Goal: Information Seeking & Learning: Check status

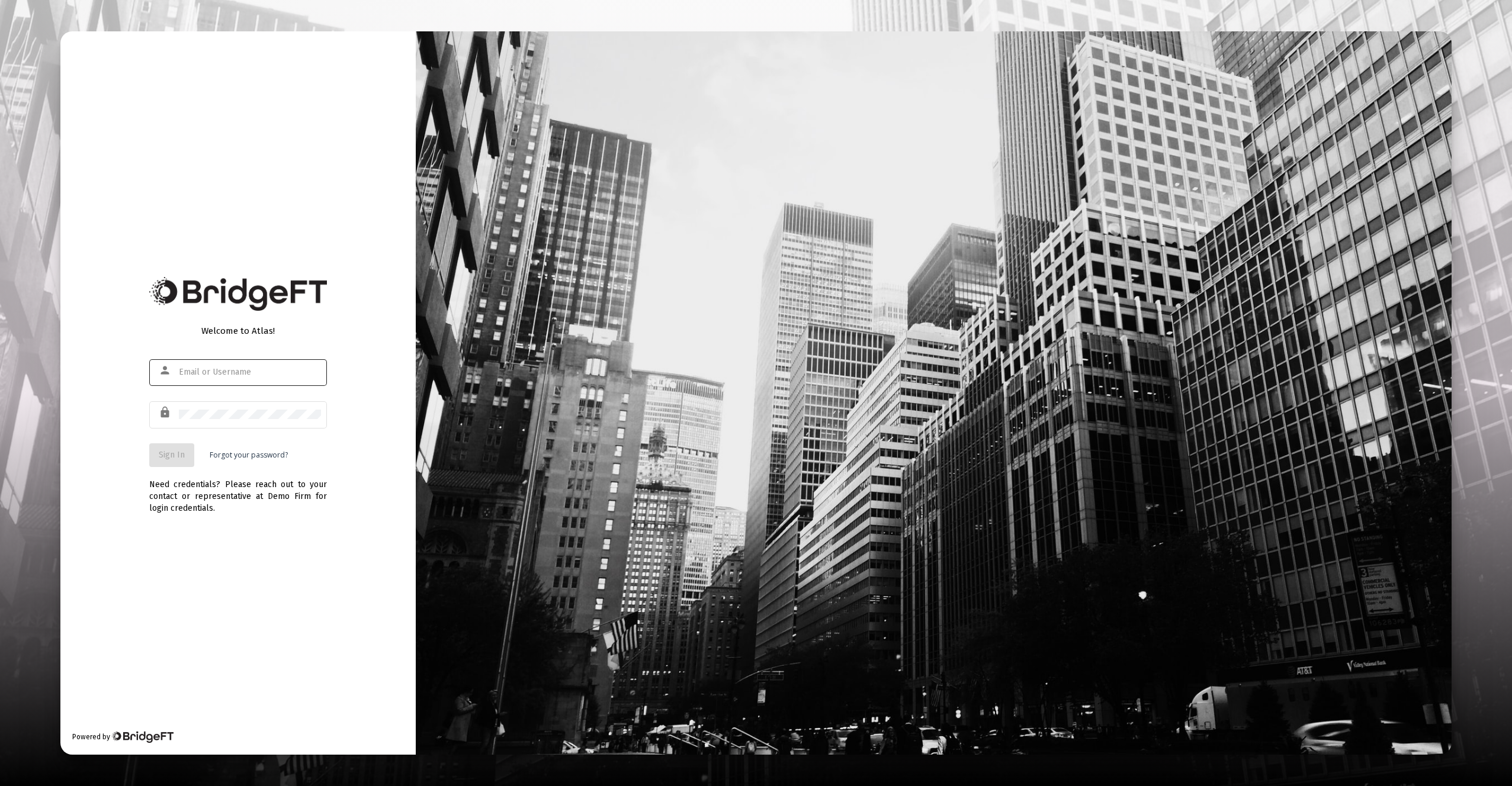
click at [248, 376] on div at bounding box center [250, 372] width 142 height 29
click at [248, 370] on input "text" at bounding box center [250, 372] width 142 height 10
type input "dson@salesforce.com"
click at [280, 374] on input "text" at bounding box center [250, 372] width 142 height 10
type input "D6QHLqBV1HRs"
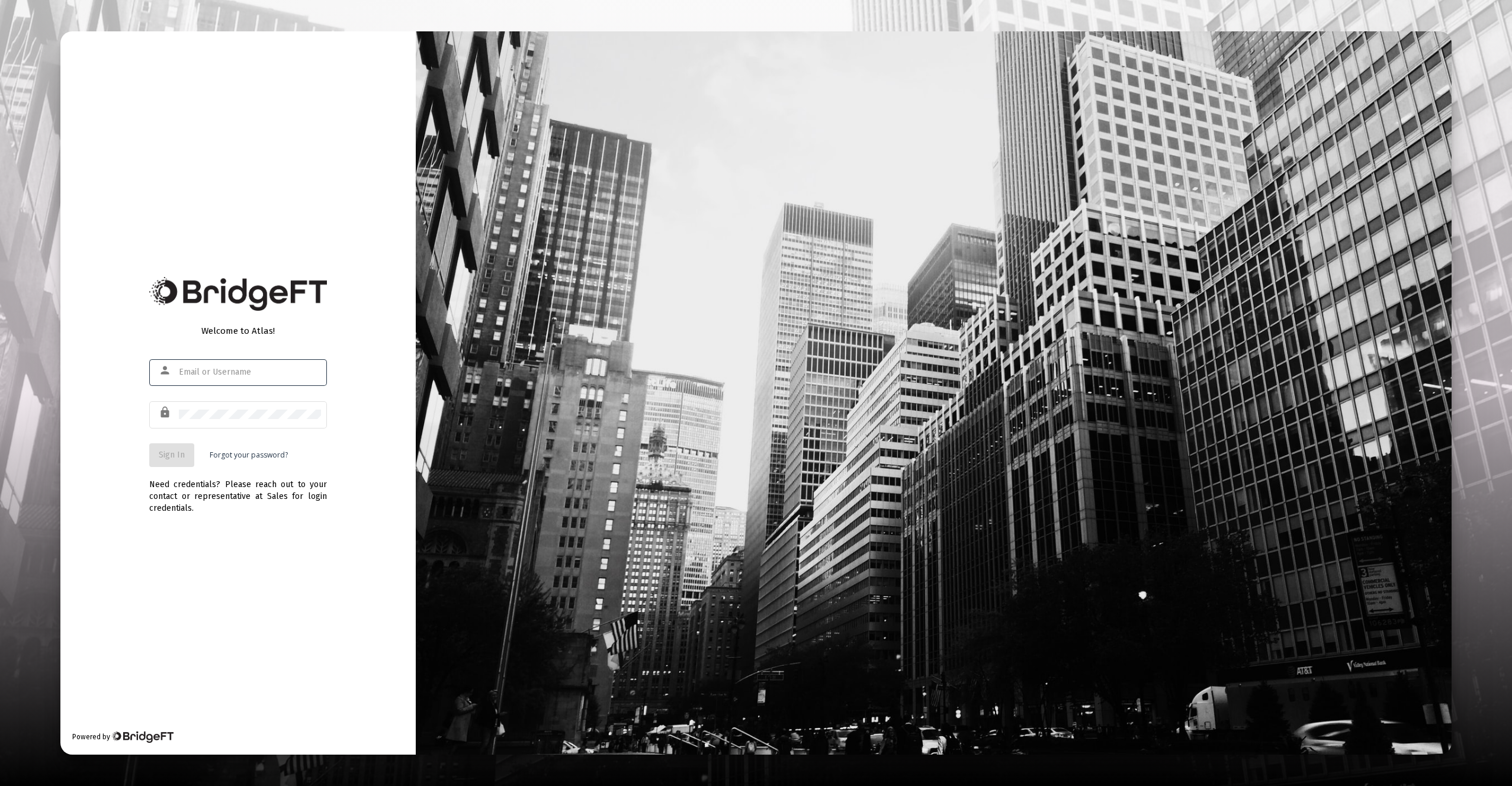
click at [268, 383] on div at bounding box center [250, 372] width 142 height 29
type input "dson@salesforce.com"
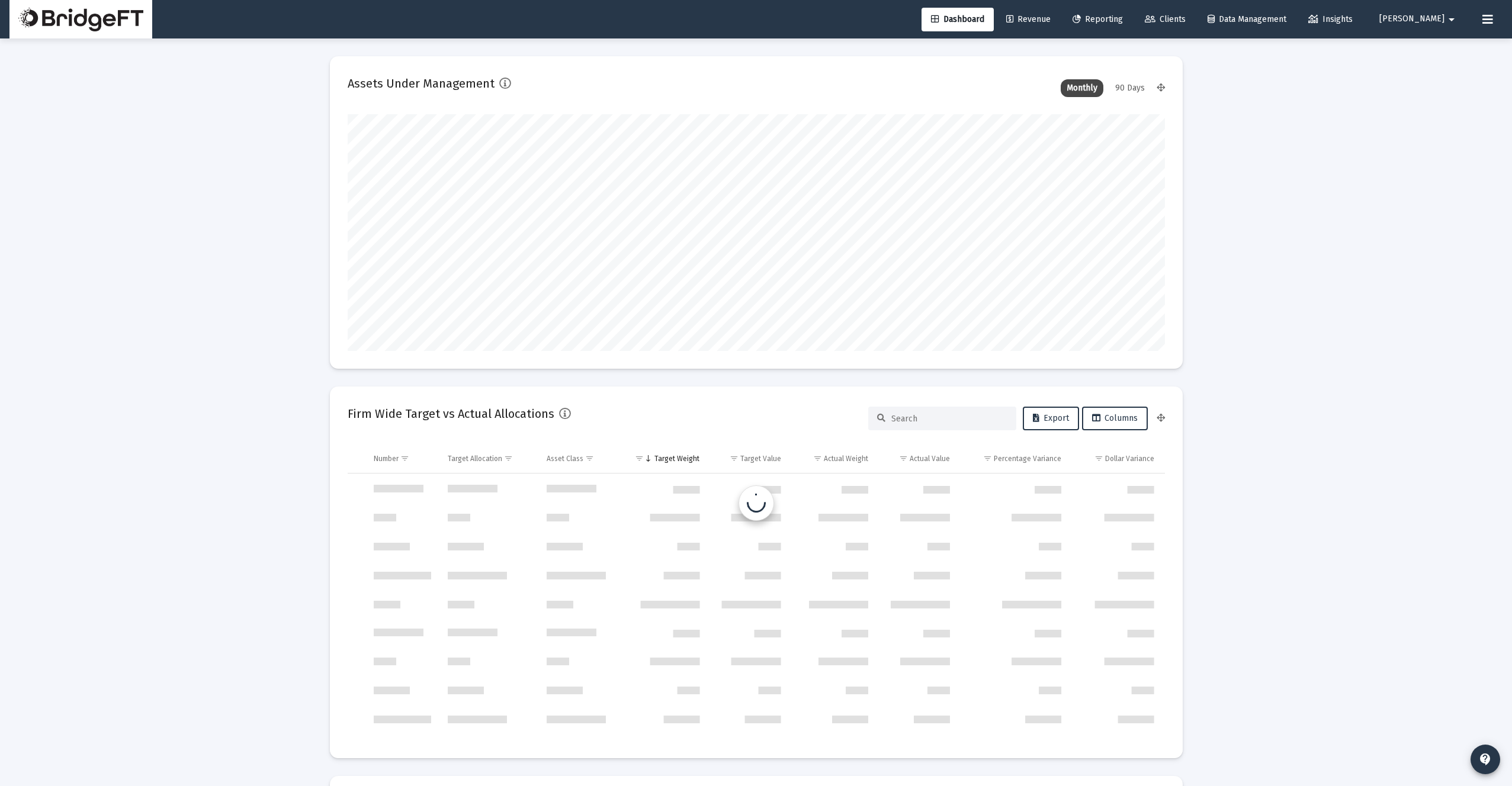
scroll to position [1136, 0]
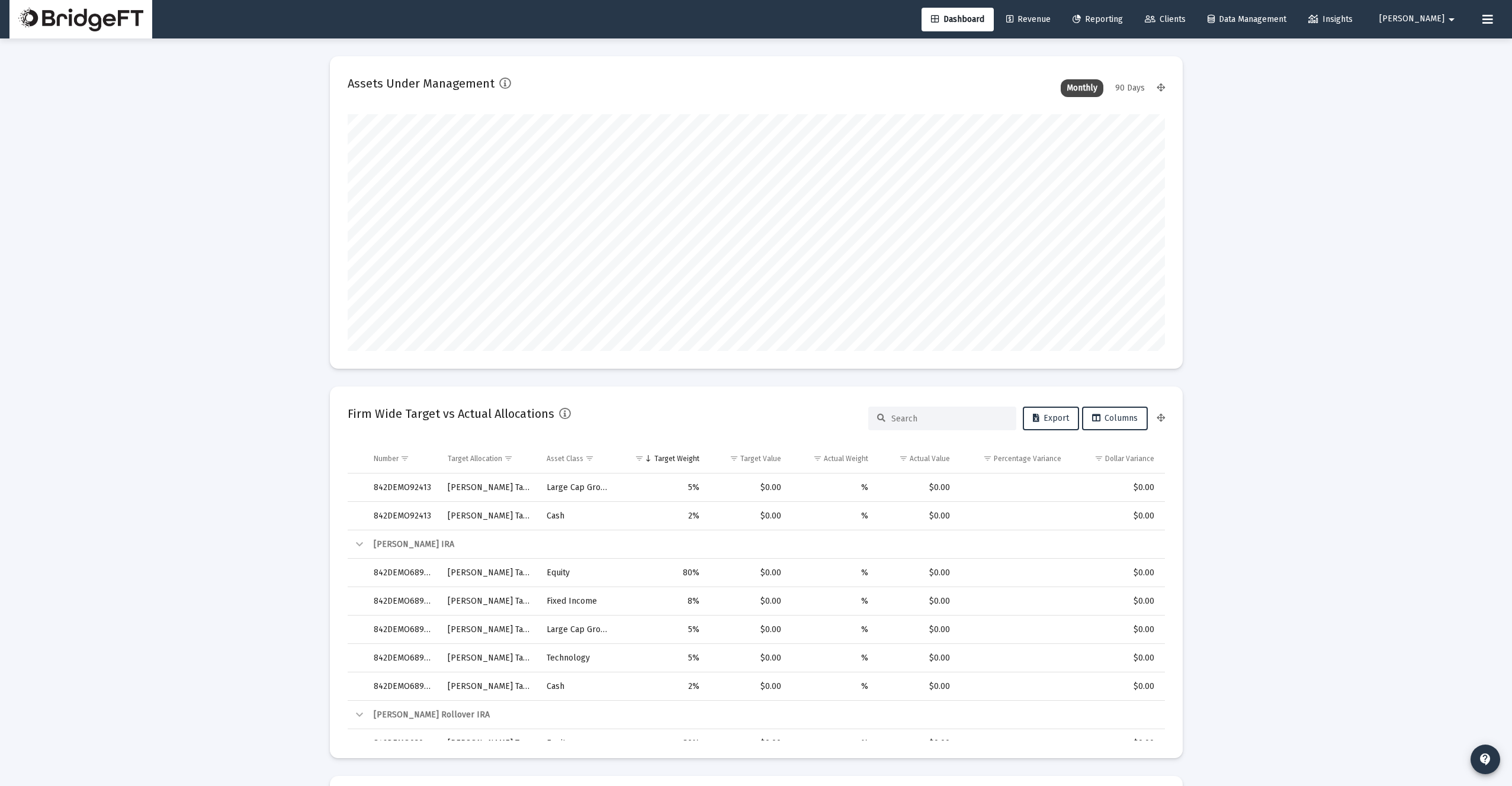
type input "[DATE]"
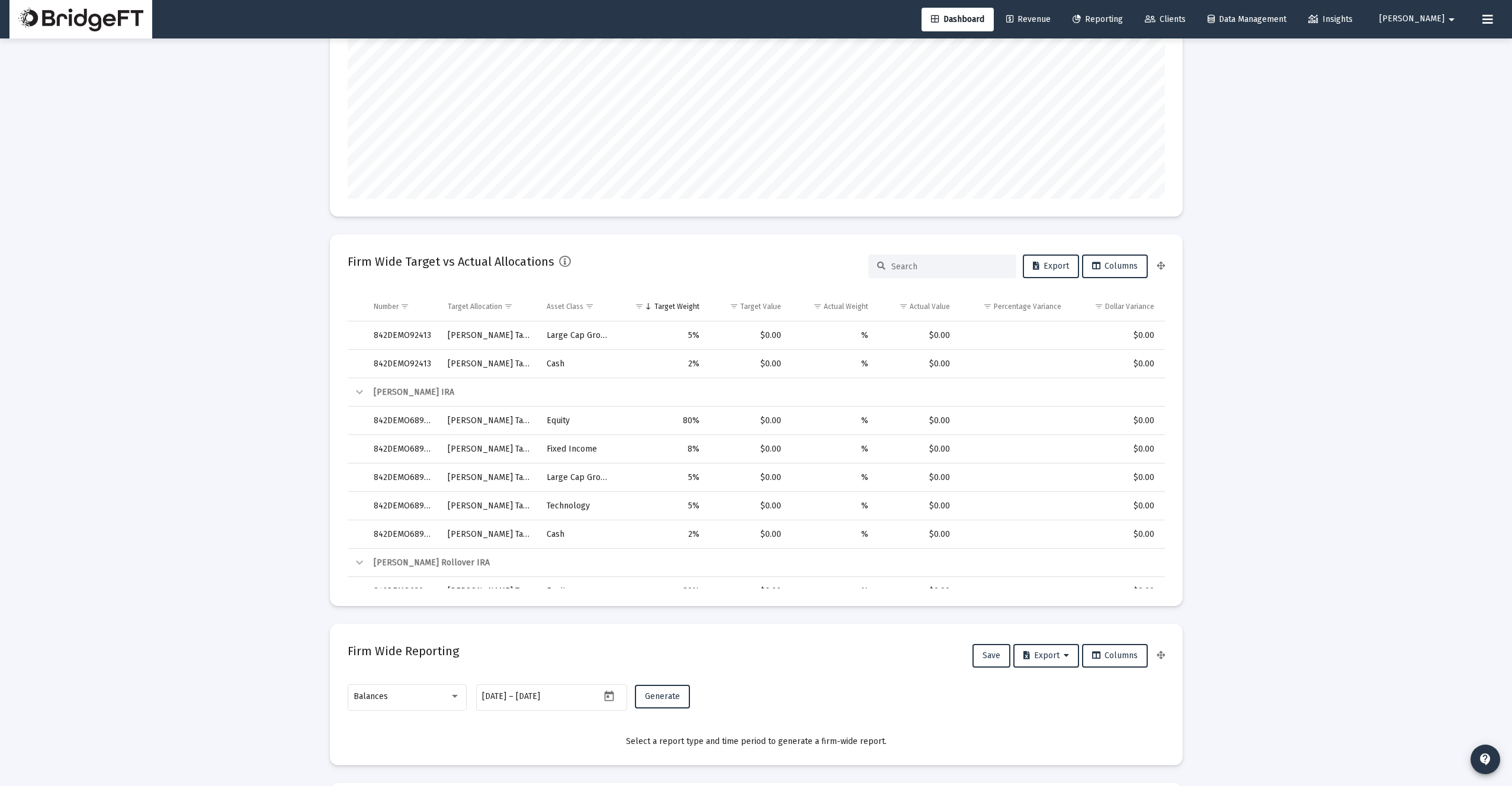
scroll to position [0, 0]
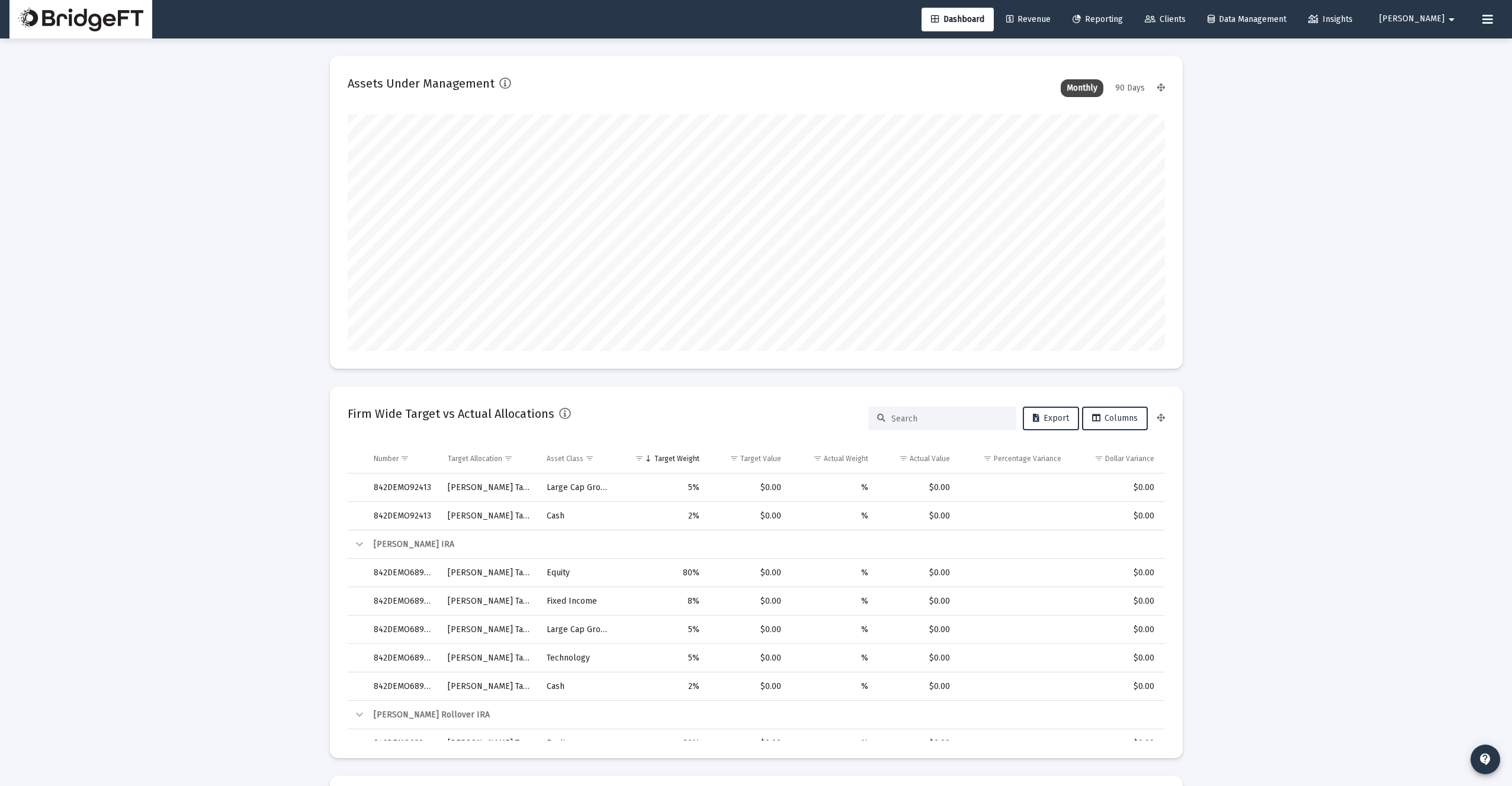
drag, startPoint x: 1288, startPoint y: 124, endPoint x: 1279, endPoint y: 116, distance: 12.0
click at [401, 418] on h2 "Firm Wide Target vs Actual Allocations" at bounding box center [451, 414] width 207 height 19
click at [401, 417] on h2 "Firm Wide Target vs Actual Allocations" at bounding box center [451, 414] width 207 height 19
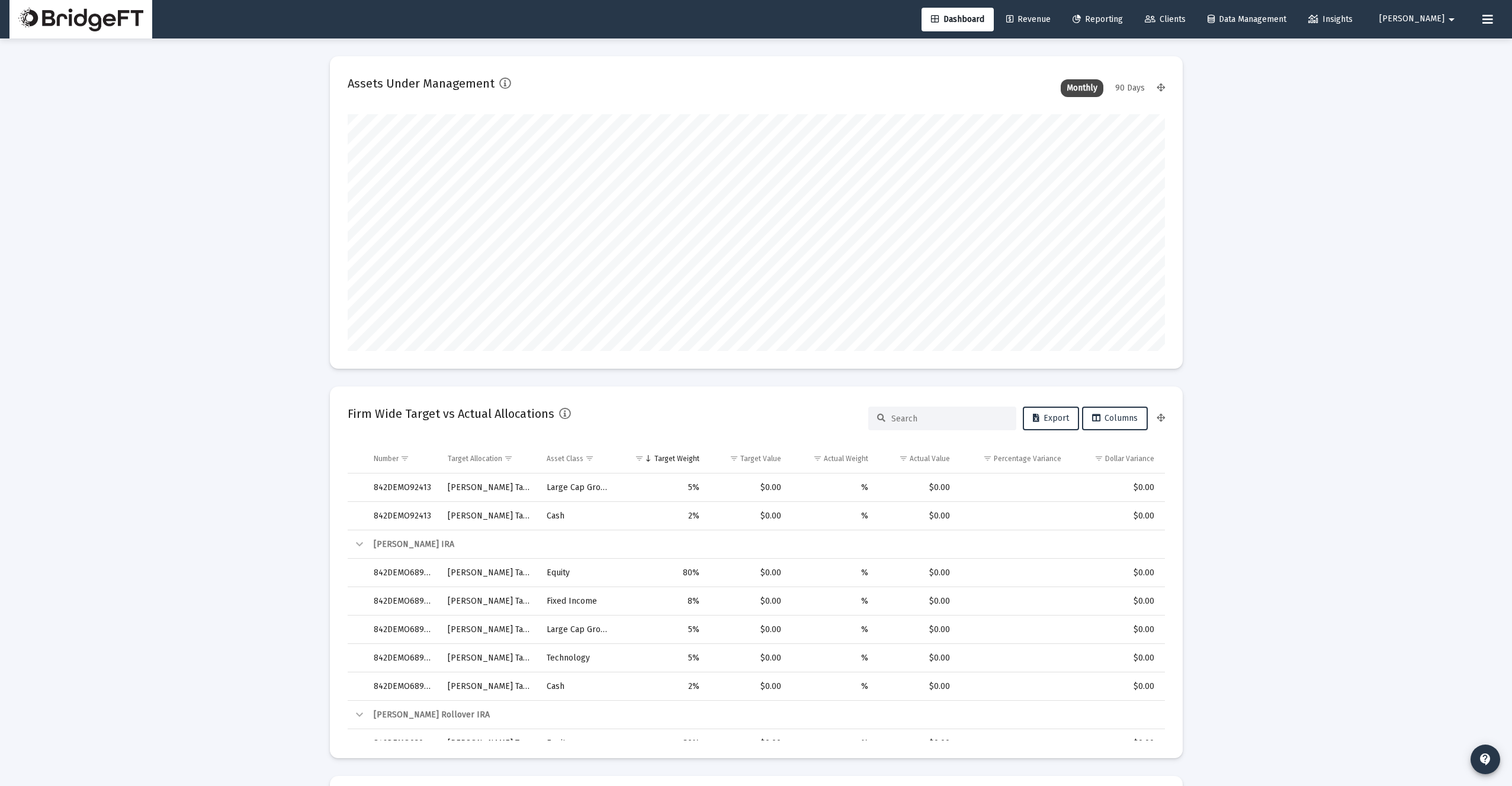
click at [452, 81] on h2 "Assets Under Management" at bounding box center [421, 84] width 147 height 19
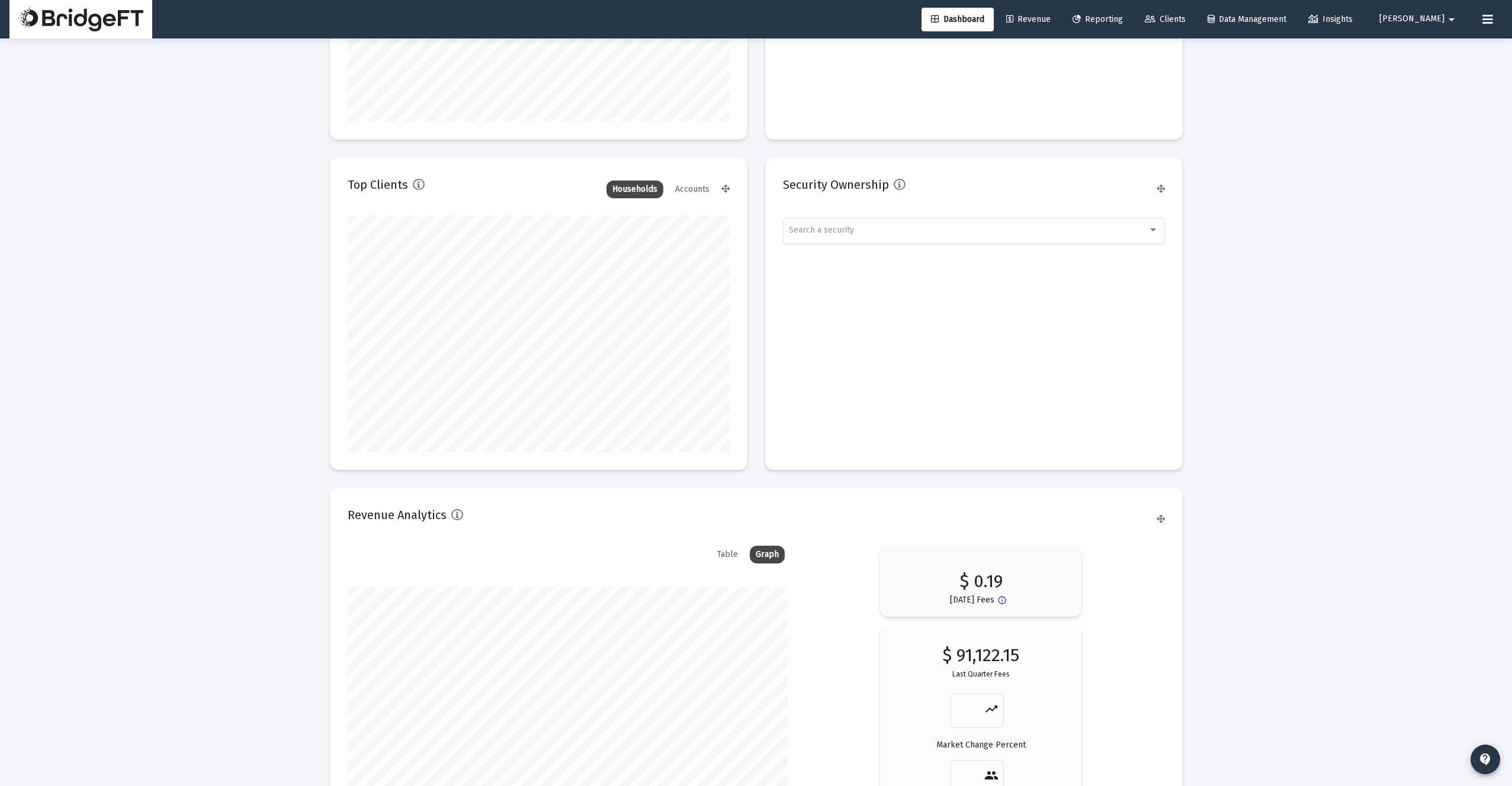
scroll to position [1408, 0]
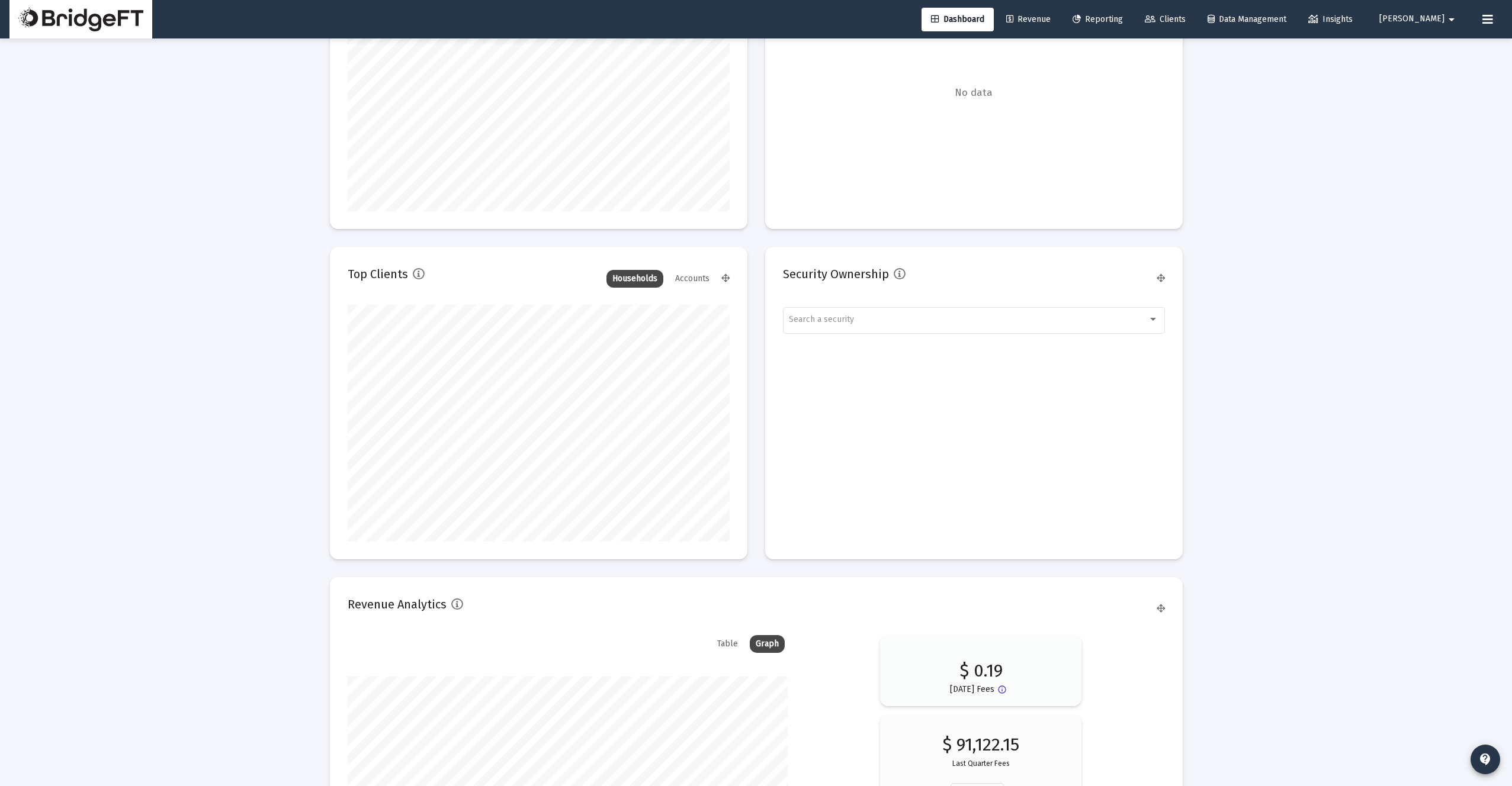
click at [691, 277] on div "Accounts" at bounding box center [692, 279] width 46 height 18
click at [654, 277] on div "Households" at bounding box center [635, 279] width 57 height 18
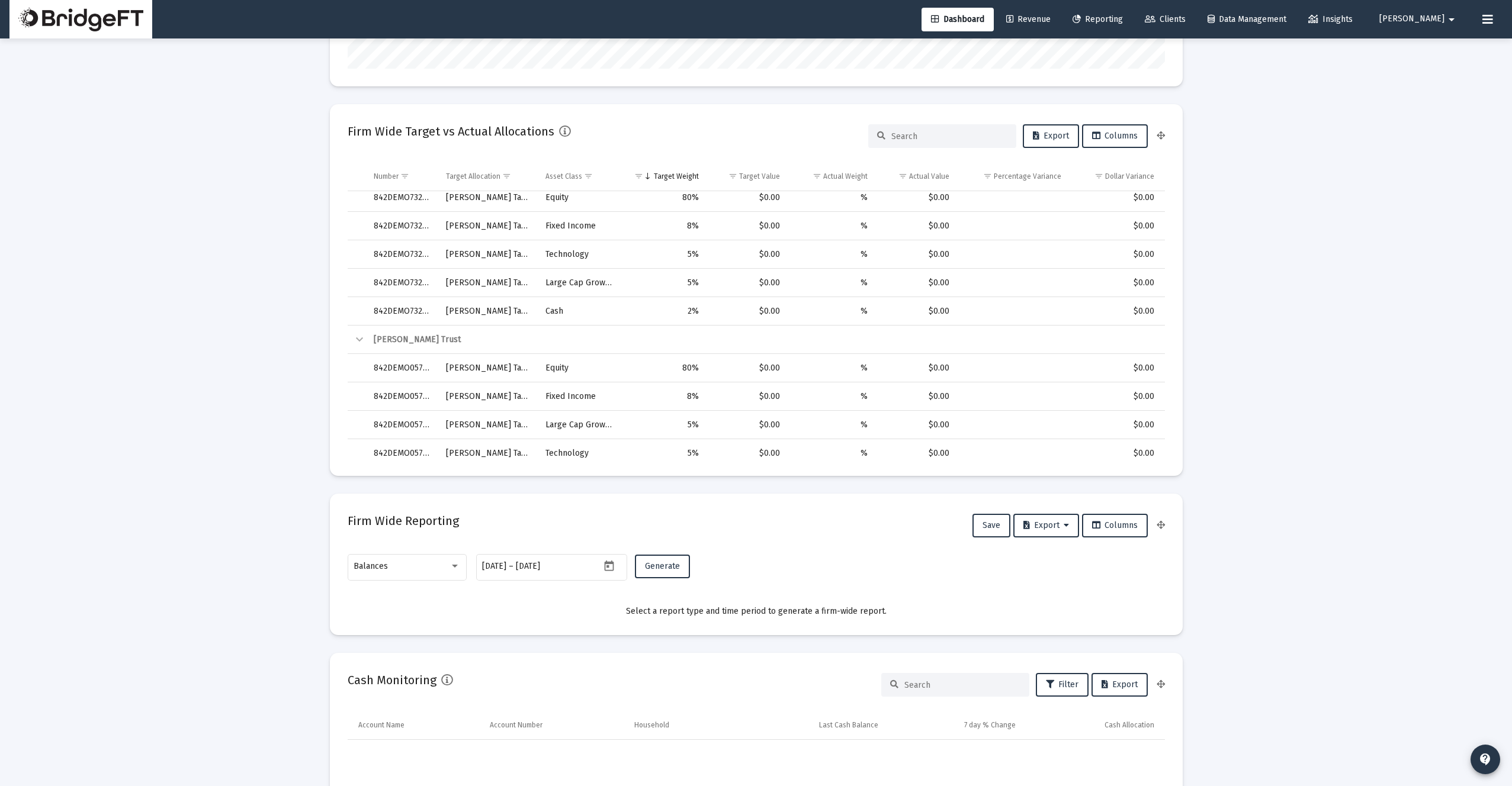
scroll to position [0, 0]
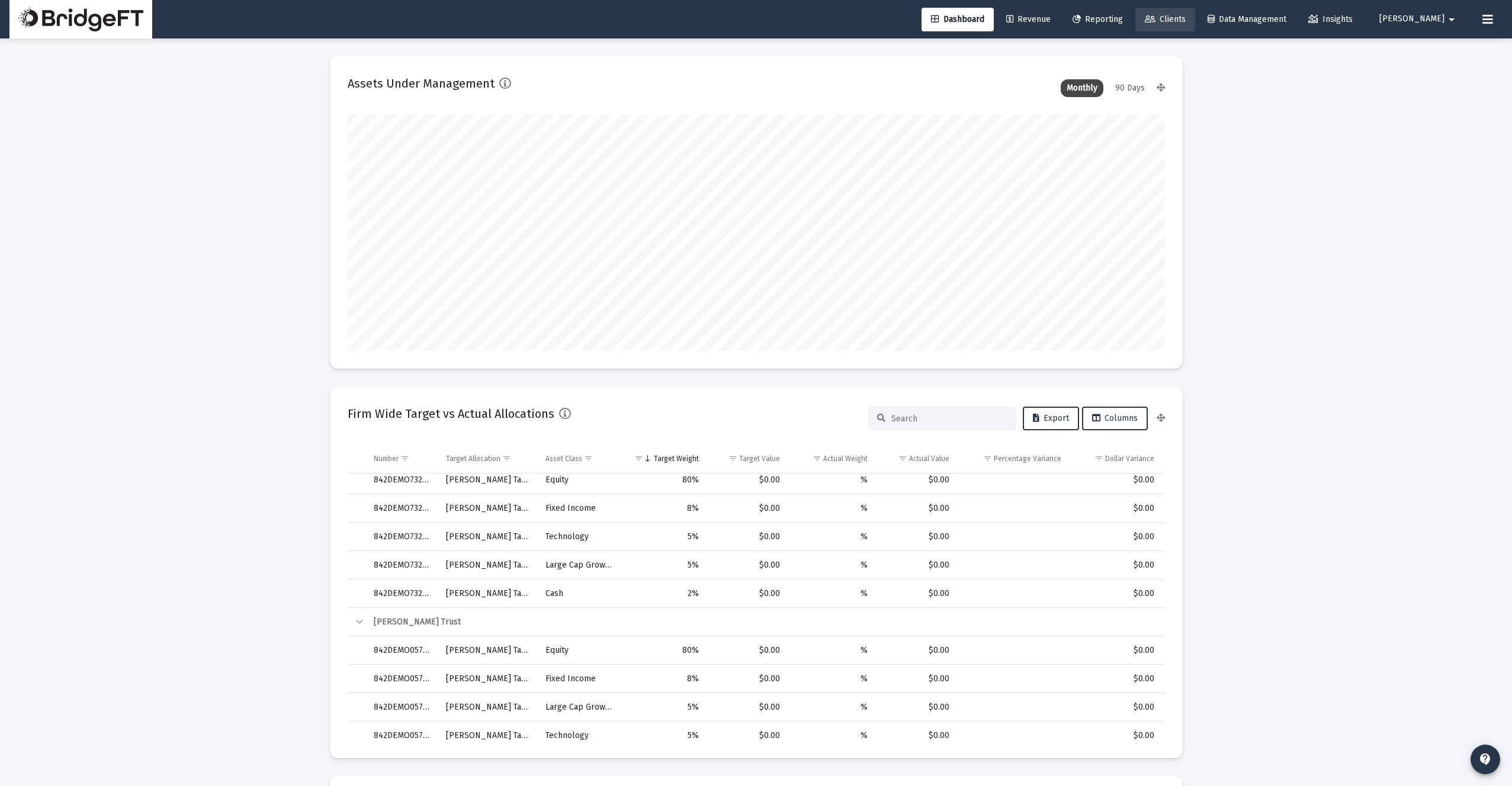
click at [1195, 25] on link "Clients" at bounding box center [1165, 19] width 60 height 23
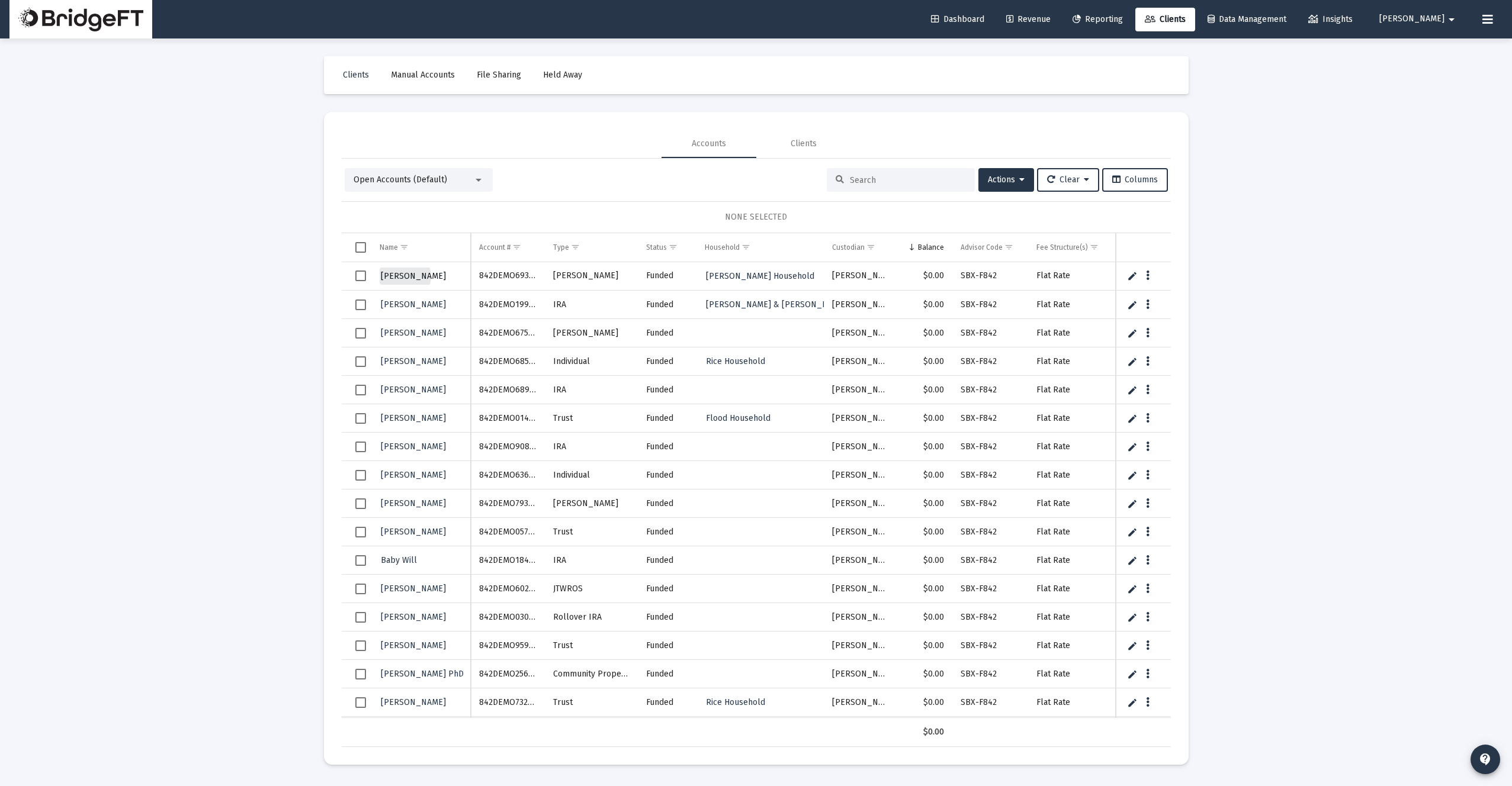
click at [404, 277] on span "[PERSON_NAME]" at bounding box center [413, 276] width 65 height 10
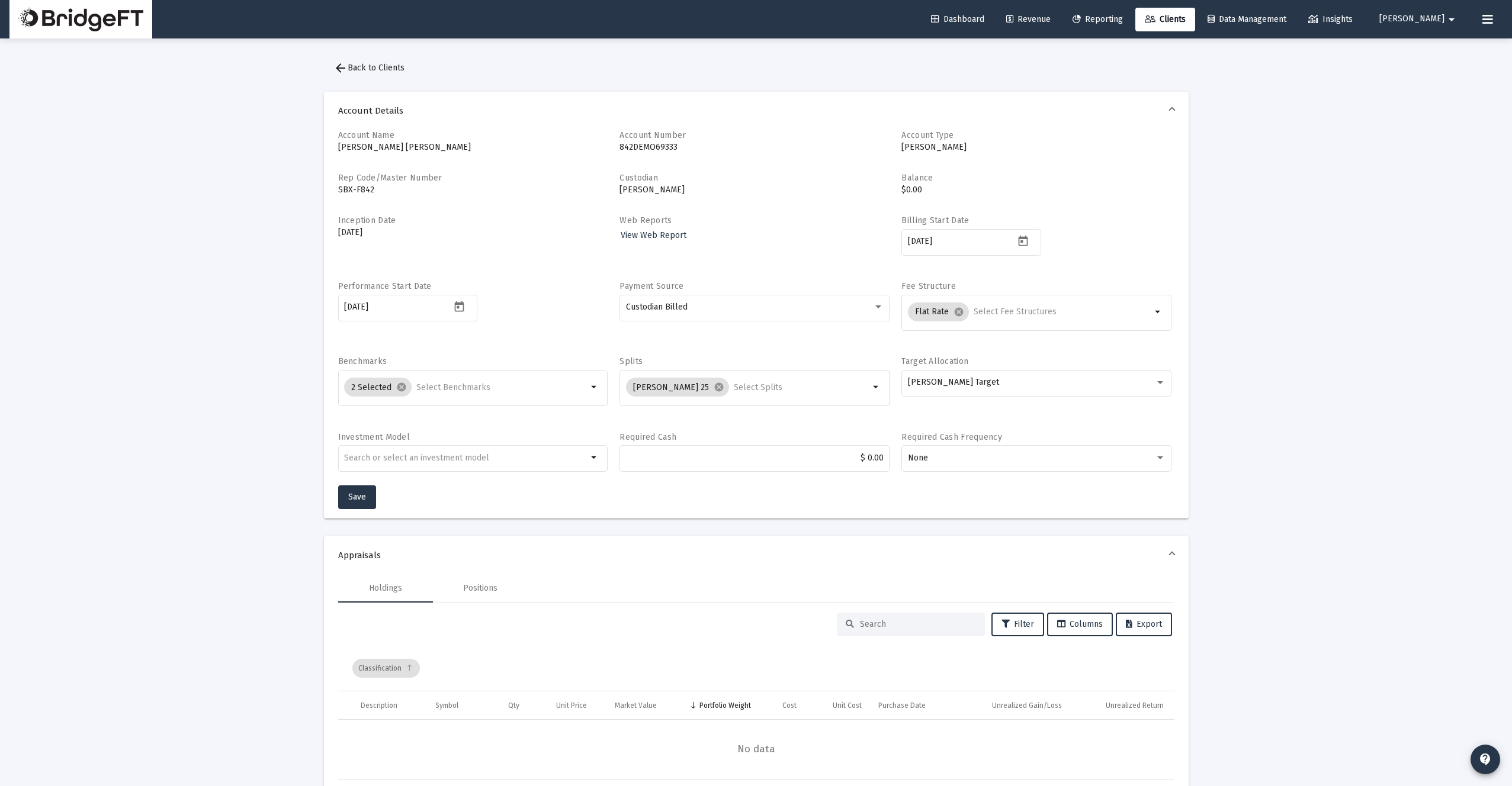
click at [1273, 362] on div "Loading... arrow_back Back to Clients Account Details Account Name Lorena Ward …" at bounding box center [756, 748] width 1512 height 1496
click at [229, 195] on div "Loading... arrow_back Back to Clients Account Details Account Name Lorena Ward …" at bounding box center [756, 748] width 1512 height 1496
click at [1123, 19] on span "Reporting" at bounding box center [1098, 19] width 50 height 10
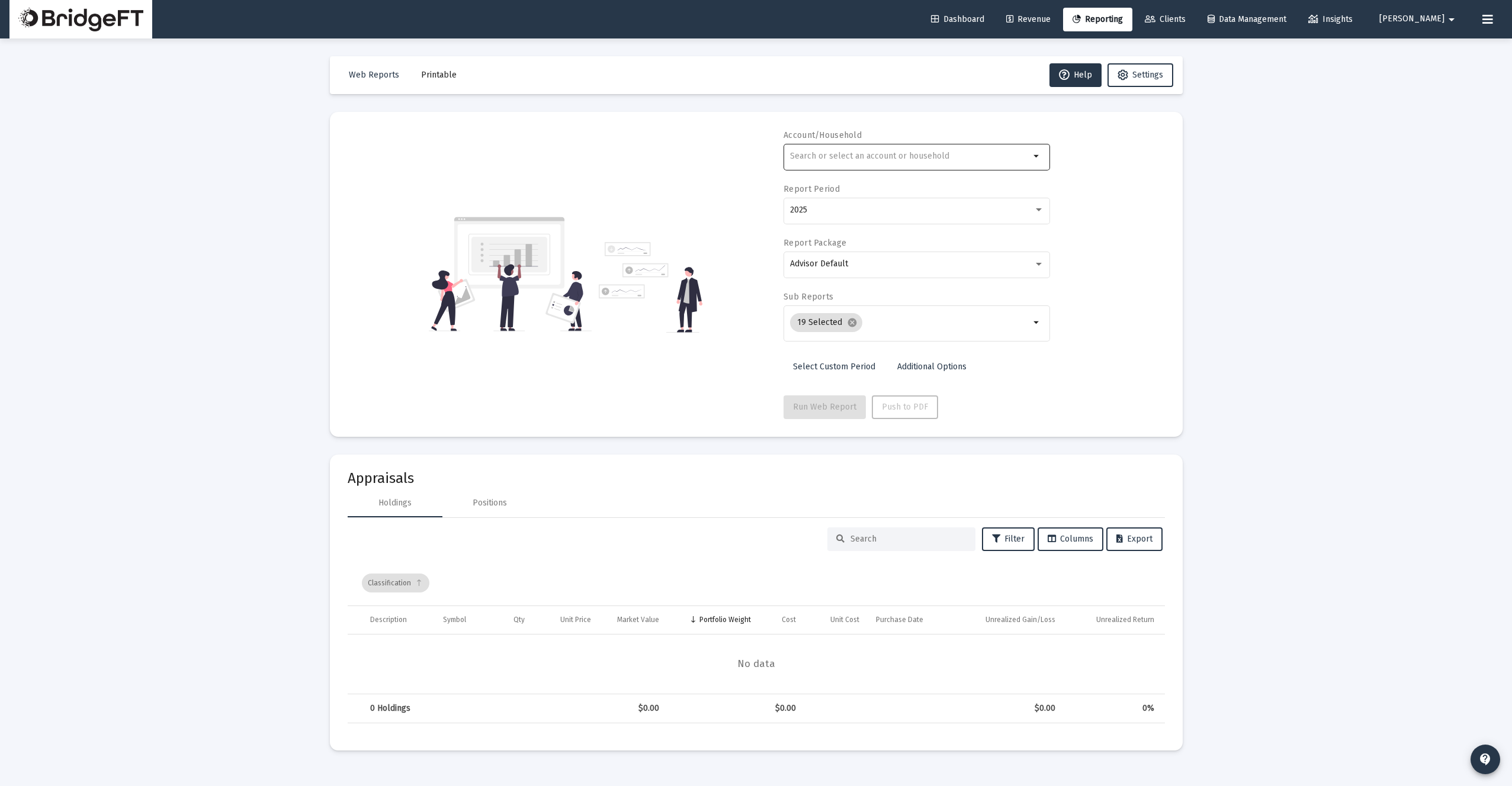
click at [828, 160] on div at bounding box center [910, 156] width 240 height 29
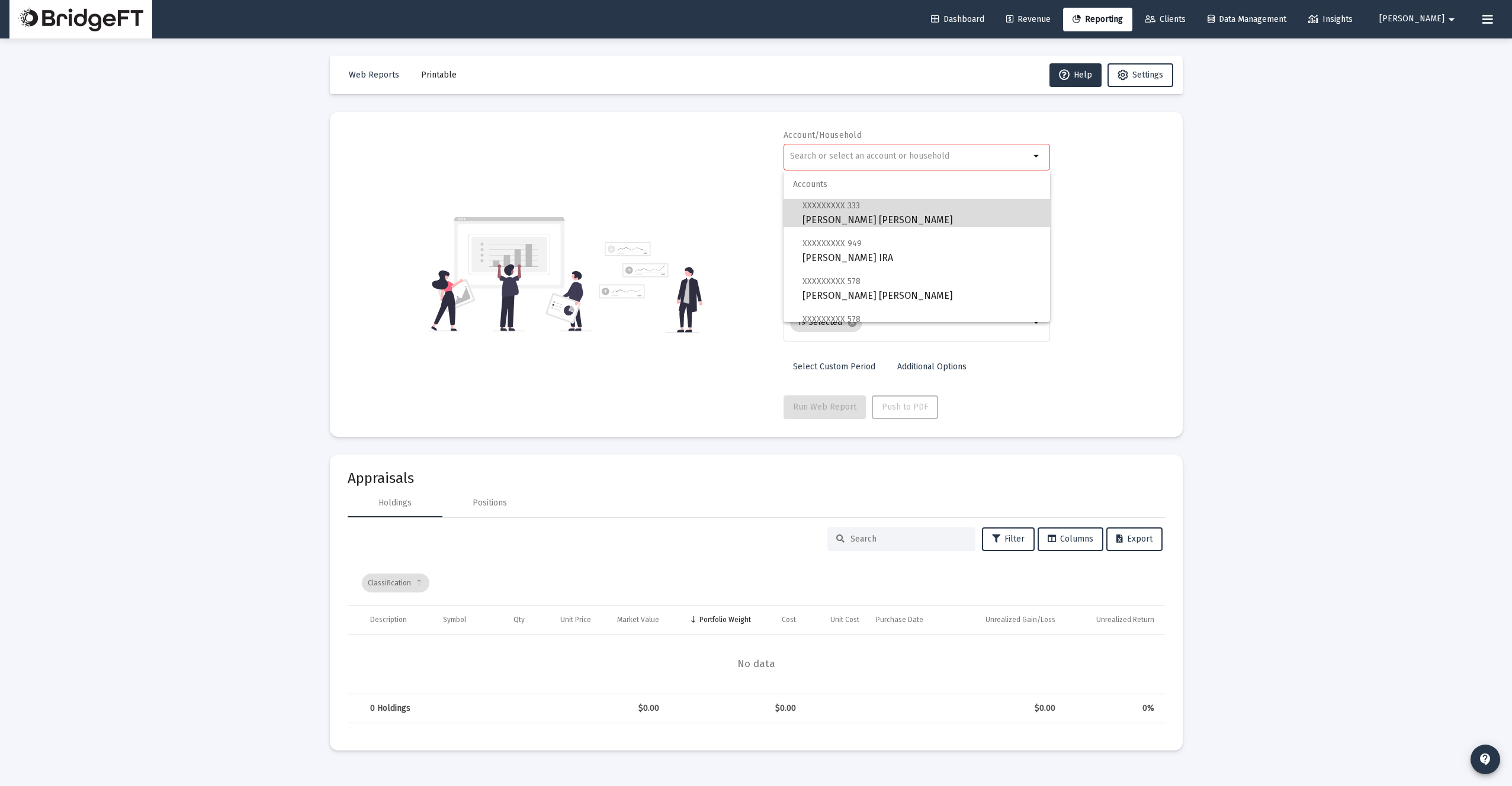
click at [846, 200] on span "XXXXXXXXX 333 Lorena Ward Roth IRA" at bounding box center [921, 213] width 238 height 29
type input "[PERSON_NAME] [PERSON_NAME]"
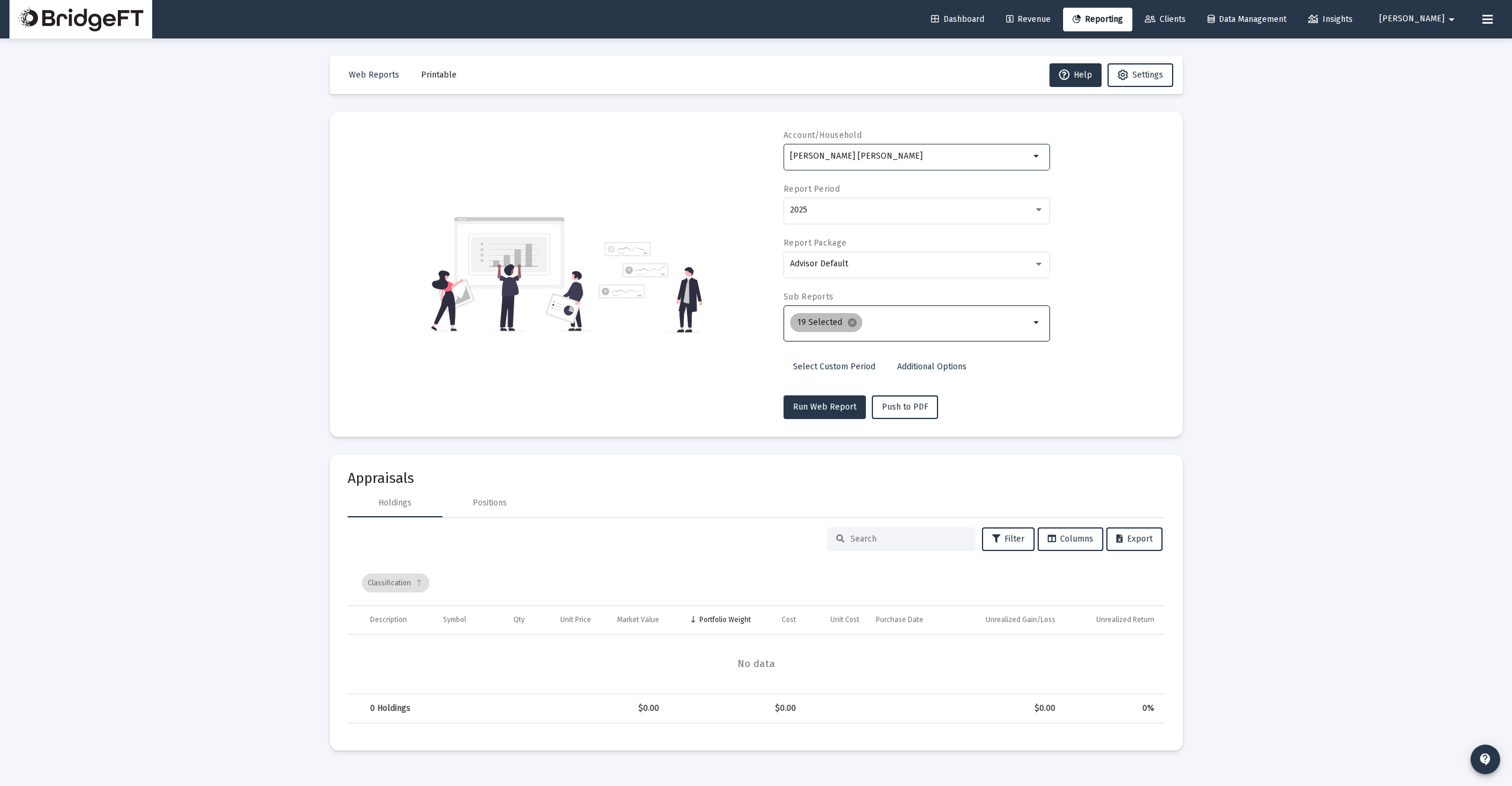
click at [980, 328] on div "19 Selected cancel" at bounding box center [910, 323] width 244 height 23
click at [1036, 323] on mat-icon "arrow_drop_down" at bounding box center [1037, 322] width 14 height 14
click at [1036, 322] on mat-icon "arrow_drop_down" at bounding box center [1037, 322] width 14 height 14
click at [850, 323] on mat-icon "cancel" at bounding box center [852, 322] width 10 height 10
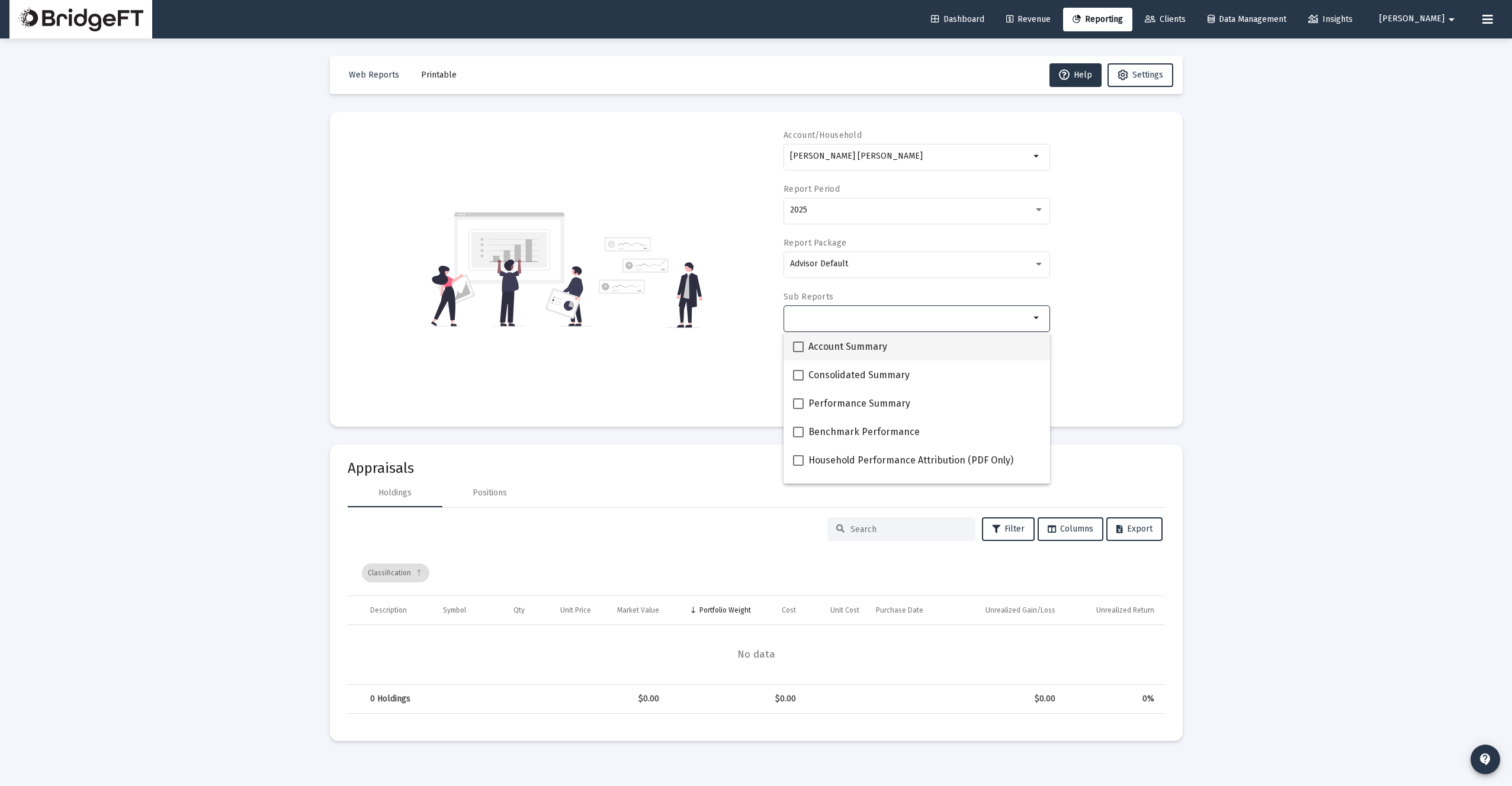
click at [806, 349] on label "Account Summary" at bounding box center [840, 347] width 94 height 14
click at [798, 352] on input "Account Summary" at bounding box center [797, 352] width 1 height 1
checkbox input "true"
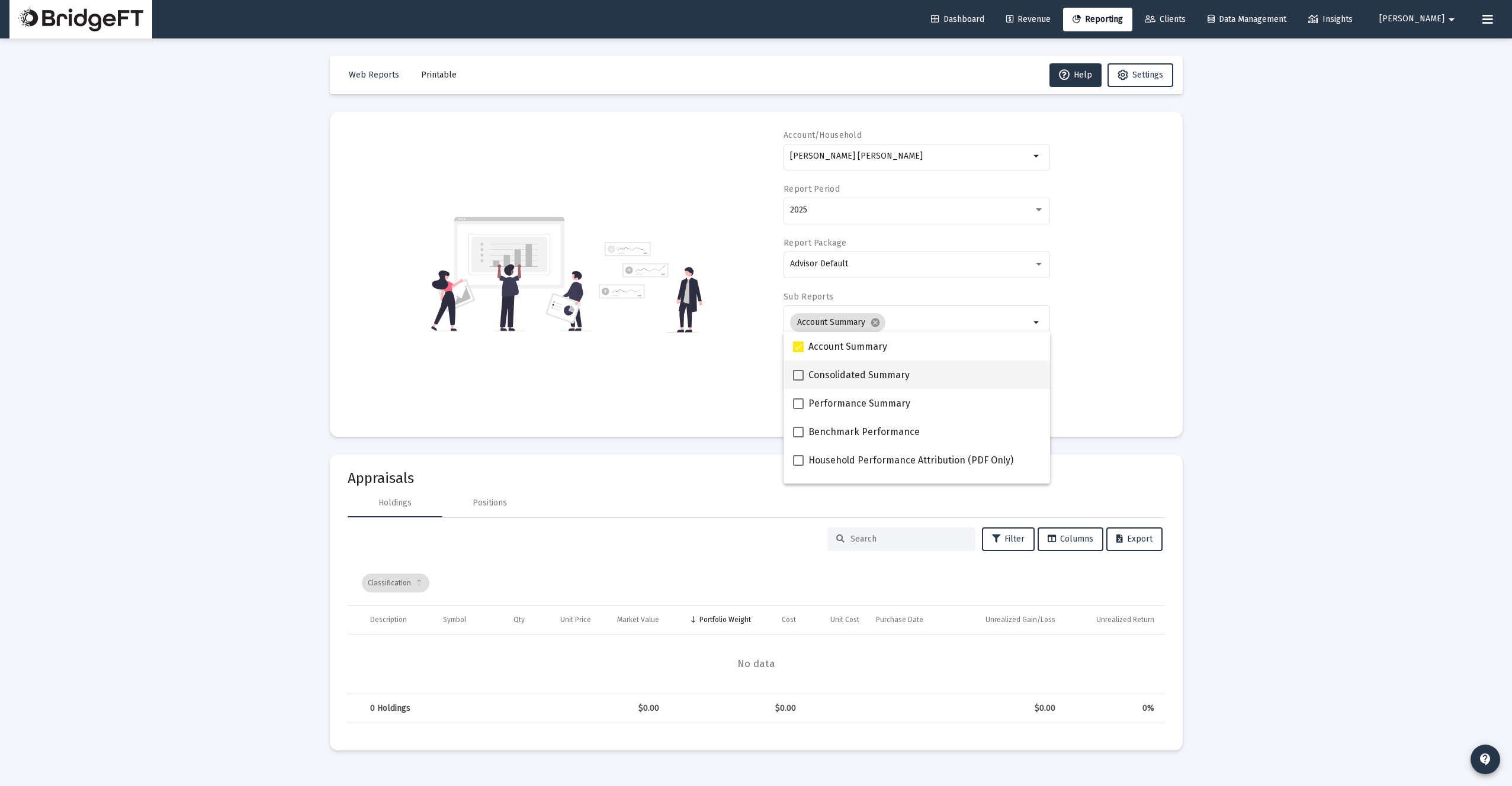
click at [804, 373] on label "Consolidated Summary" at bounding box center [851, 375] width 116 height 14
click at [798, 381] on input "Consolidated Summary" at bounding box center [797, 381] width 1 height 1
checkbox input "true"
click at [797, 409] on label "Performance Summary" at bounding box center [852, 403] width 117 height 14
click at [797, 409] on input "Performance Summary" at bounding box center [797, 409] width 1 height 1
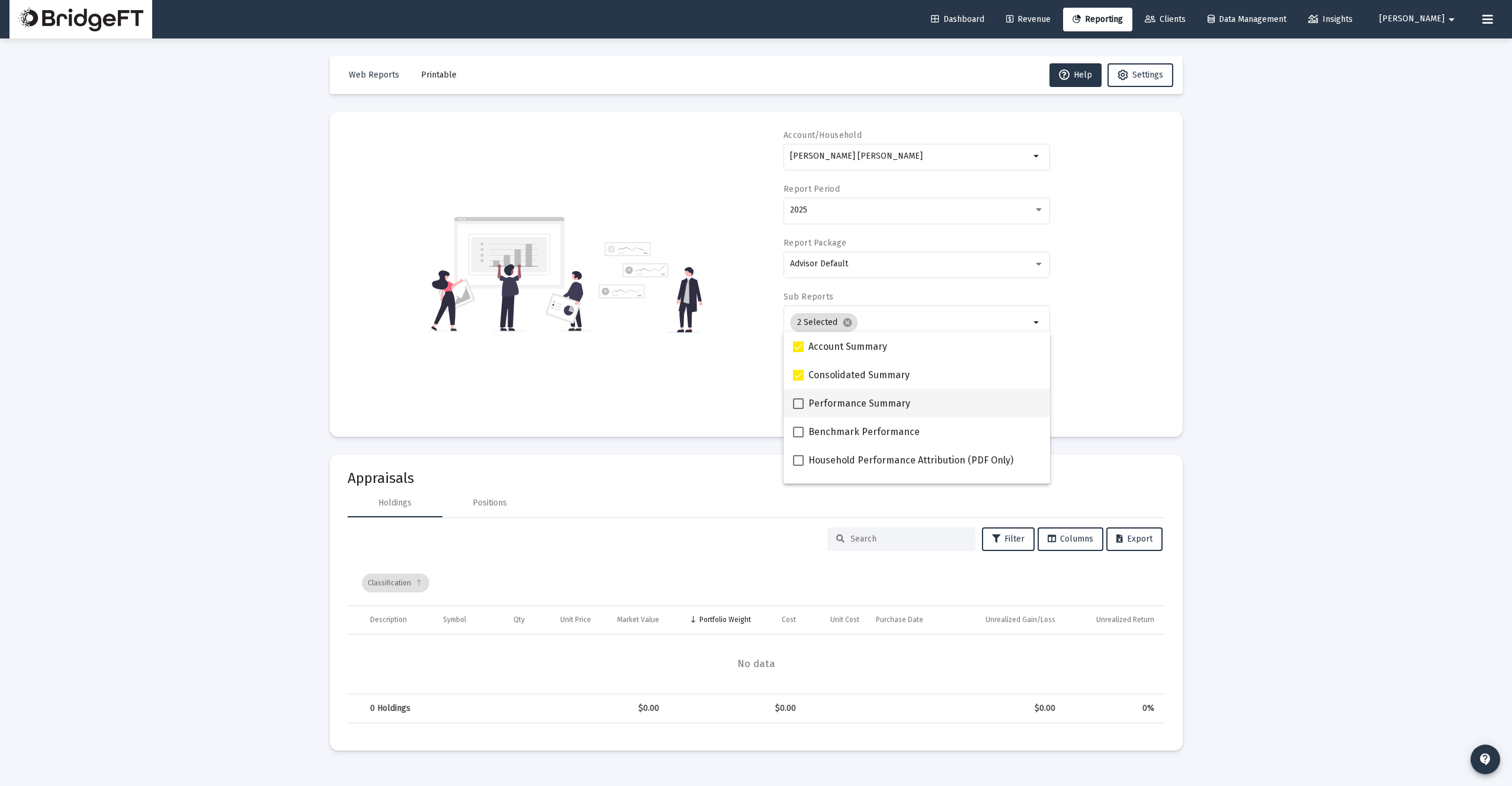
checkbox input "true"
click at [798, 427] on span at bounding box center [798, 432] width 10 height 10
click at [798, 438] on input "Benchmark Performance" at bounding box center [797, 438] width 1 height 1
checkbox input "true"
click at [797, 455] on span at bounding box center [798, 460] width 10 height 10
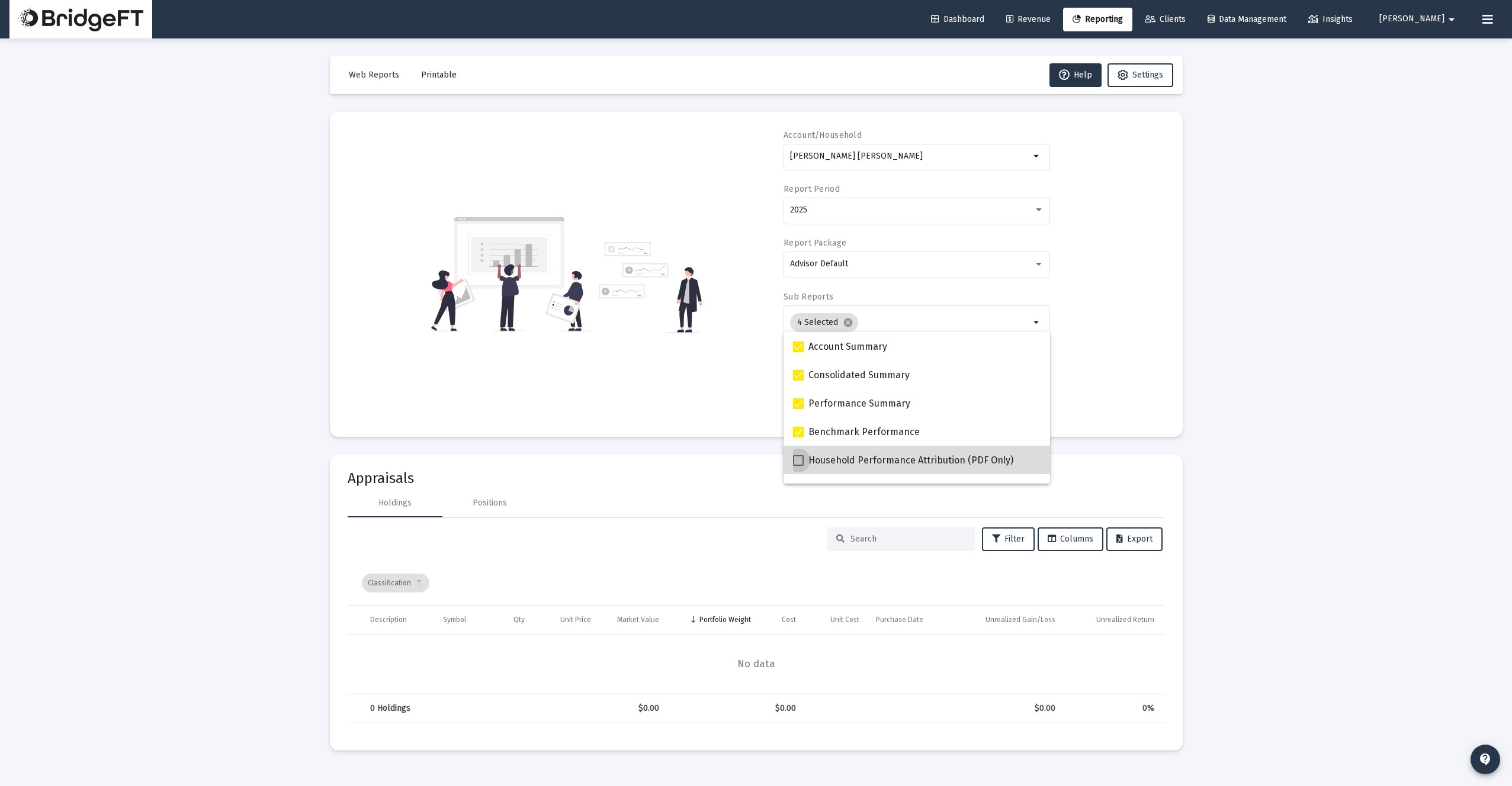
click at [797, 466] on input "Household Performance Attribution (PDF Only)" at bounding box center [797, 466] width 1 height 1
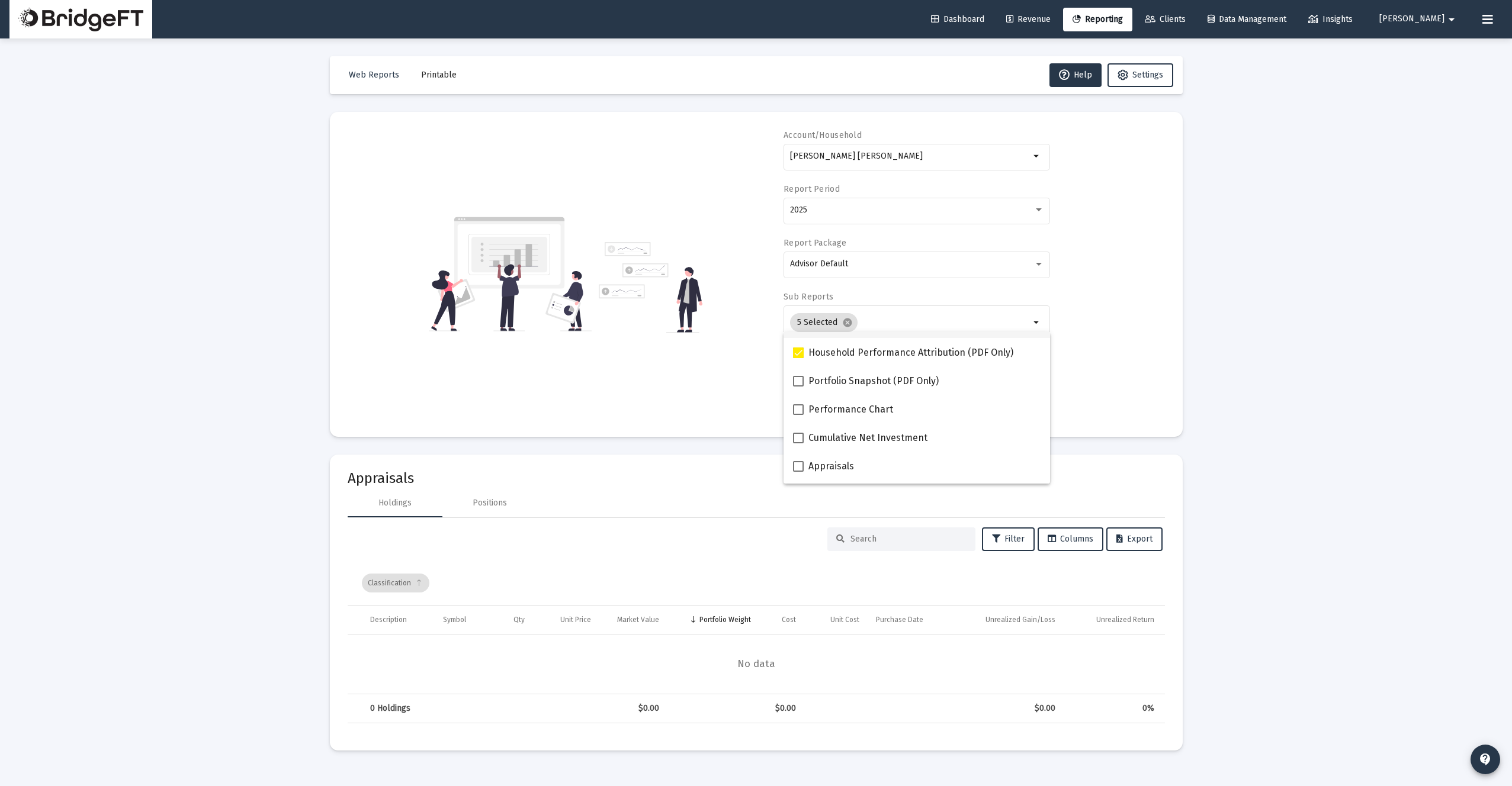
scroll to position [112, 0]
click at [801, 352] on span at bounding box center [798, 348] width 10 height 10
click at [798, 354] on input "Household Performance Attribution (PDF Only)" at bounding box center [797, 354] width 1 height 1
checkbox input "false"
click at [800, 399] on label "Performance Chart" at bounding box center [843, 405] width 100 height 14
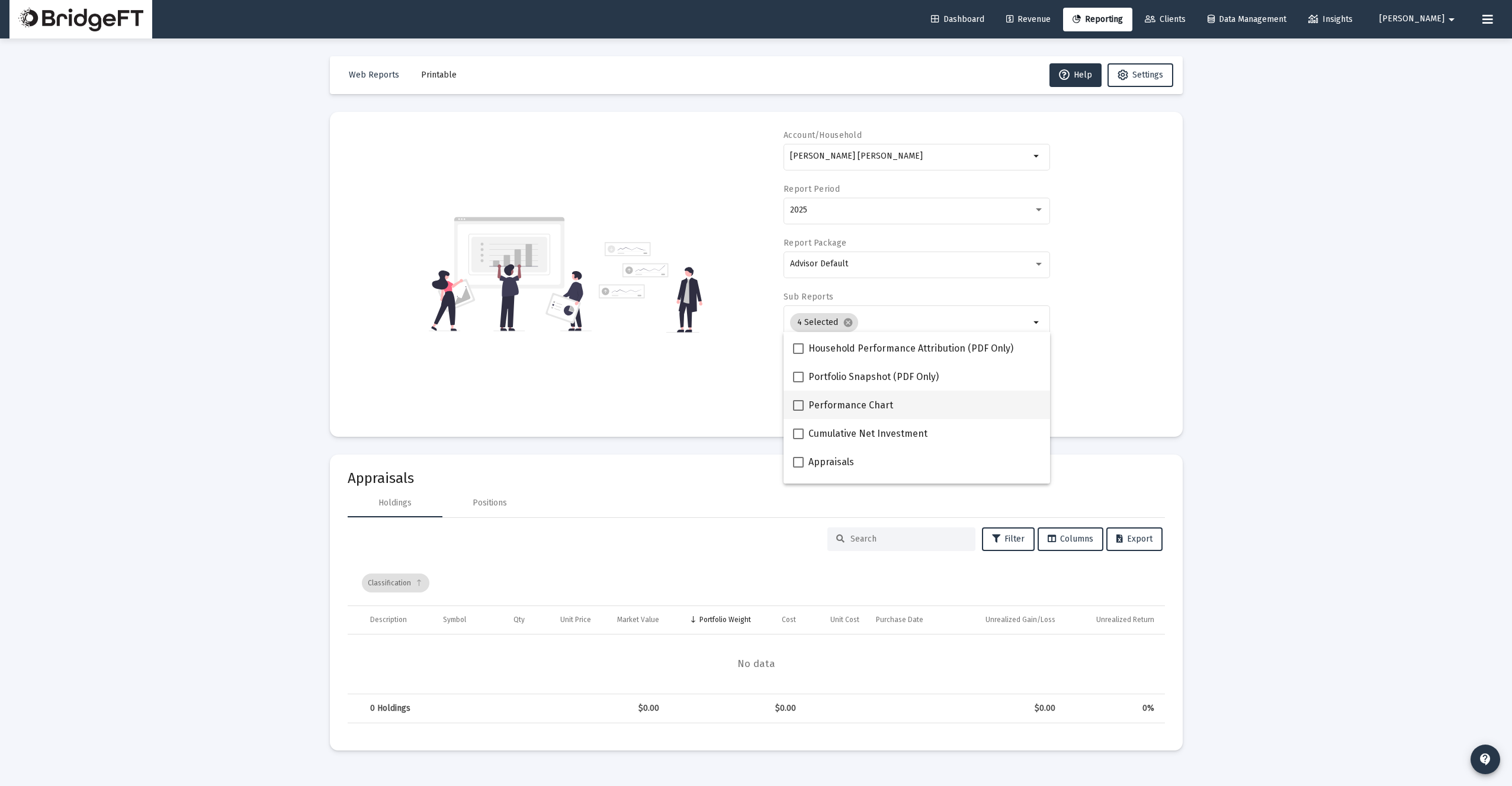
click at [798, 411] on input "Performance Chart" at bounding box center [797, 411] width 1 height 1
checkbox input "true"
click at [799, 433] on span at bounding box center [798, 434] width 10 height 10
click at [798, 439] on input "Cumulative Net Investment" at bounding box center [797, 439] width 1 height 1
checkbox input "true"
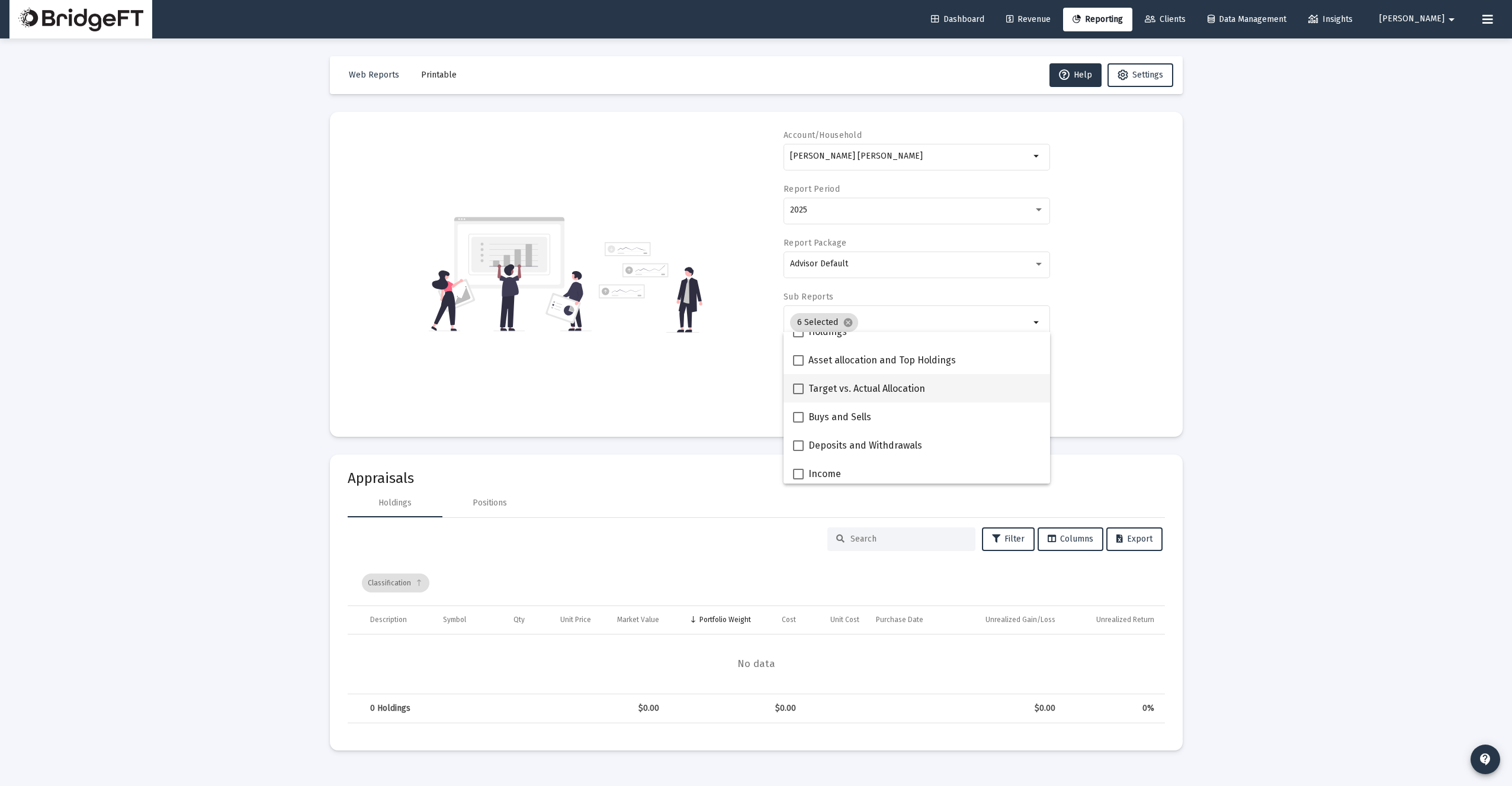
scroll to position [266, 0]
click at [800, 392] on span at bounding box center [798, 393] width 10 height 10
click at [798, 399] on input "Target vs. Actual Allocation" at bounding box center [797, 399] width 1 height 1
checkbox input "true"
click at [797, 373] on mat-checkbox "Asset allocation and Top Holdings" at bounding box center [874, 364] width 163 height 28
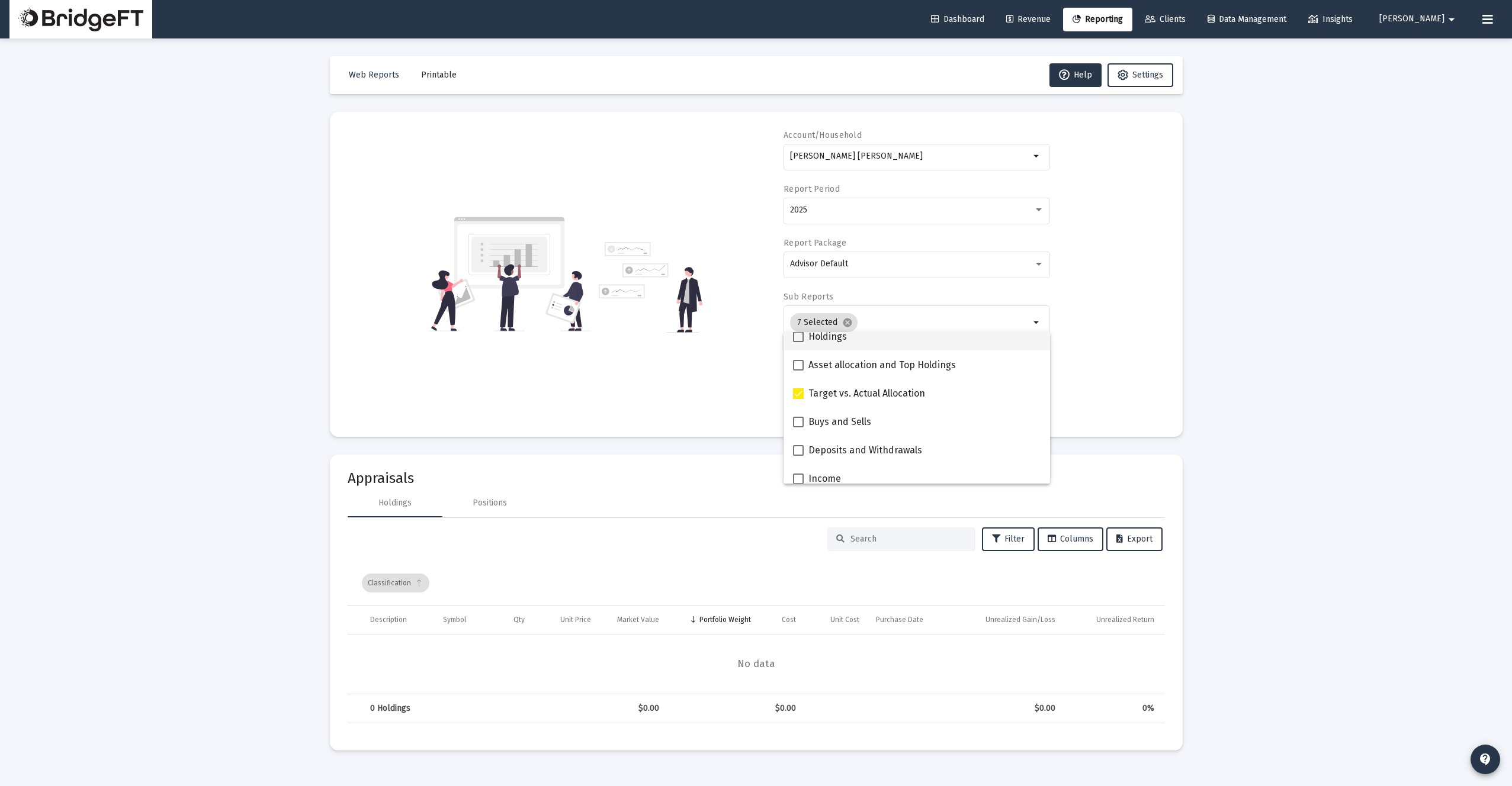
click at [799, 345] on mat-checkbox "Holdings" at bounding box center [820, 336] width 54 height 28
click at [799, 339] on span at bounding box center [798, 337] width 10 height 10
click at [798, 342] on input "Holdings" at bounding box center [797, 342] width 1 height 1
checkbox input "true"
click at [800, 360] on span at bounding box center [798, 365] width 10 height 10
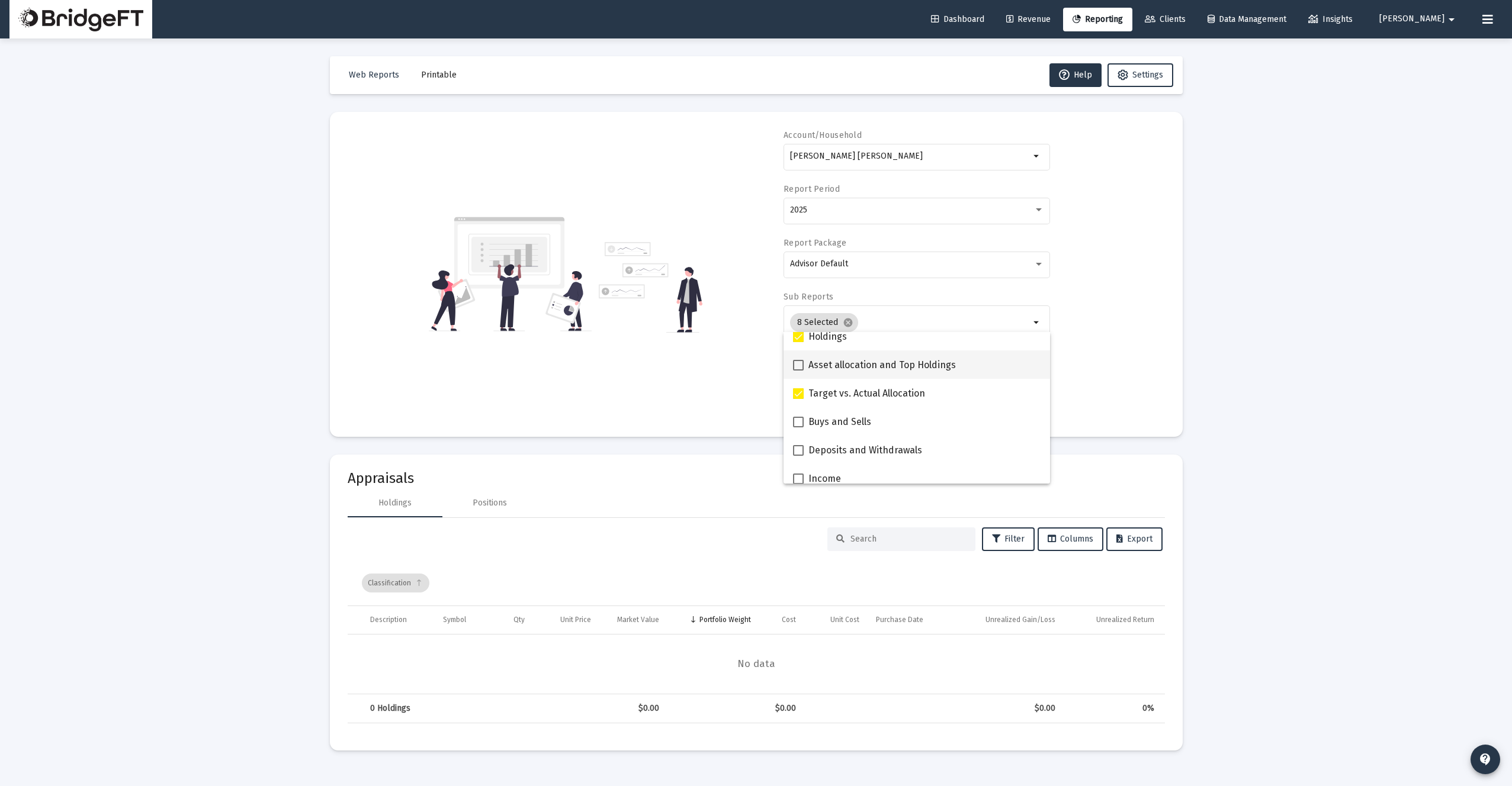
click at [798, 370] on input "Asset allocation and Top Holdings" at bounding box center [797, 370] width 1 height 1
checkbox input "true"
click at [801, 415] on label "Buys and Sells" at bounding box center [832, 422] width 78 height 14
click at [798, 427] on input "Buys and Sells" at bounding box center [797, 427] width 1 height 1
checkbox input "true"
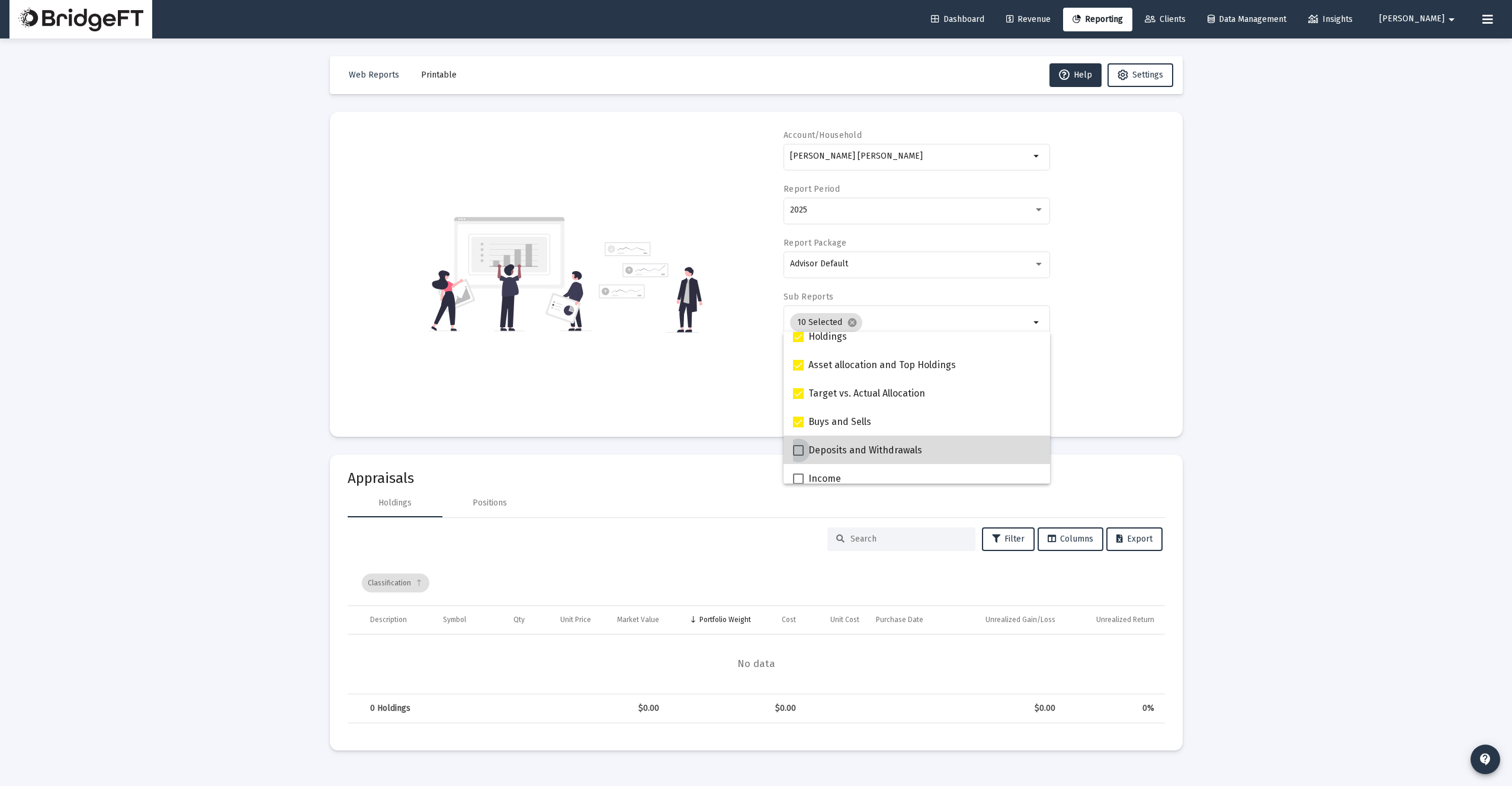
click at [803, 445] on span at bounding box center [798, 450] width 10 height 10
click at [798, 456] on input "Deposits and Withdrawals" at bounding box center [797, 456] width 1 height 1
checkbox input "true"
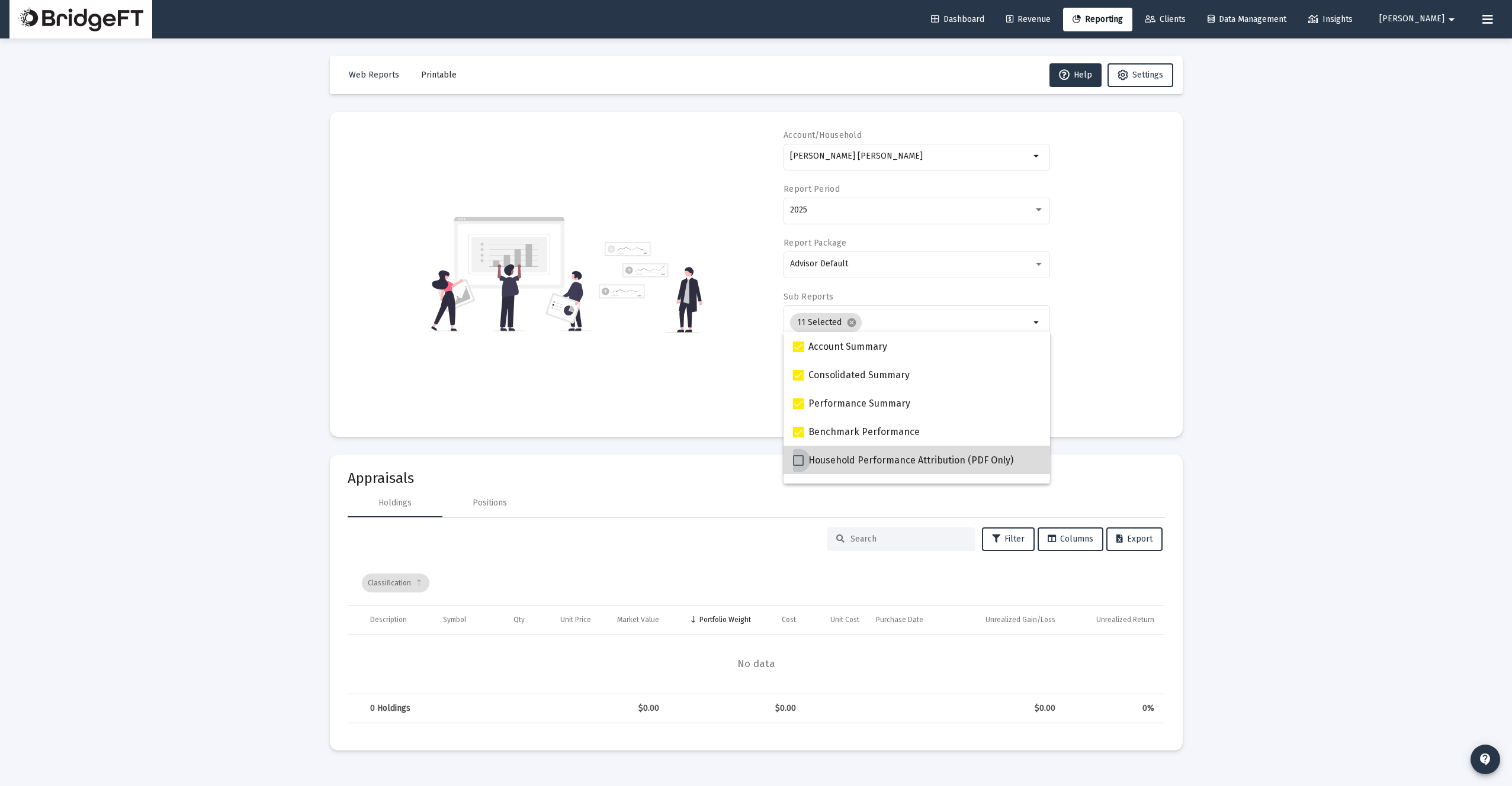
click at [799, 460] on span at bounding box center [798, 460] width 10 height 10
click at [798, 466] on input "Household Performance Attribution (PDF Only)" at bounding box center [797, 466] width 1 height 1
checkbox input "true"
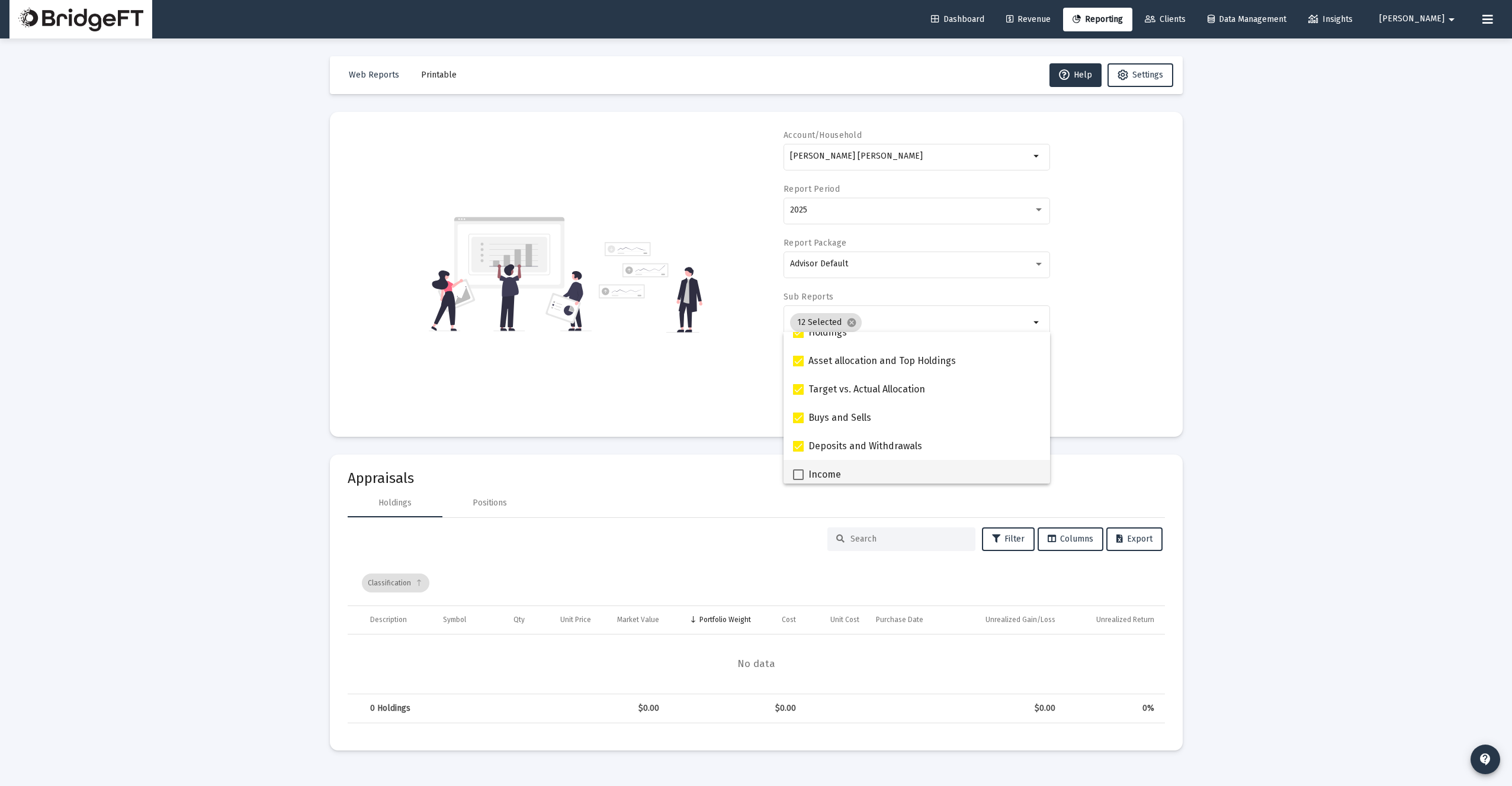
click at [799, 467] on mat-checkbox "Income" at bounding box center [817, 474] width 48 height 28
click at [801, 363] on span at bounding box center [798, 365] width 10 height 10
click at [798, 371] on input "Fees" at bounding box center [797, 371] width 1 height 1
checkbox input "true"
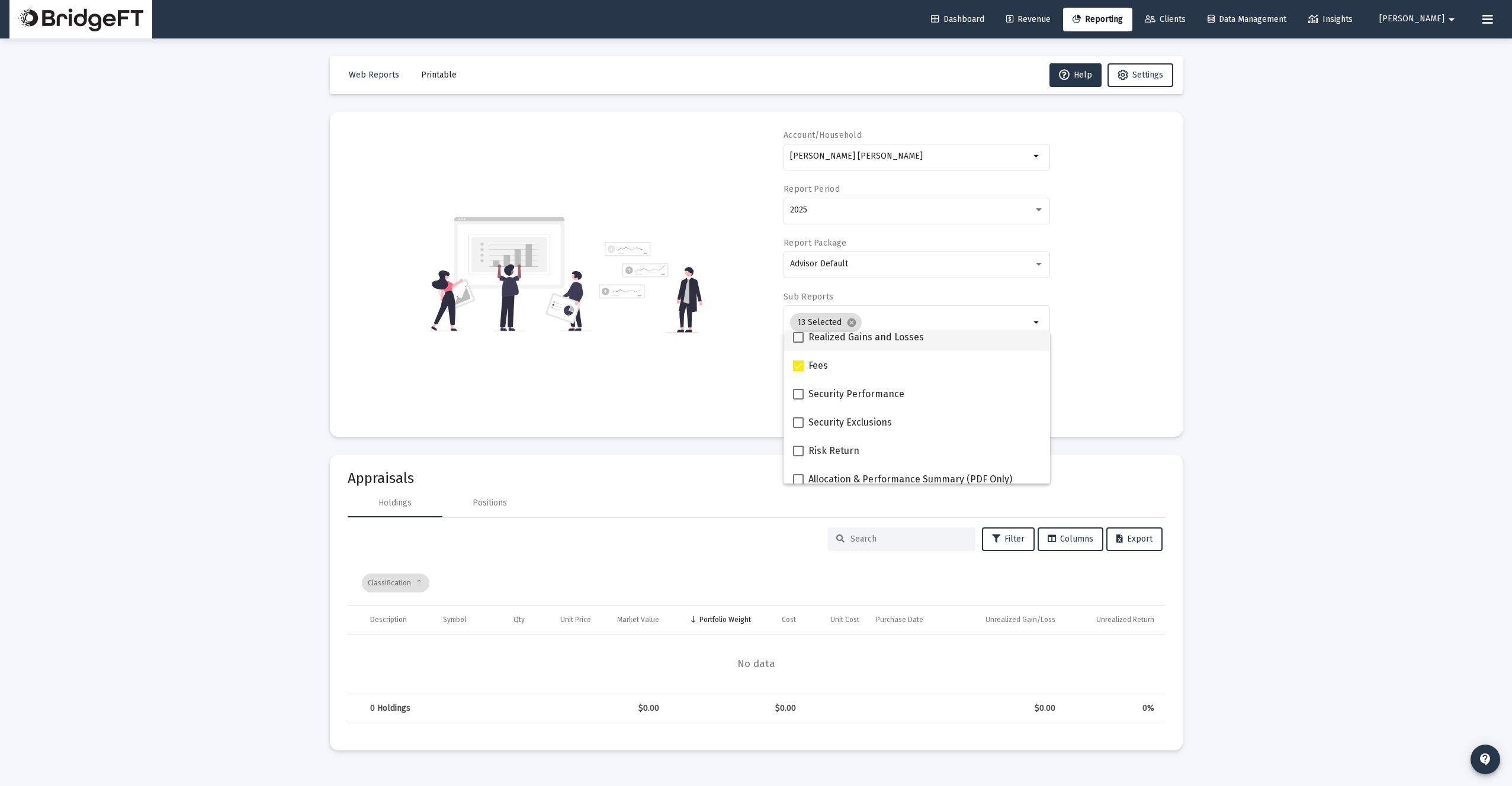
click at [801, 344] on mat-checkbox "Realized Gains and Losses" at bounding box center [859, 337] width 131 height 28
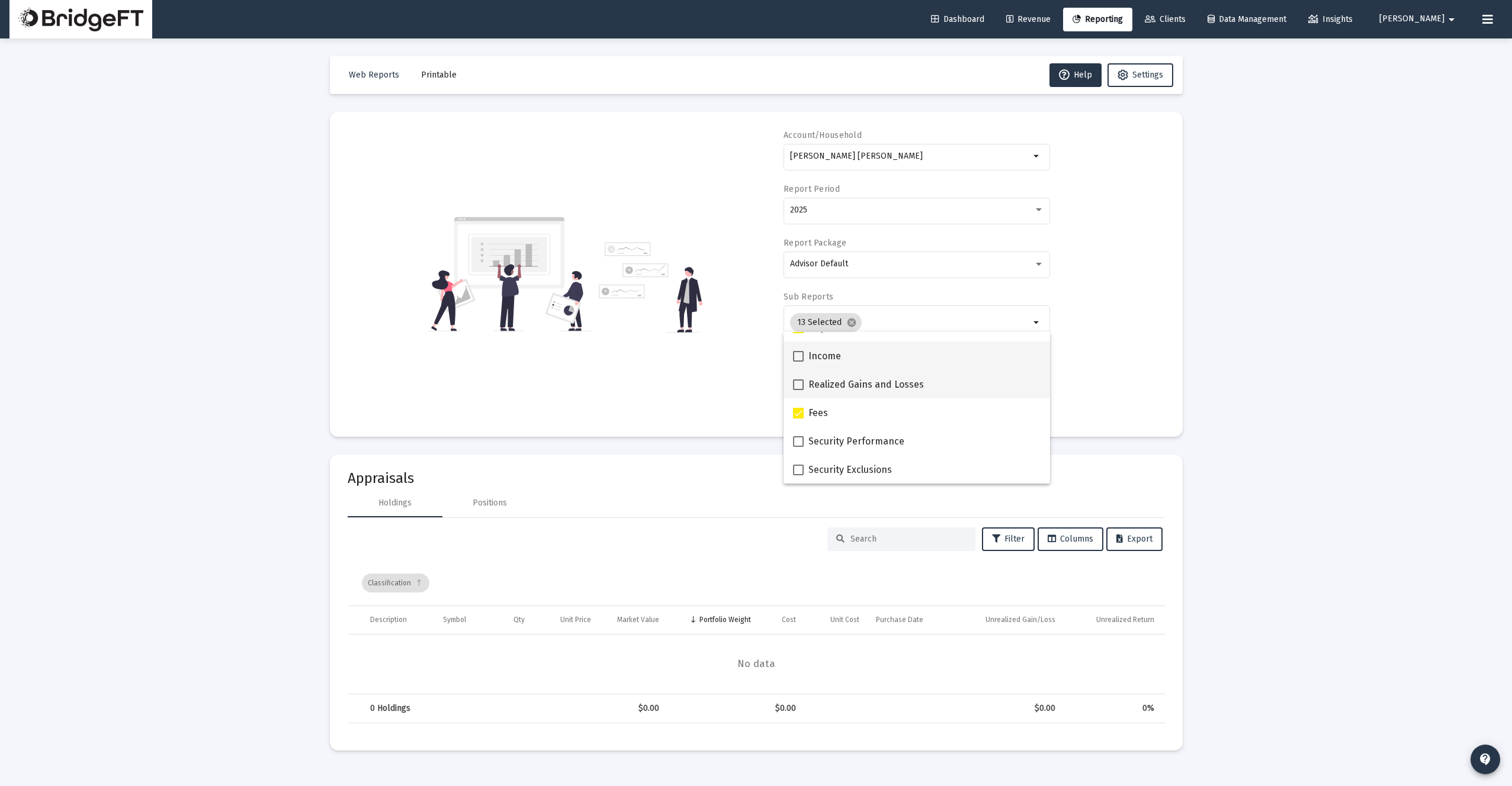
scroll to position [391, 0]
click at [801, 359] on label "Income" at bounding box center [817, 353] width 48 height 14
click at [798, 359] on input "Income" at bounding box center [797, 359] width 1 height 1
checkbox input "true"
click at [801, 379] on span at bounding box center [798, 381] width 10 height 10
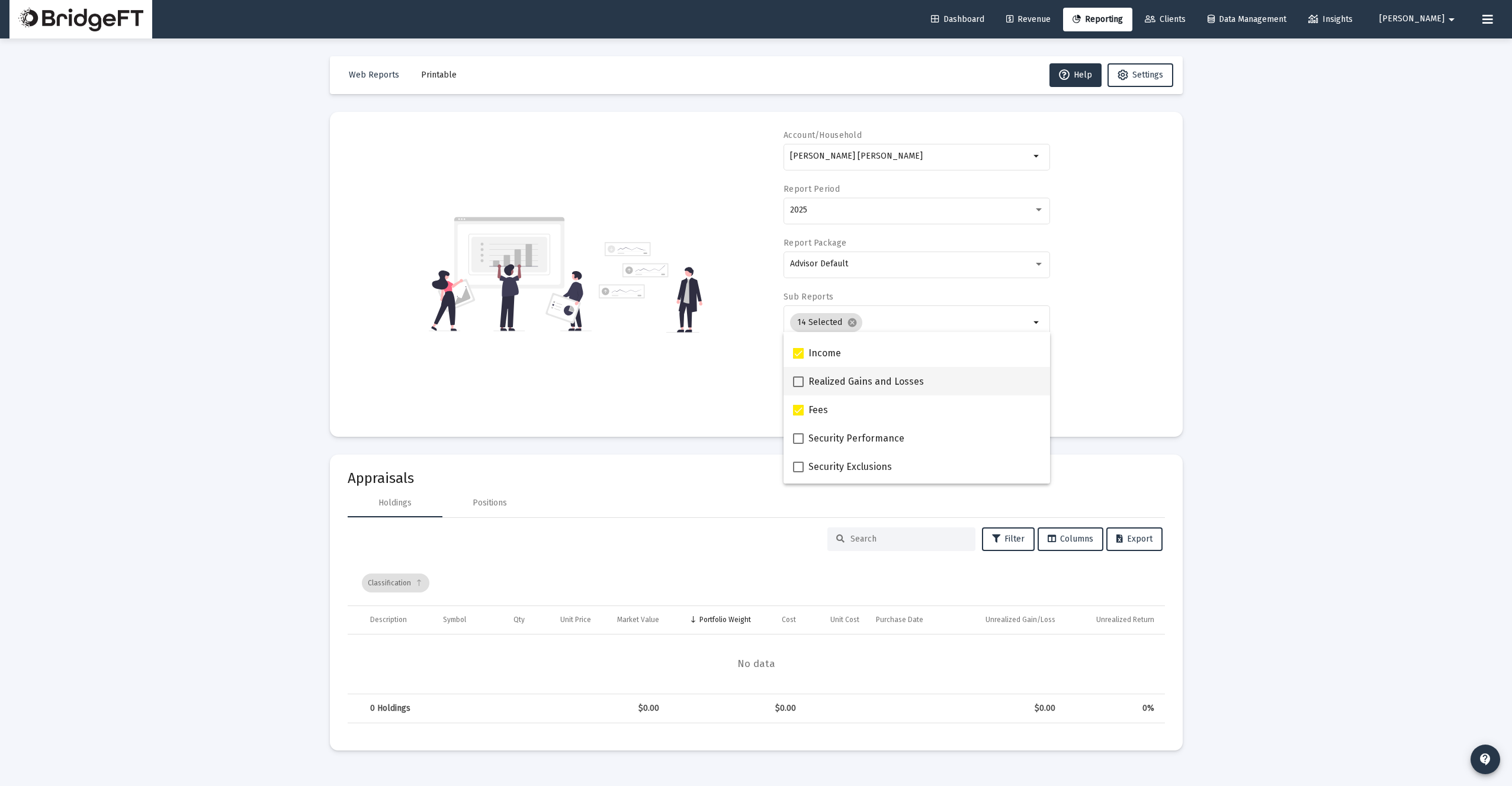
click at [798, 387] on input "Realized Gains and Losses" at bounding box center [797, 387] width 1 height 1
checkbox input "true"
click at [1228, 456] on div "Loading... Web Reports Printable Help Settings Account/Household Lorena Ward Ro…" at bounding box center [756, 393] width 1512 height 786
click at [844, 408] on span "Run Web Report" at bounding box center [825, 407] width 63 height 10
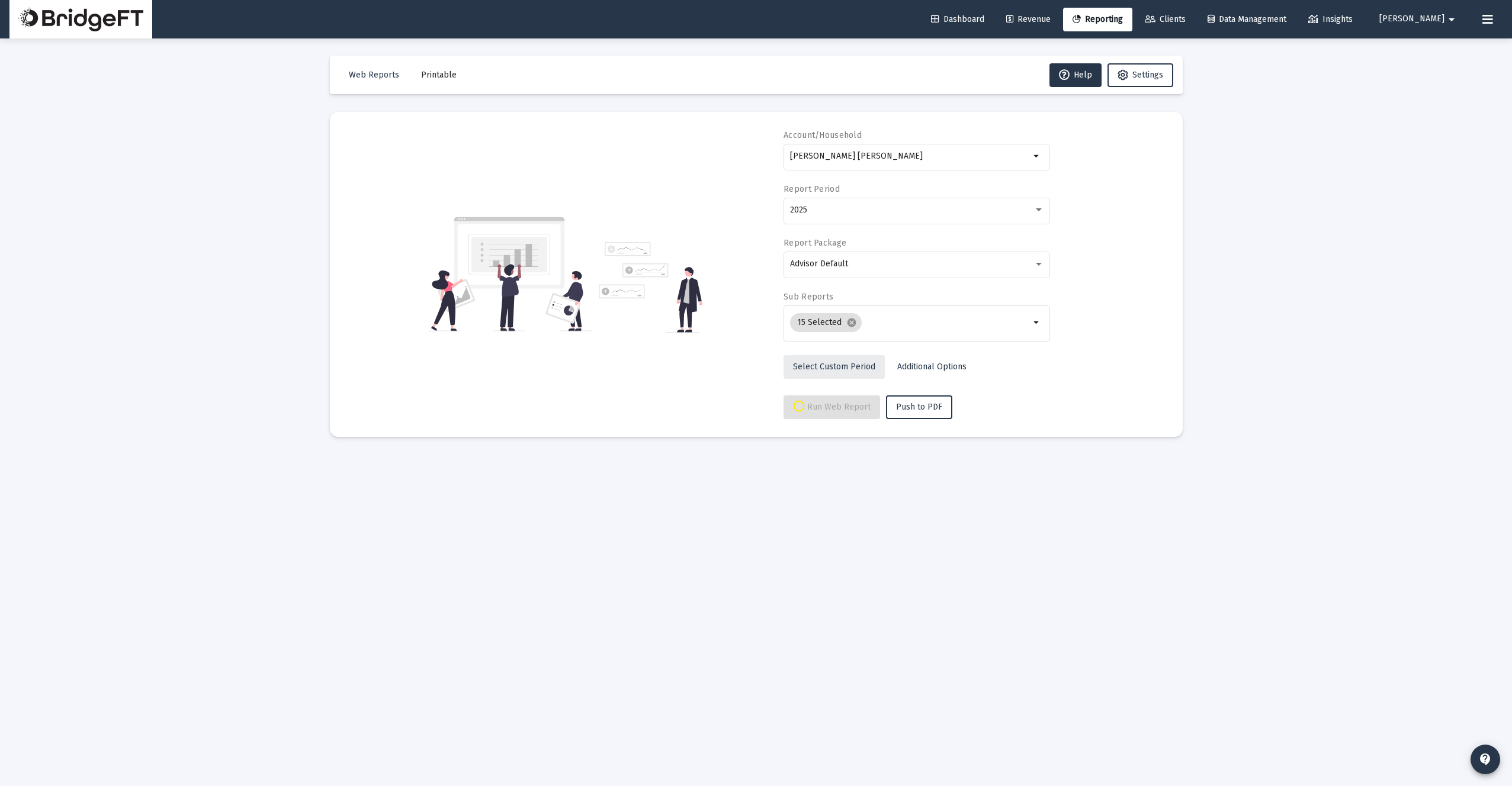
click at [852, 366] on span "Select Custom Period" at bounding box center [834, 366] width 83 height 10
select select "View 1 month"
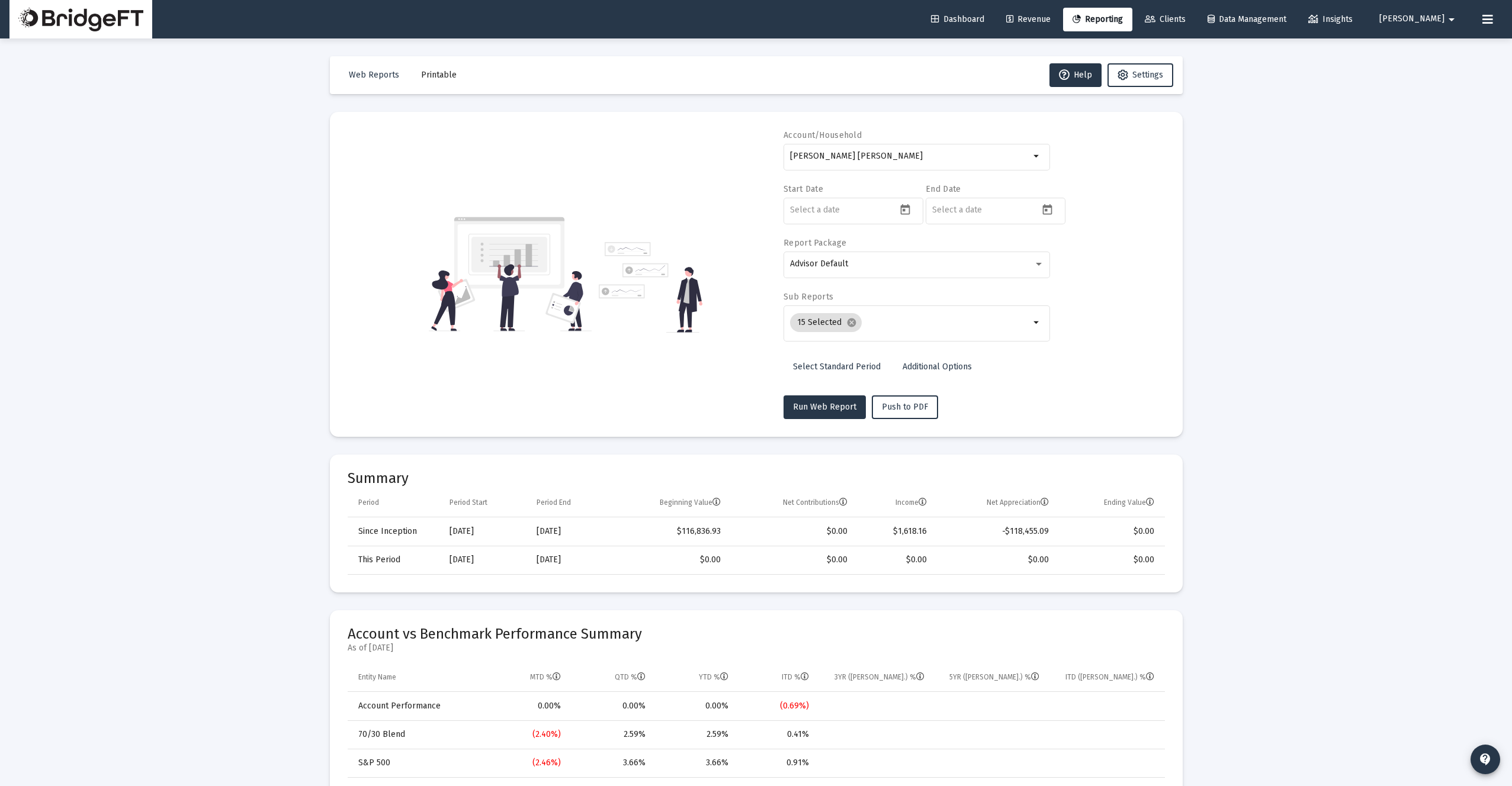
drag, startPoint x: 167, startPoint y: 399, endPoint x: 173, endPoint y: 393, distance: 8.5
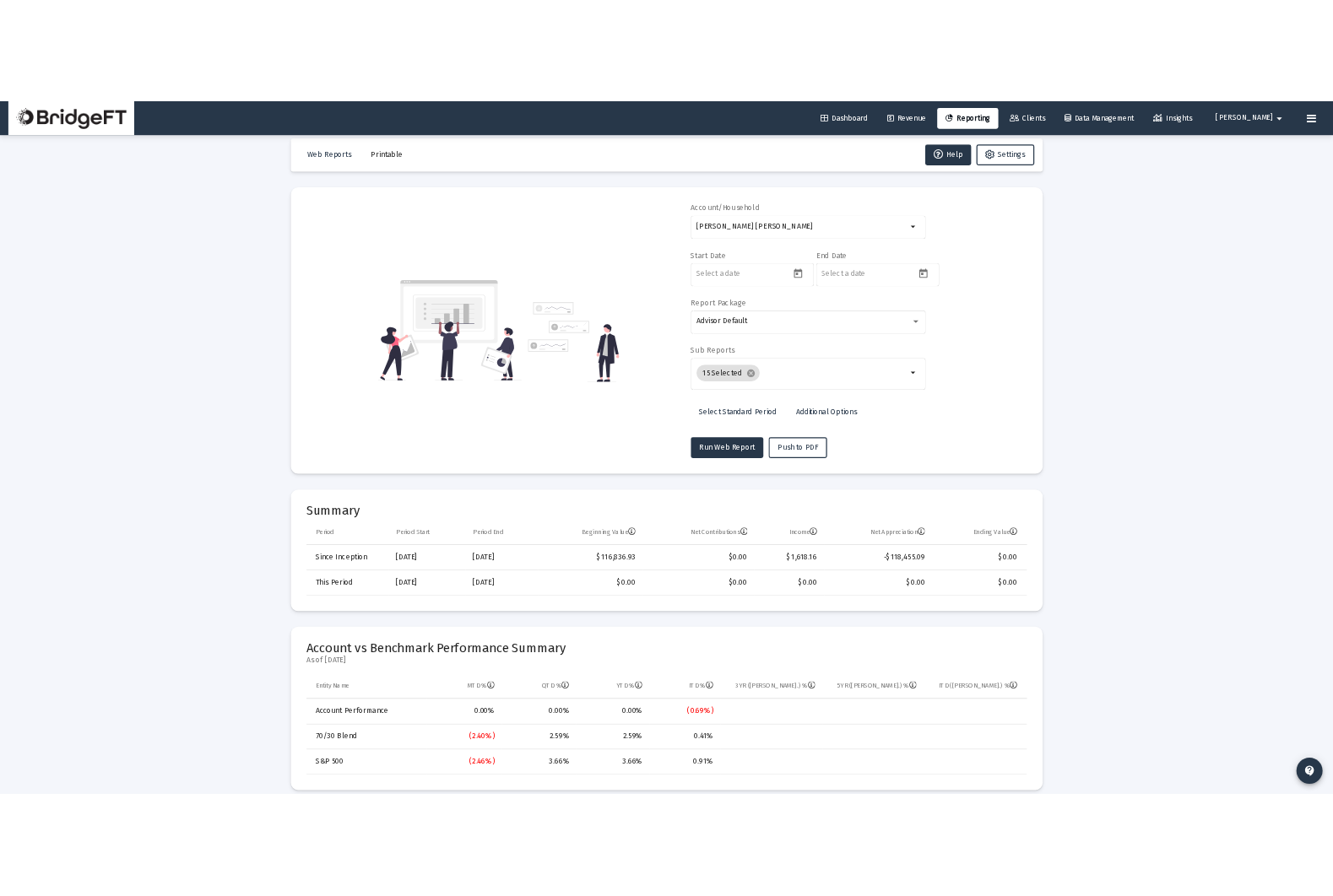
scroll to position [0, 0]
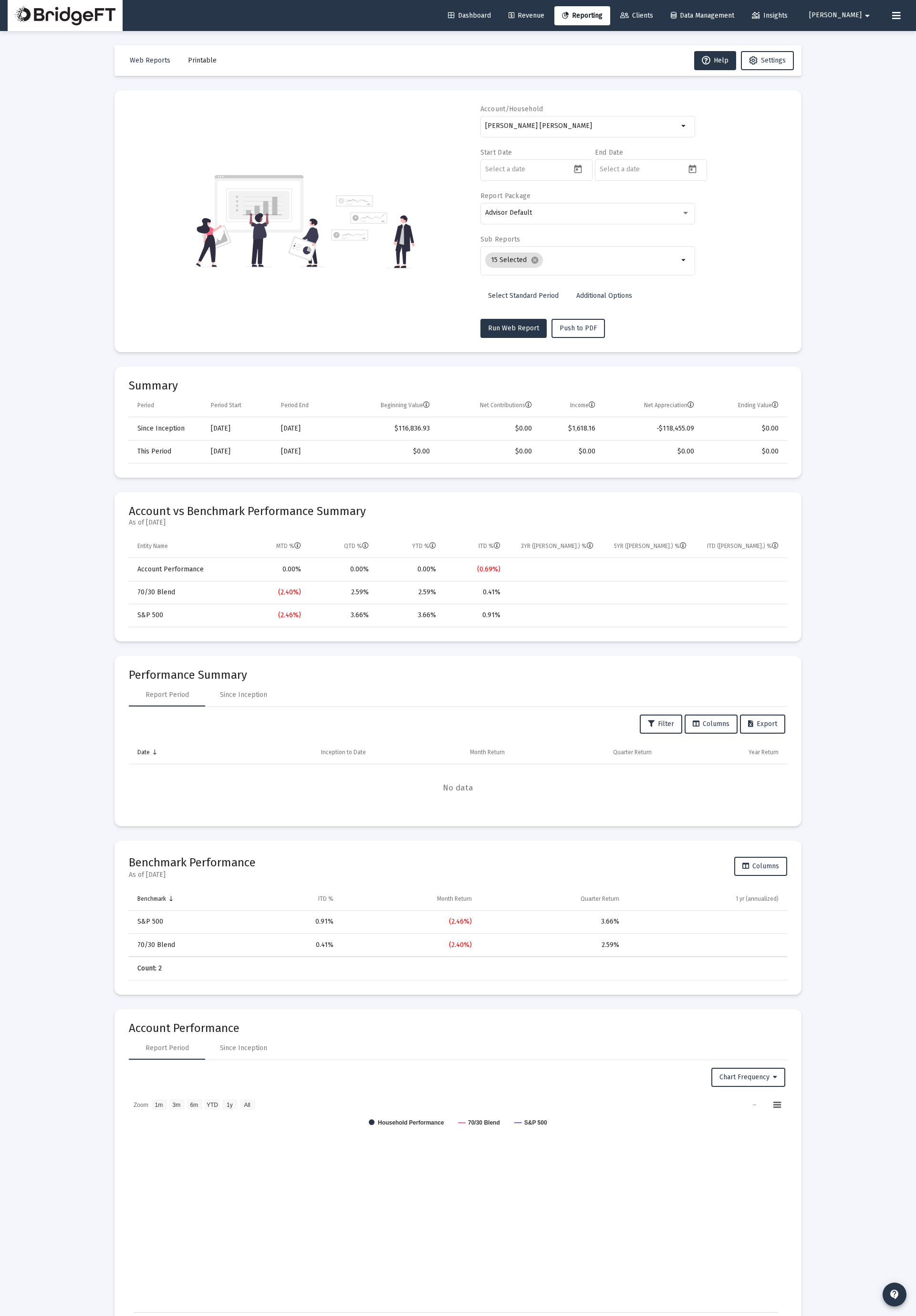
click at [632, 261] on input "Selection" at bounding box center [613, 260] width 131 height 8
click at [521, 329] on span "Run Web Report" at bounding box center [514, 328] width 51 height 8
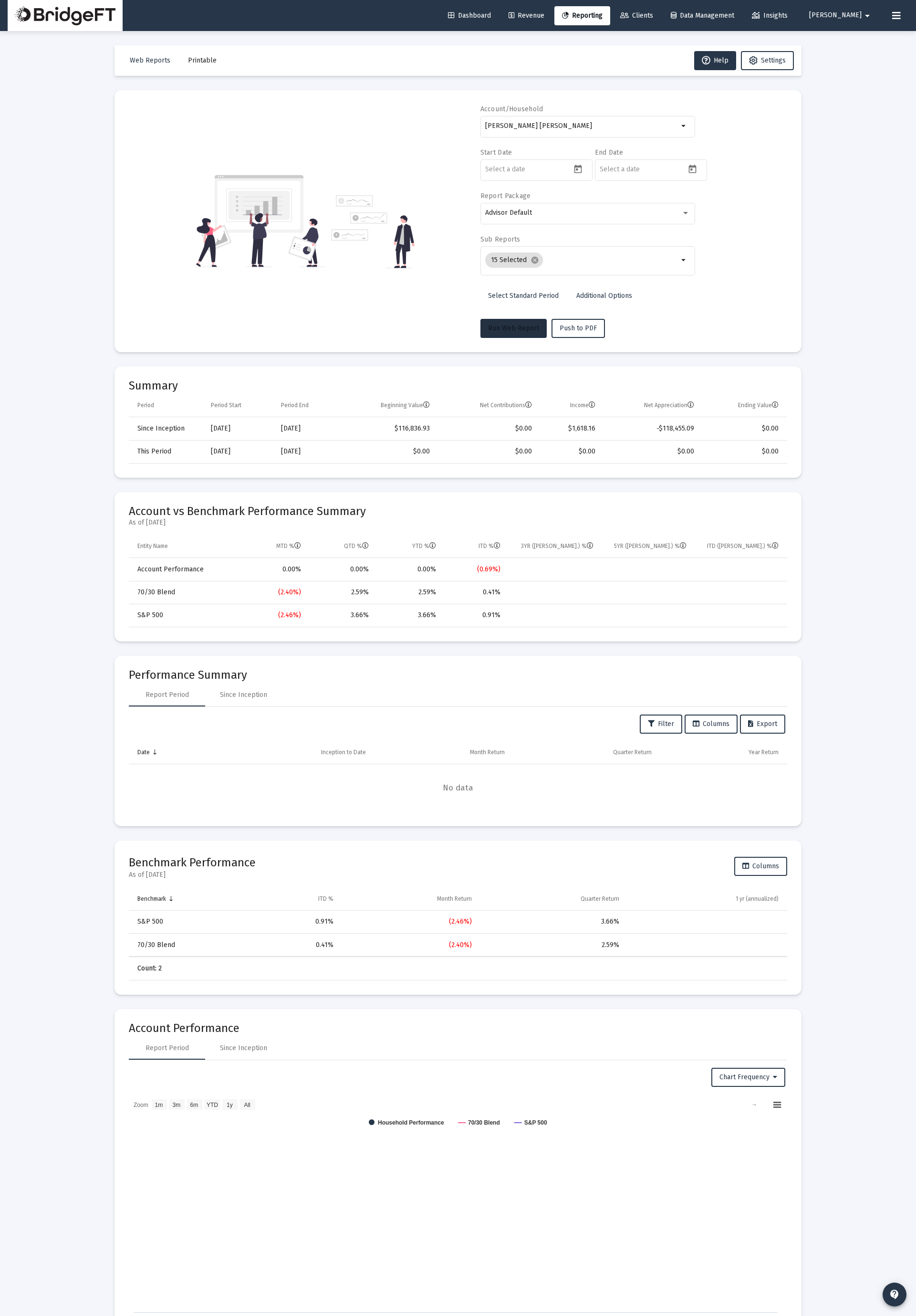
click at [515, 325] on span "Run Web Report" at bounding box center [514, 328] width 51 height 8
click at [500, 331] on span "Run Web Report" at bounding box center [514, 328] width 51 height 8
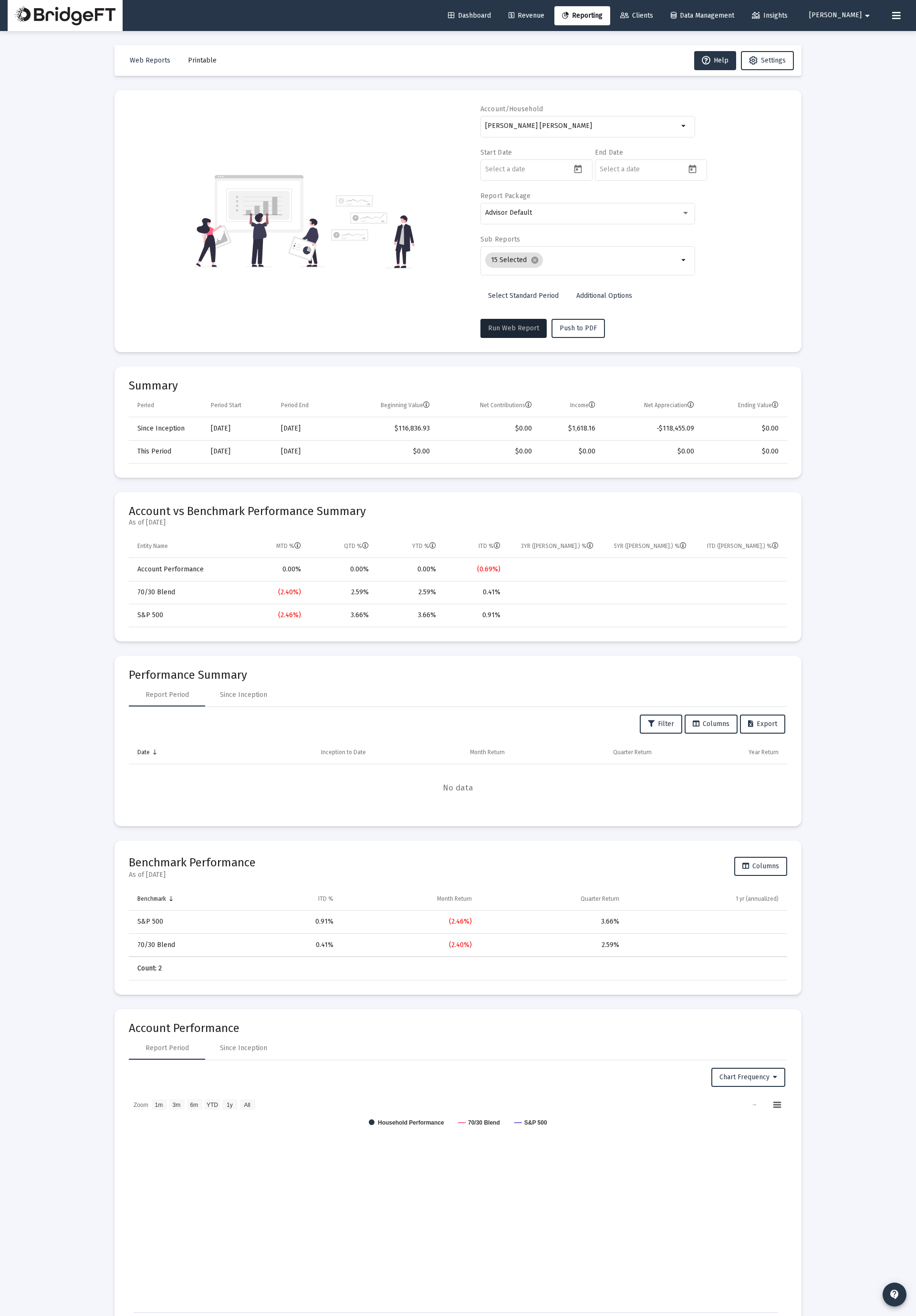
click at [530, 126] on input "[PERSON_NAME] [PERSON_NAME]" at bounding box center [582, 126] width 193 height 8
click at [527, 206] on span "XXXXXXXXX 949 Terry Barrows IRA" at bounding box center [592, 202] width 192 height 23
click at [523, 327] on span "Run Web Report" at bounding box center [514, 328] width 51 height 8
click at [495, 331] on span "Run Web Report" at bounding box center [514, 328] width 51 height 8
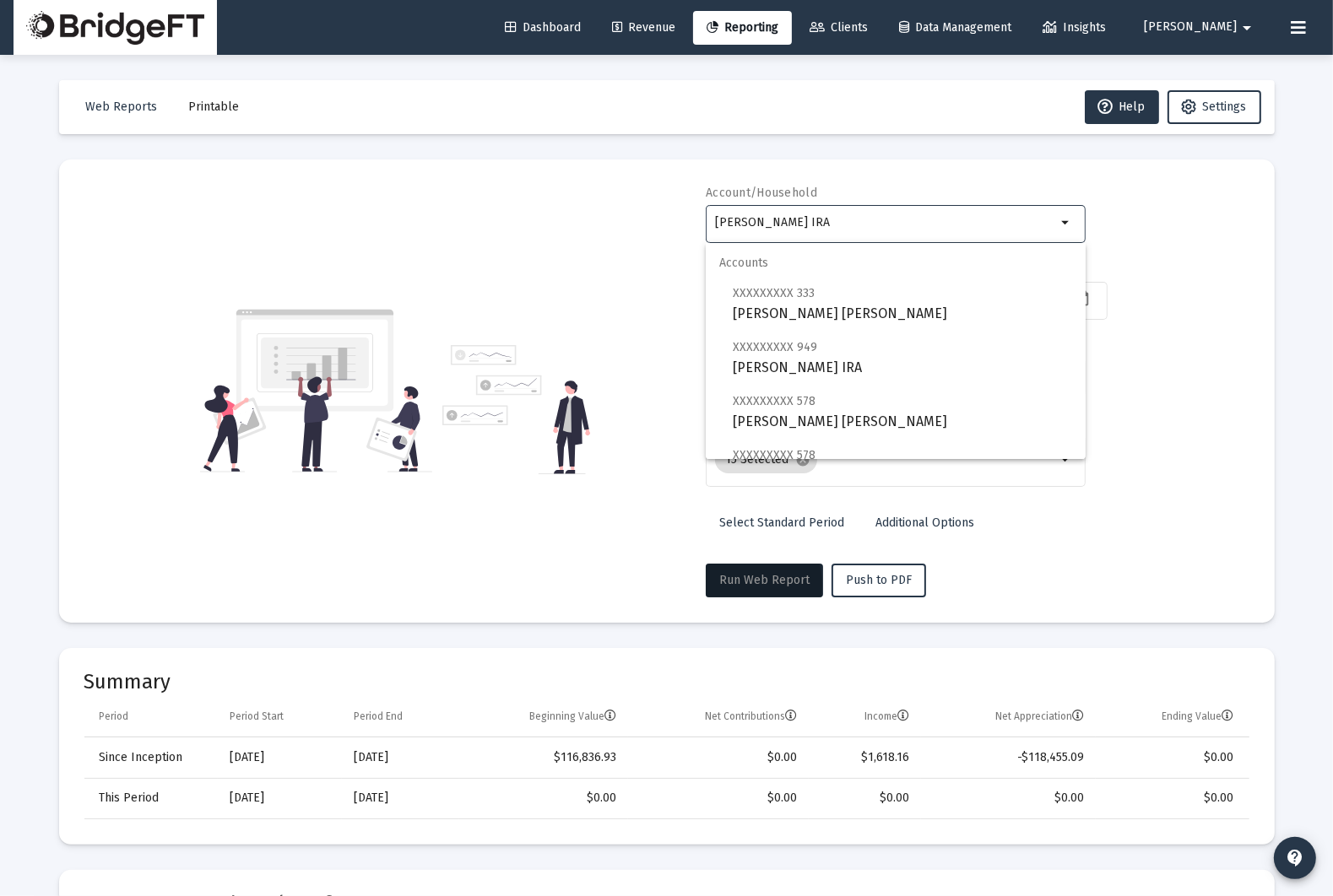
click at [847, 216] on input "[PERSON_NAME] IRA" at bounding box center [885, 223] width 342 height 14
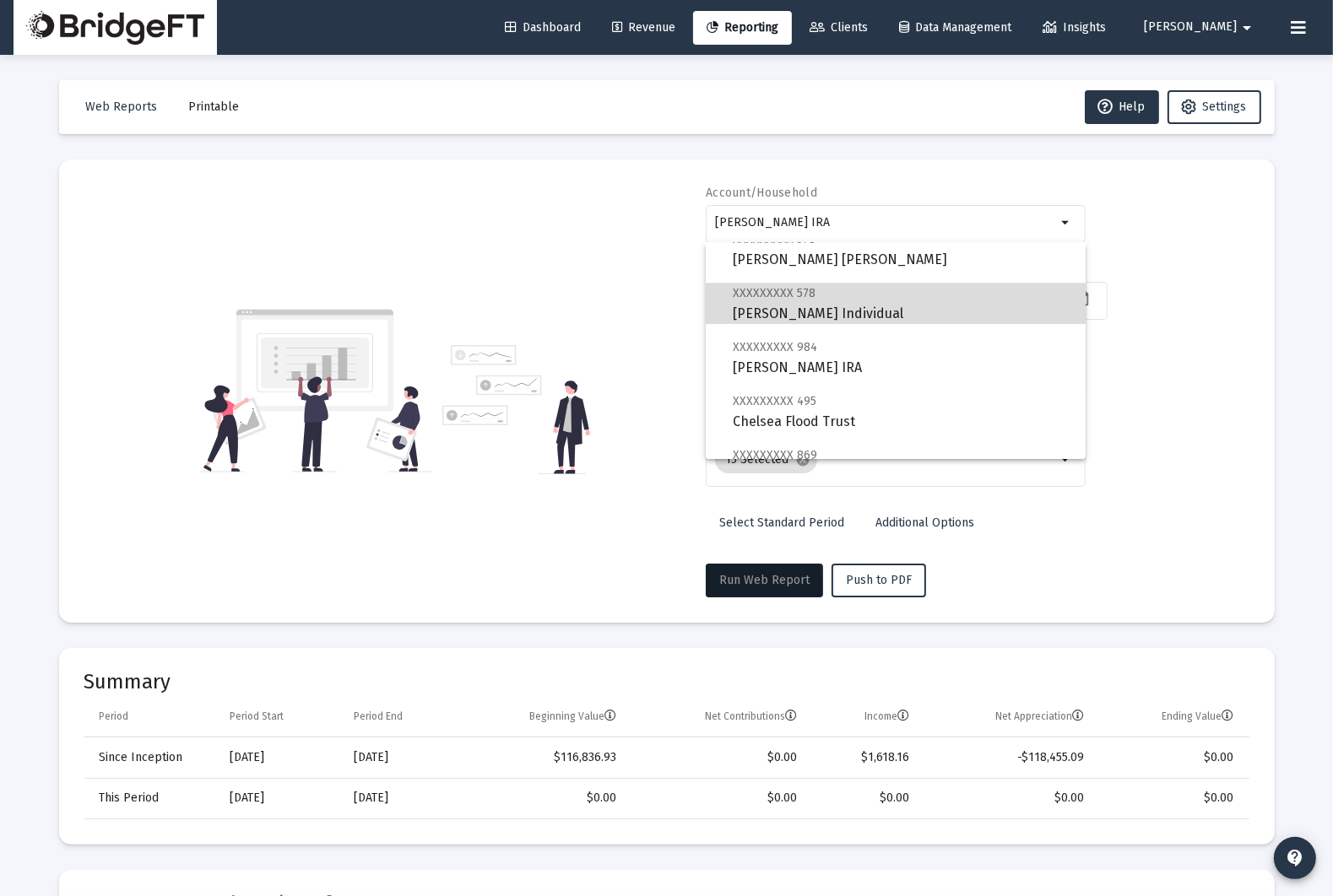
click at [838, 317] on span "XXXXXXXXX 578 Mac Rice Individual" at bounding box center [903, 303] width 340 height 41
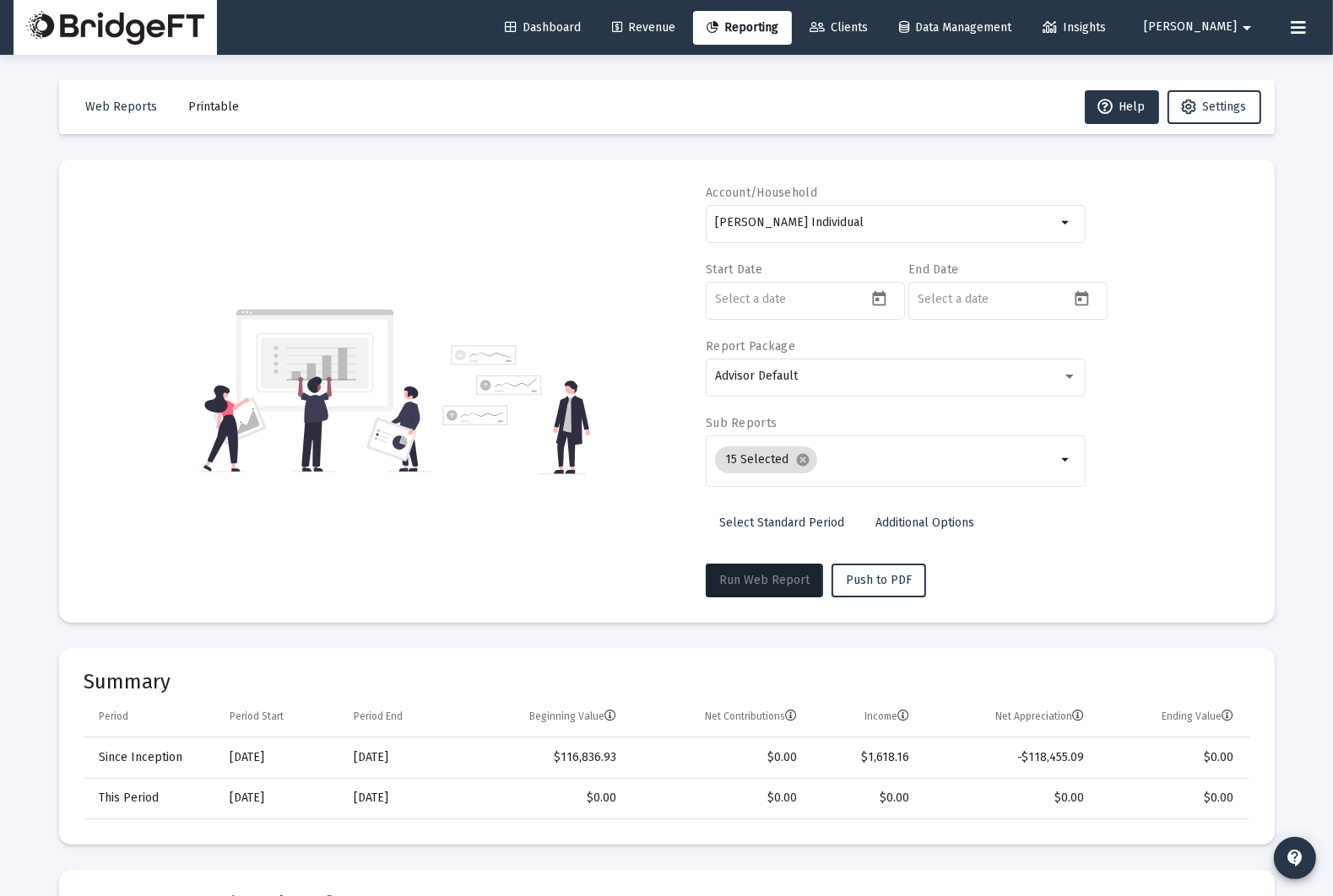
click at [775, 587] on button "Run Web Report" at bounding box center [765, 581] width 118 height 33
click at [843, 237] on div "[PERSON_NAME] Individual" at bounding box center [885, 223] width 342 height 41
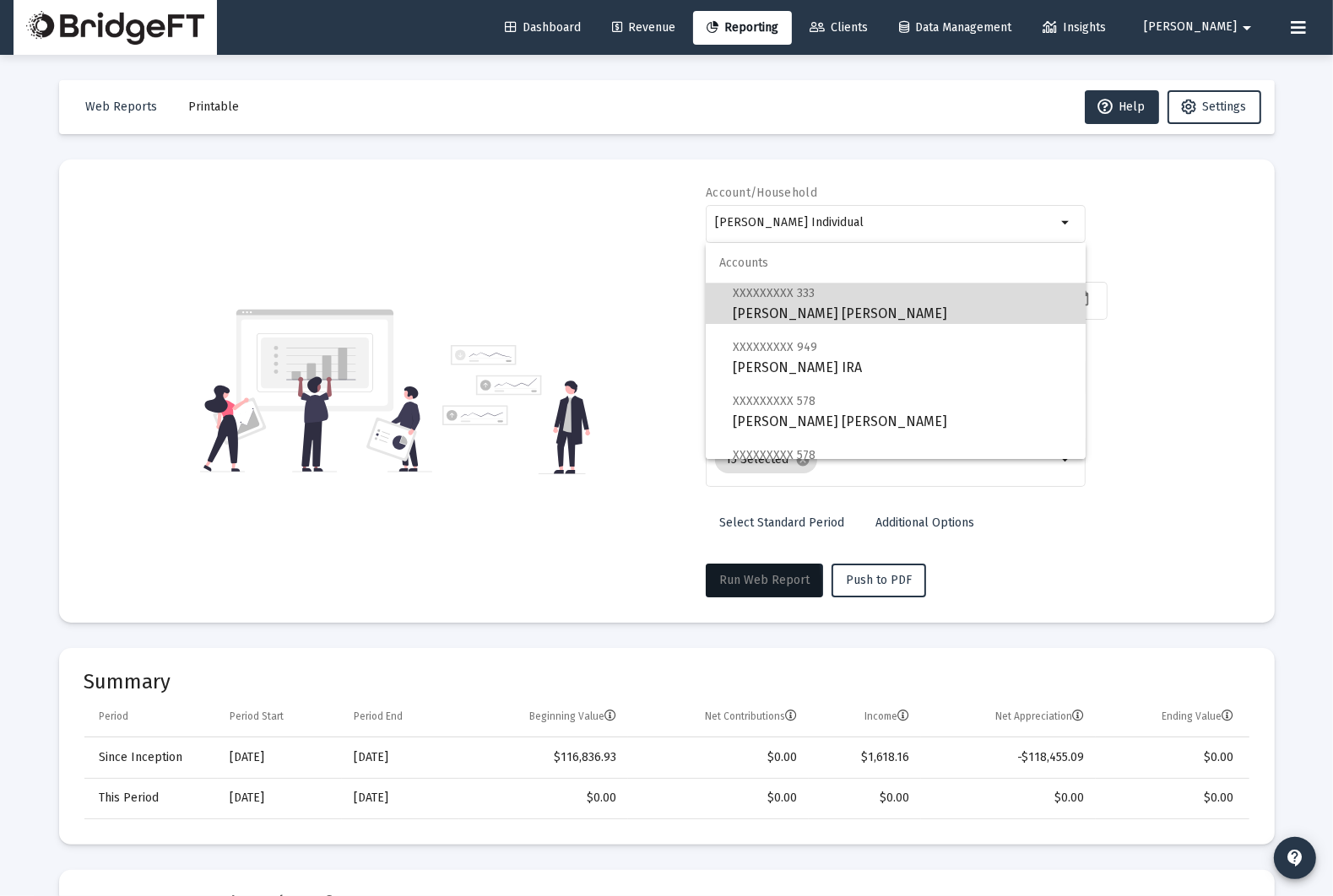
click at [824, 309] on span "XXXXXXXXX 333 Lorena Ward Roth IRA" at bounding box center [903, 303] width 340 height 41
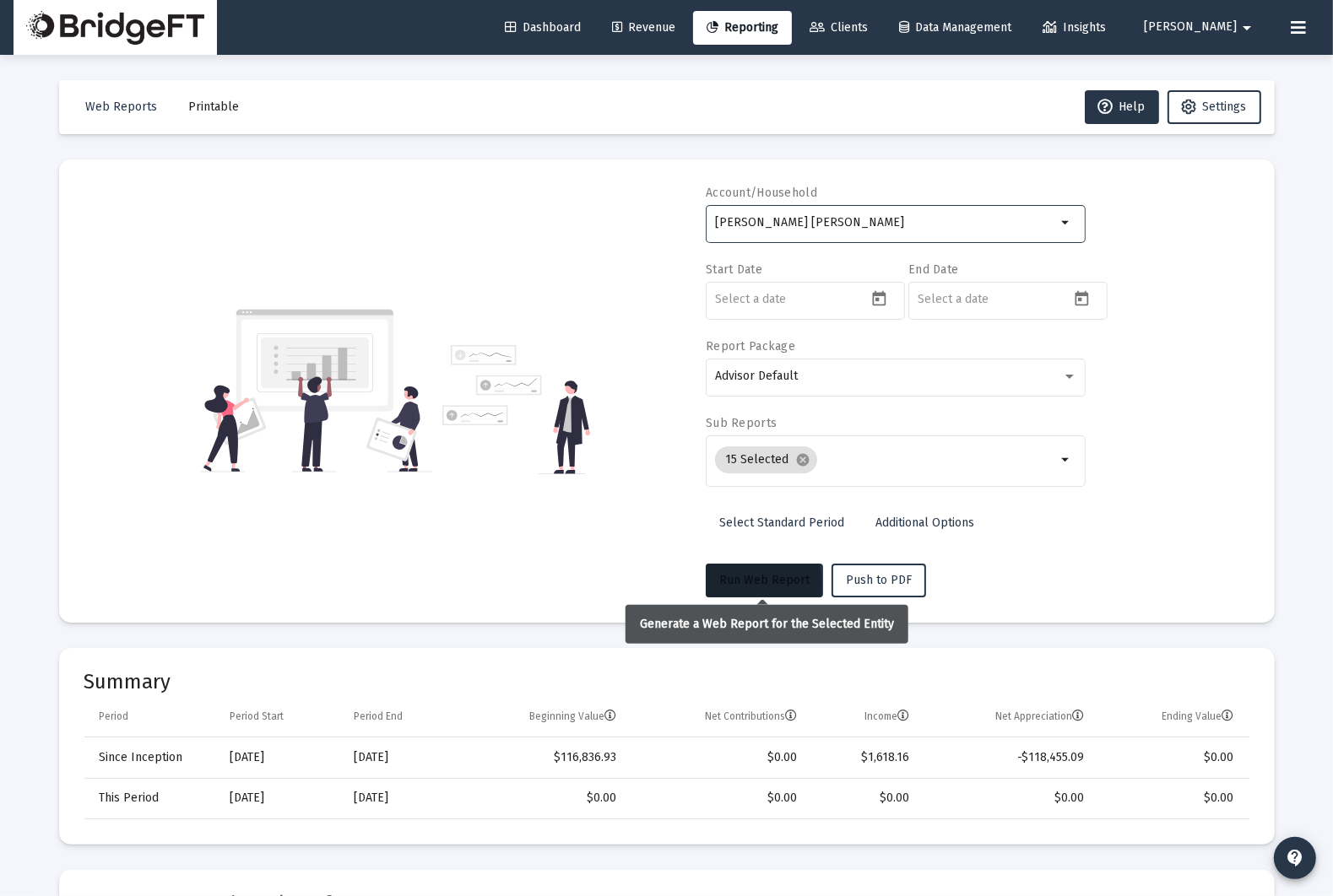
click at [788, 578] on span "Run Web Report" at bounding box center [765, 580] width 90 height 15
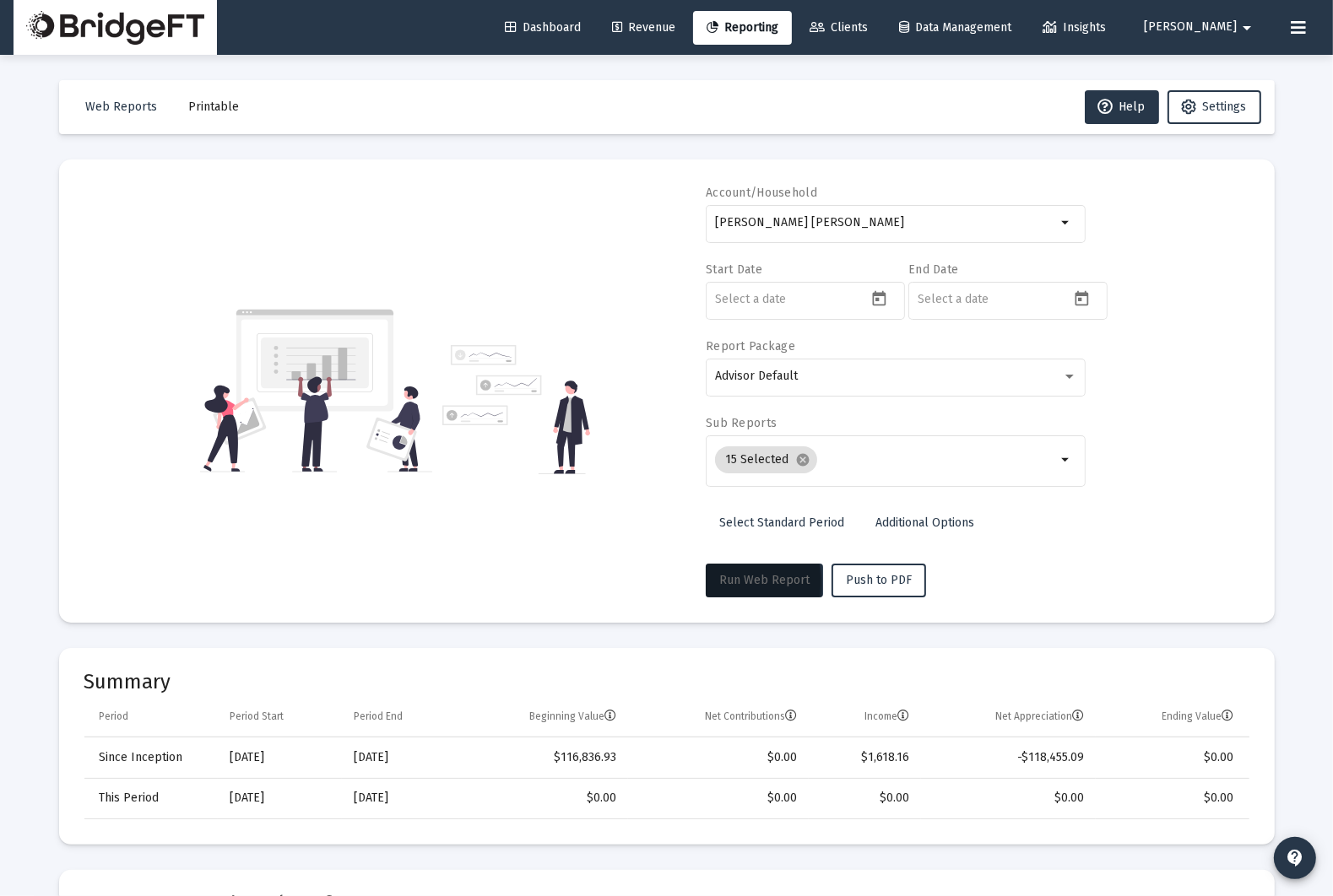
click at [788, 578] on span "Run Web Report" at bounding box center [765, 580] width 90 height 15
click at [834, 214] on div "[PERSON_NAME] [PERSON_NAME]" at bounding box center [885, 223] width 342 height 41
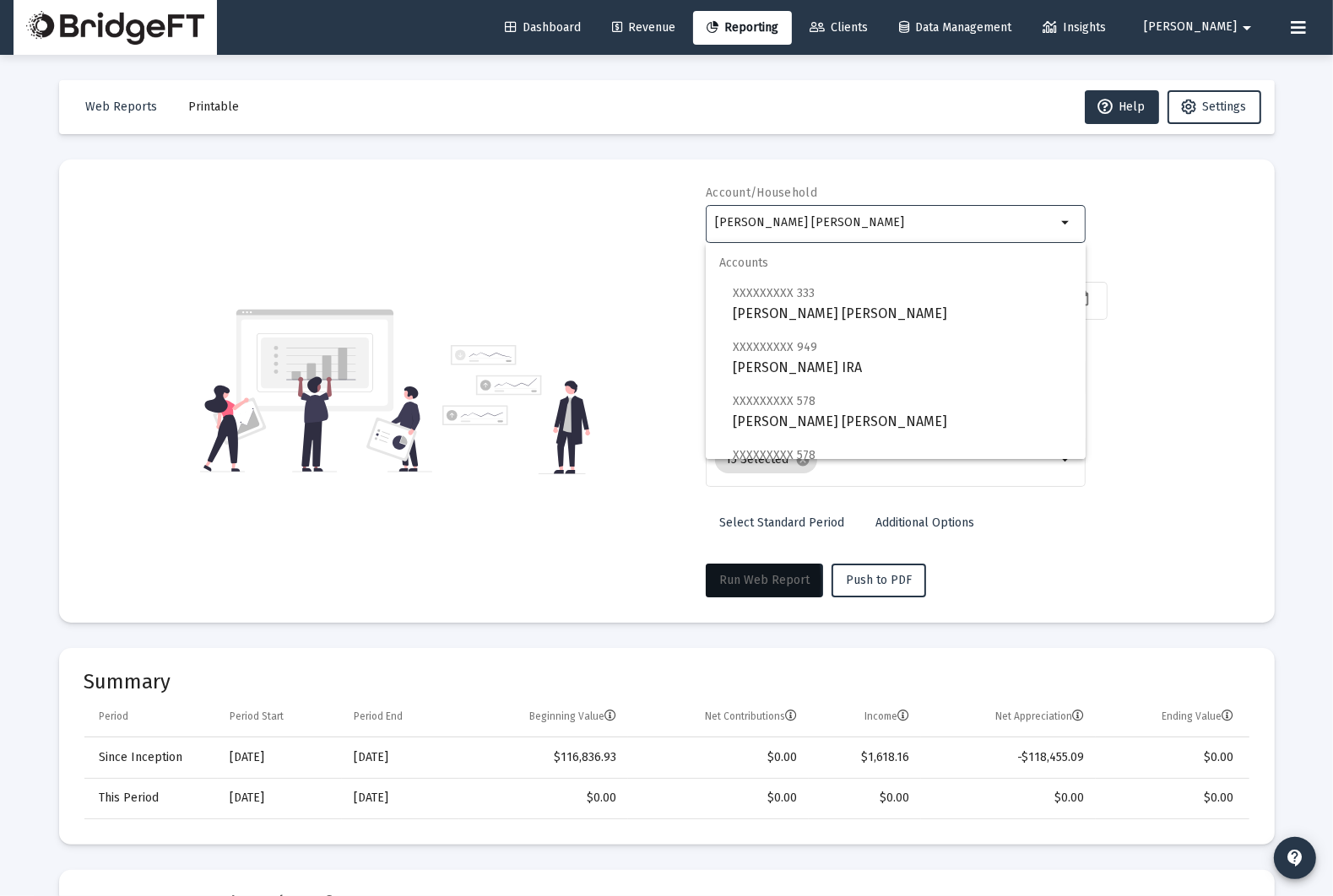
drag, startPoint x: 1190, startPoint y: 373, endPoint x: 1087, endPoint y: 354, distance: 104.7
click at [1190, 373] on div "Account/Household Lorena Ward Roth IRA arrow_drop_down Start Date End Date Repo…" at bounding box center [666, 391] width 1165 height 413
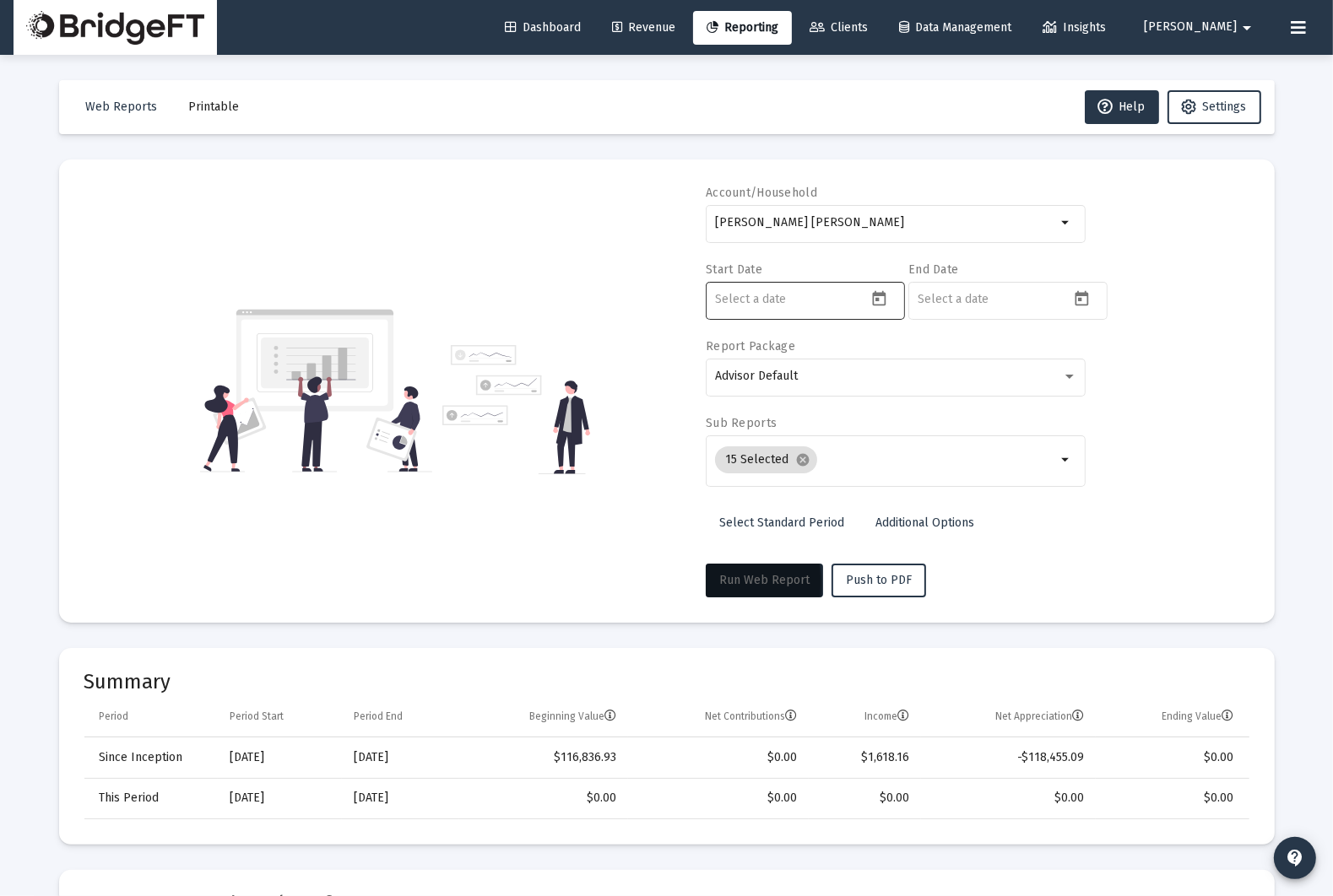
click at [799, 287] on div at bounding box center [790, 299] width 152 height 41
click at [799, 293] on input at bounding box center [790, 299] width 152 height 14
click at [826, 526] on span "Select Standard Period" at bounding box center [781, 522] width 125 height 15
click at [856, 238] on div "[PERSON_NAME] [PERSON_NAME]" at bounding box center [885, 223] width 342 height 41
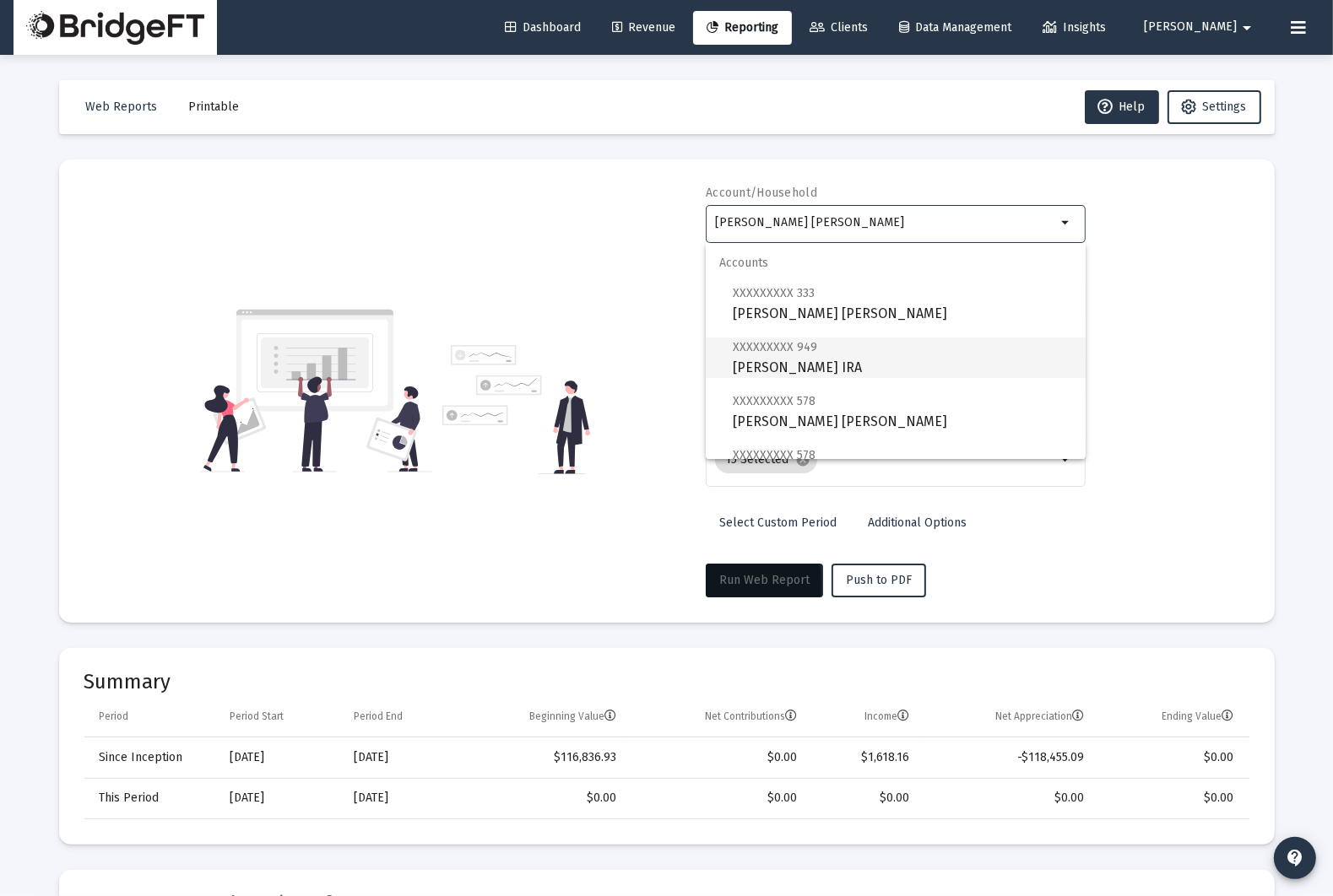
click at [844, 353] on span "XXXXXXXXX 949 Terry Barrows IRA" at bounding box center [903, 357] width 340 height 41
type input "[PERSON_NAME] IRA"
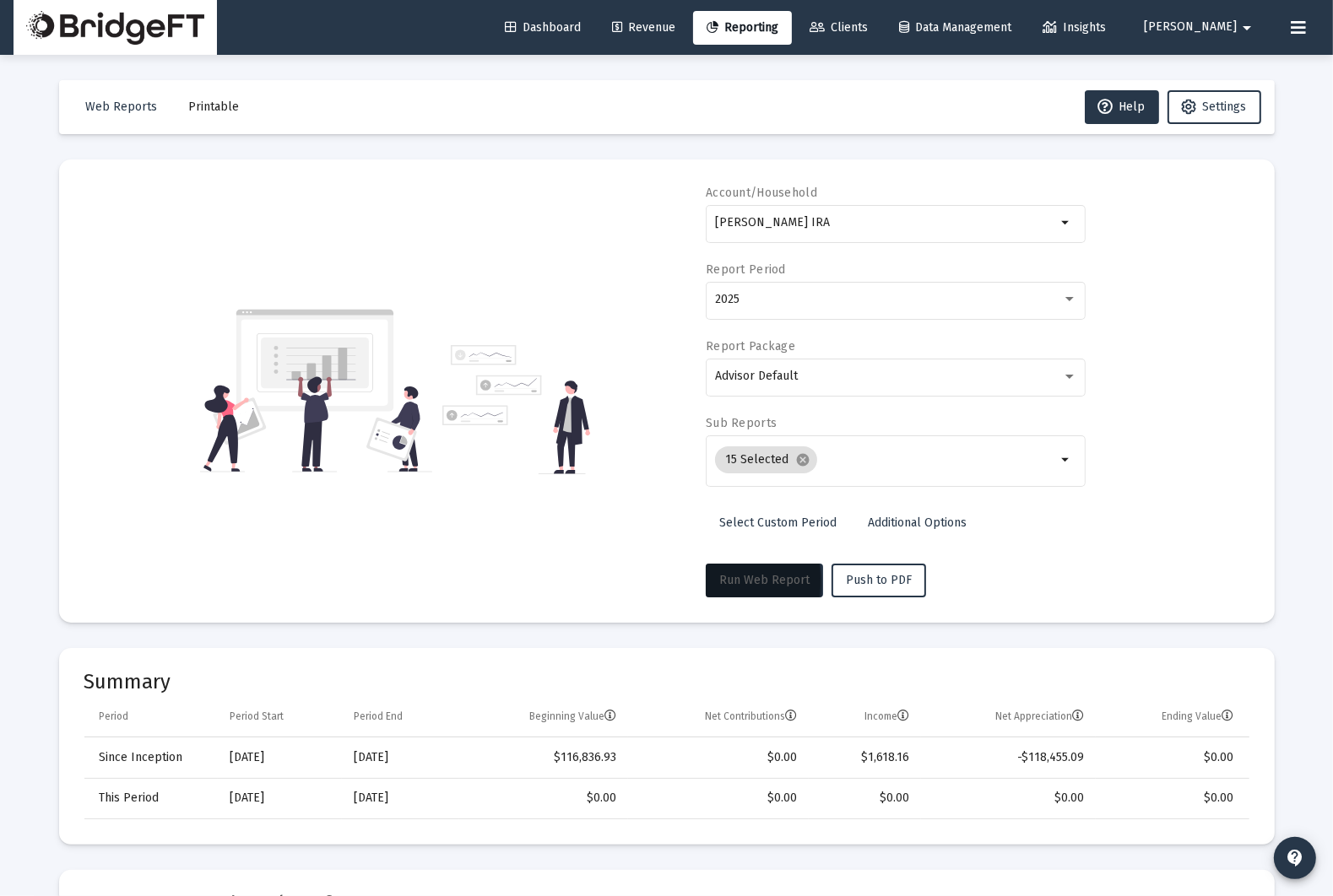
click at [798, 576] on span "Run Web Report" at bounding box center [765, 580] width 90 height 15
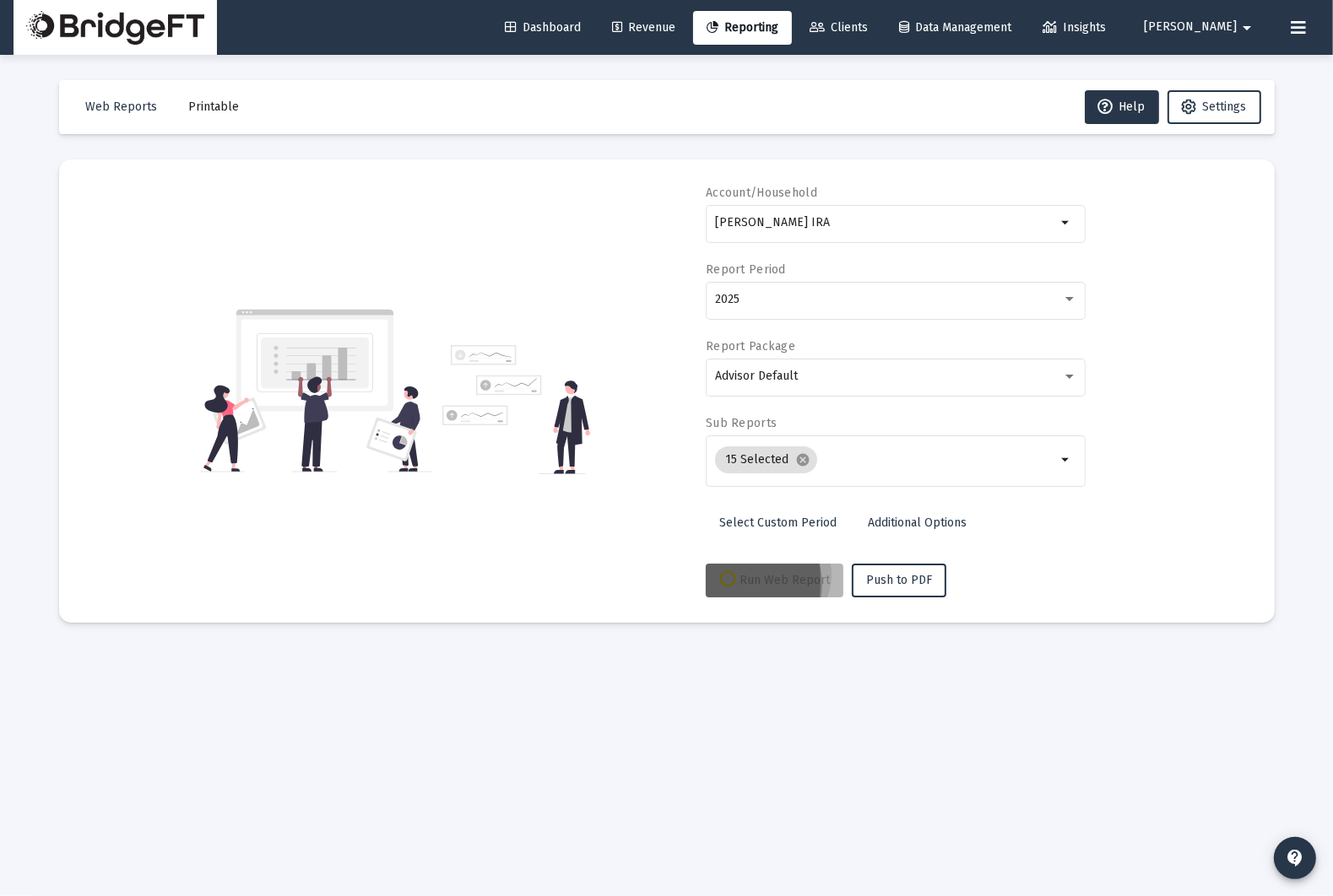
select select "View 1 month"
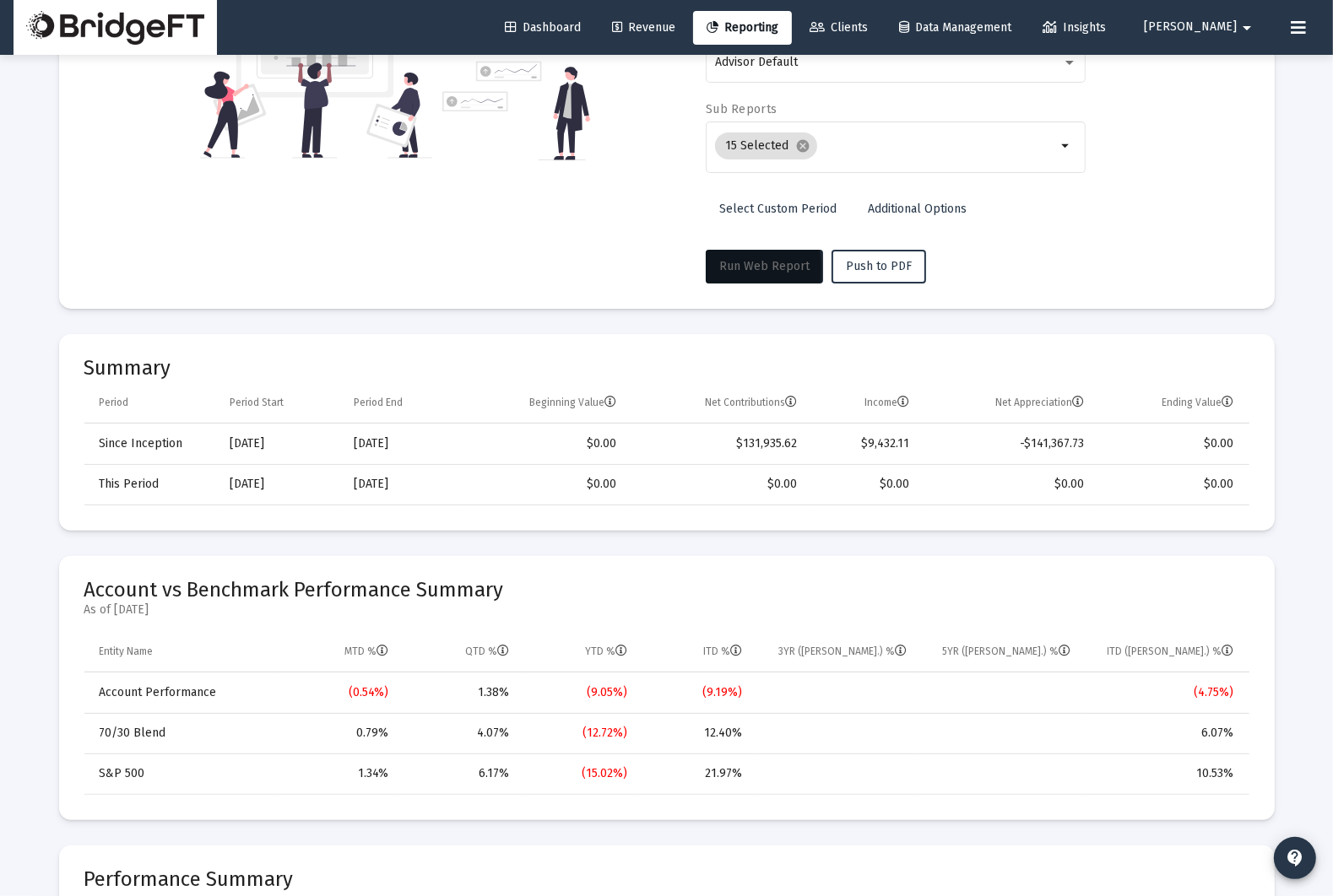
scroll to position [508, 0]
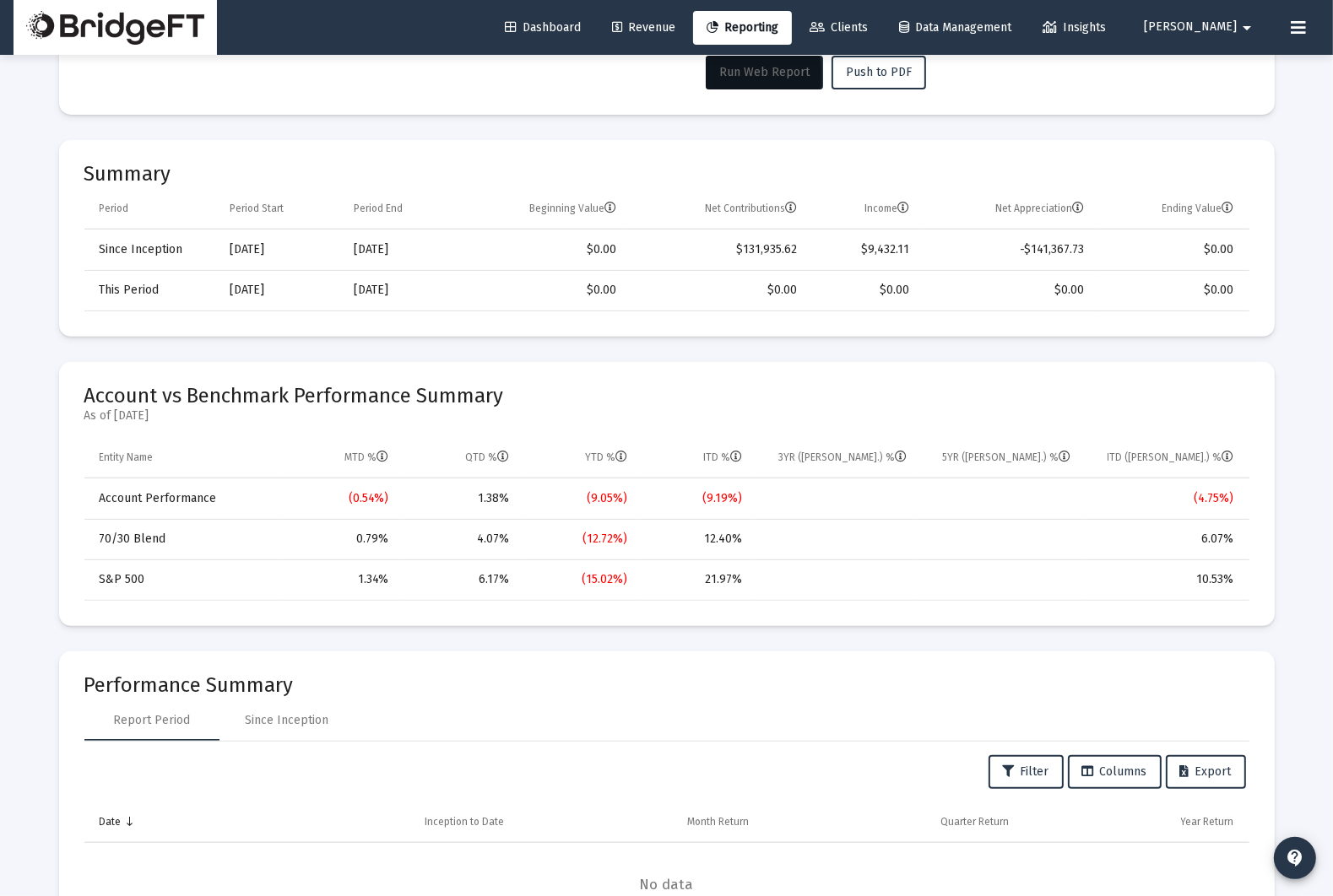
click at [1033, 156] on mat-card "Summary Period Period Start Period End Beginning Value Net Contributions Income…" at bounding box center [666, 238] width 1215 height 196
click at [668, 38] on link "Revenue" at bounding box center [644, 27] width 90 height 33
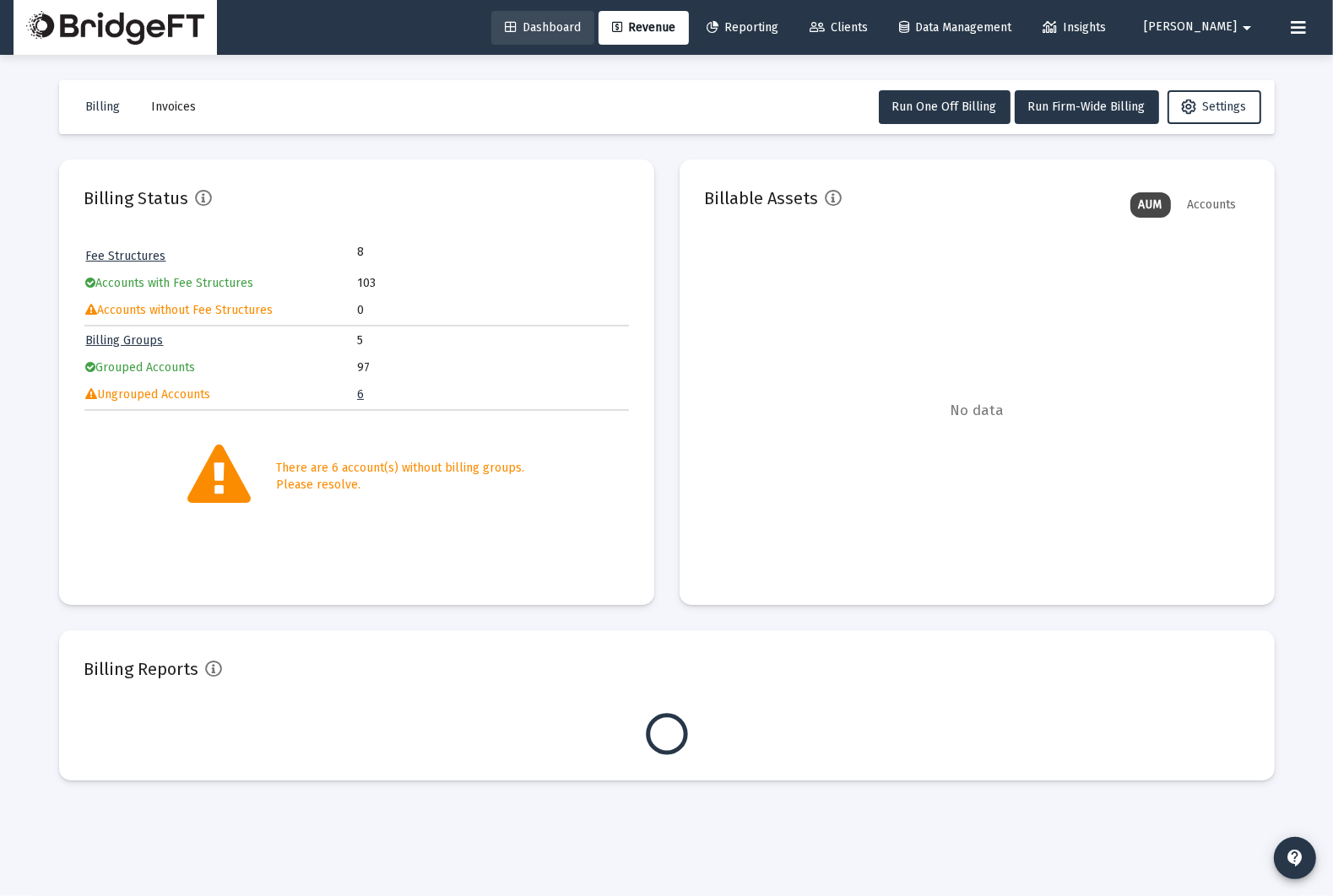
click at [581, 33] on span "Dashboard" at bounding box center [542, 27] width 76 height 15
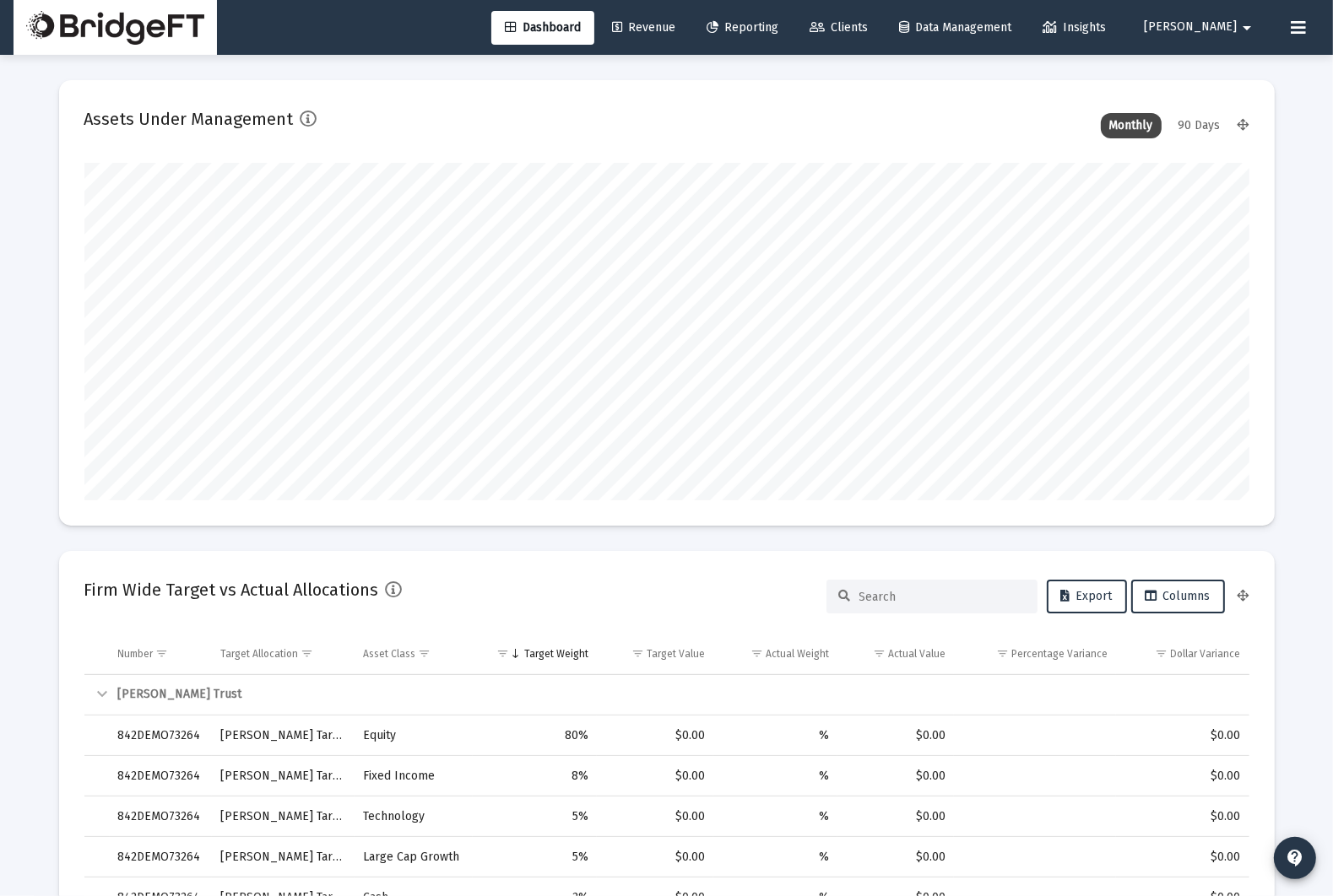
scroll to position [338, 627]
type input "2025-10-08"
type input "[DATE]"
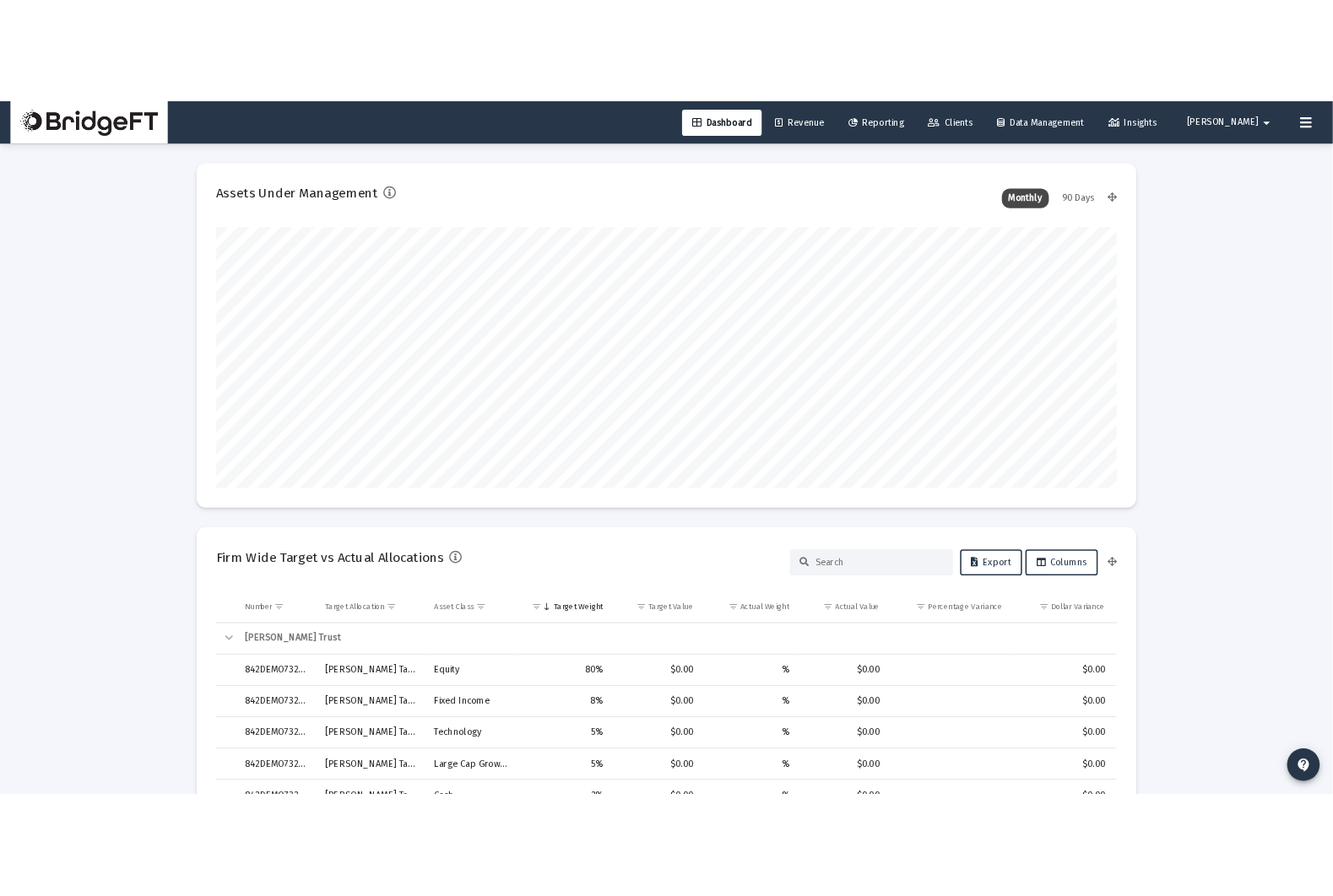
scroll to position [2, 0]
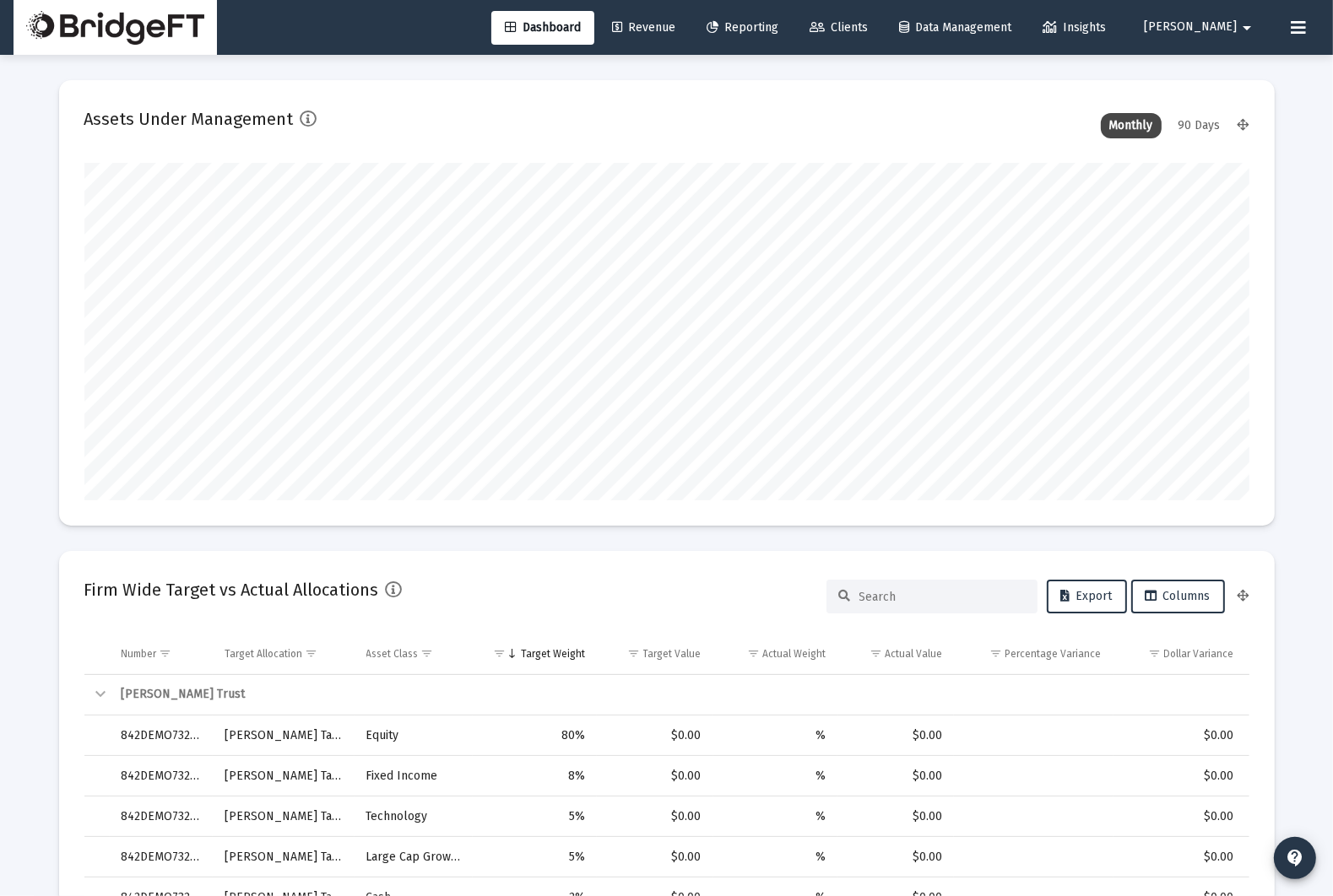
scroll to position [338, 627]
type input "[DATE]"
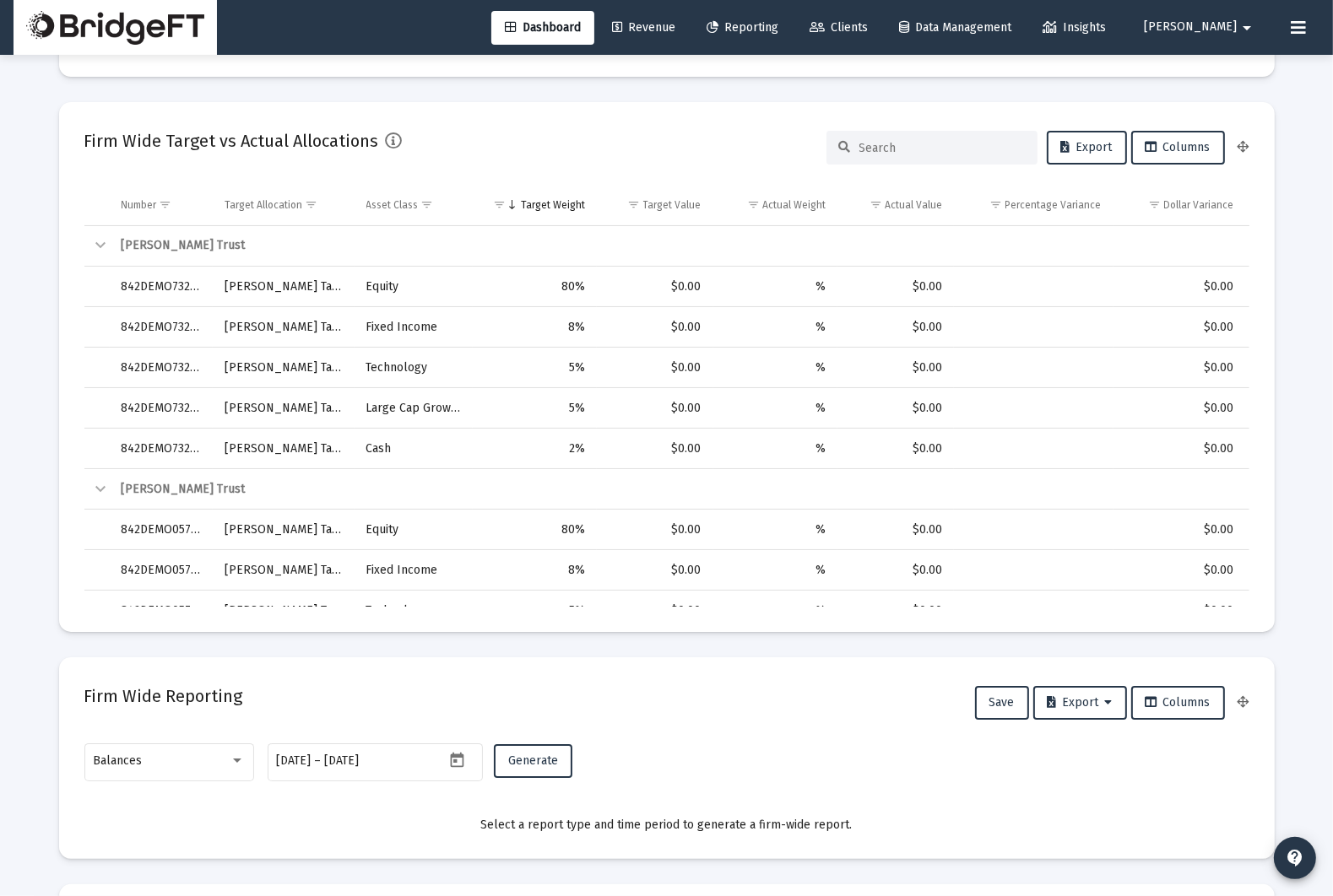
scroll to position [0, 0]
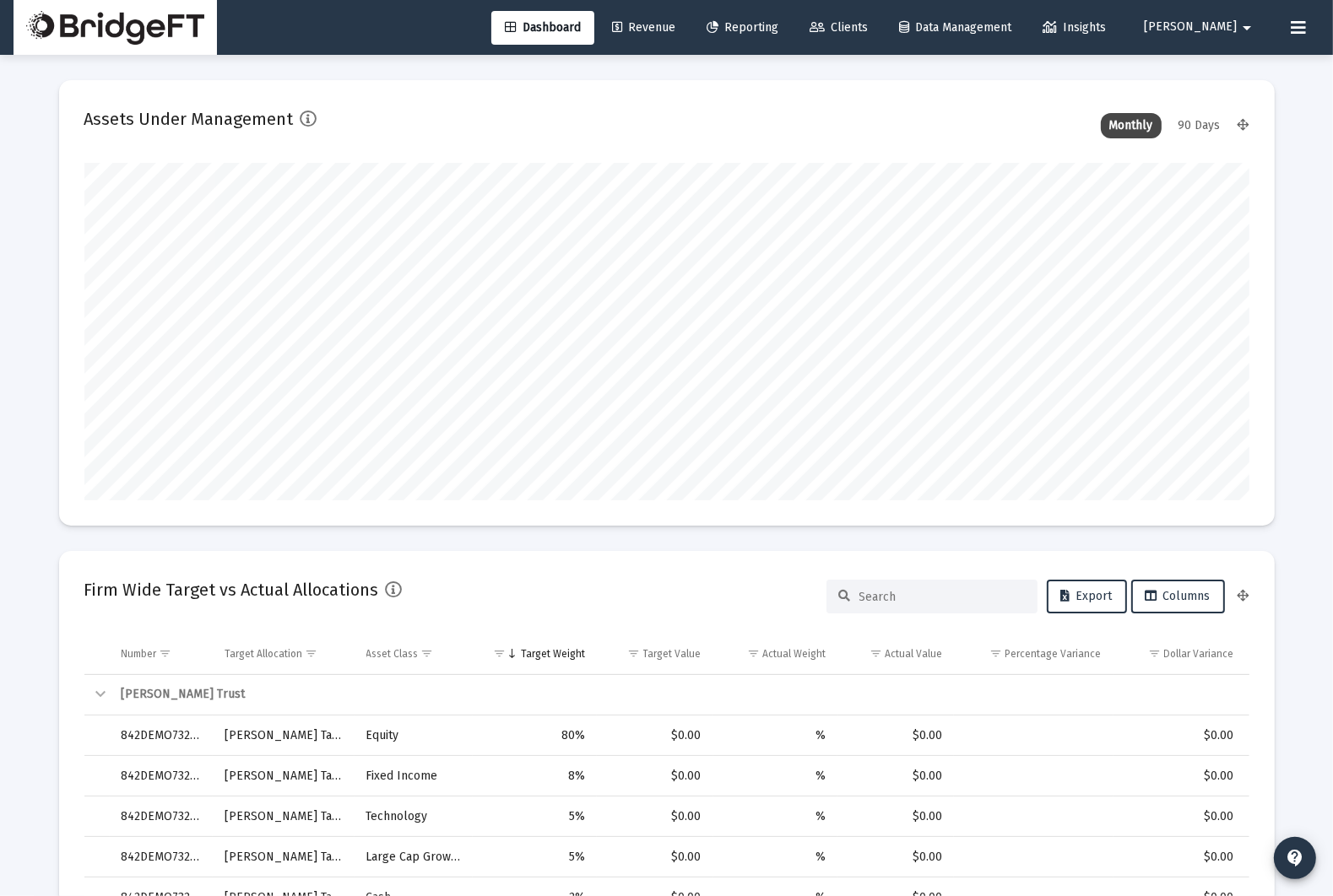
click at [778, 33] on span "Reporting" at bounding box center [742, 27] width 72 height 15
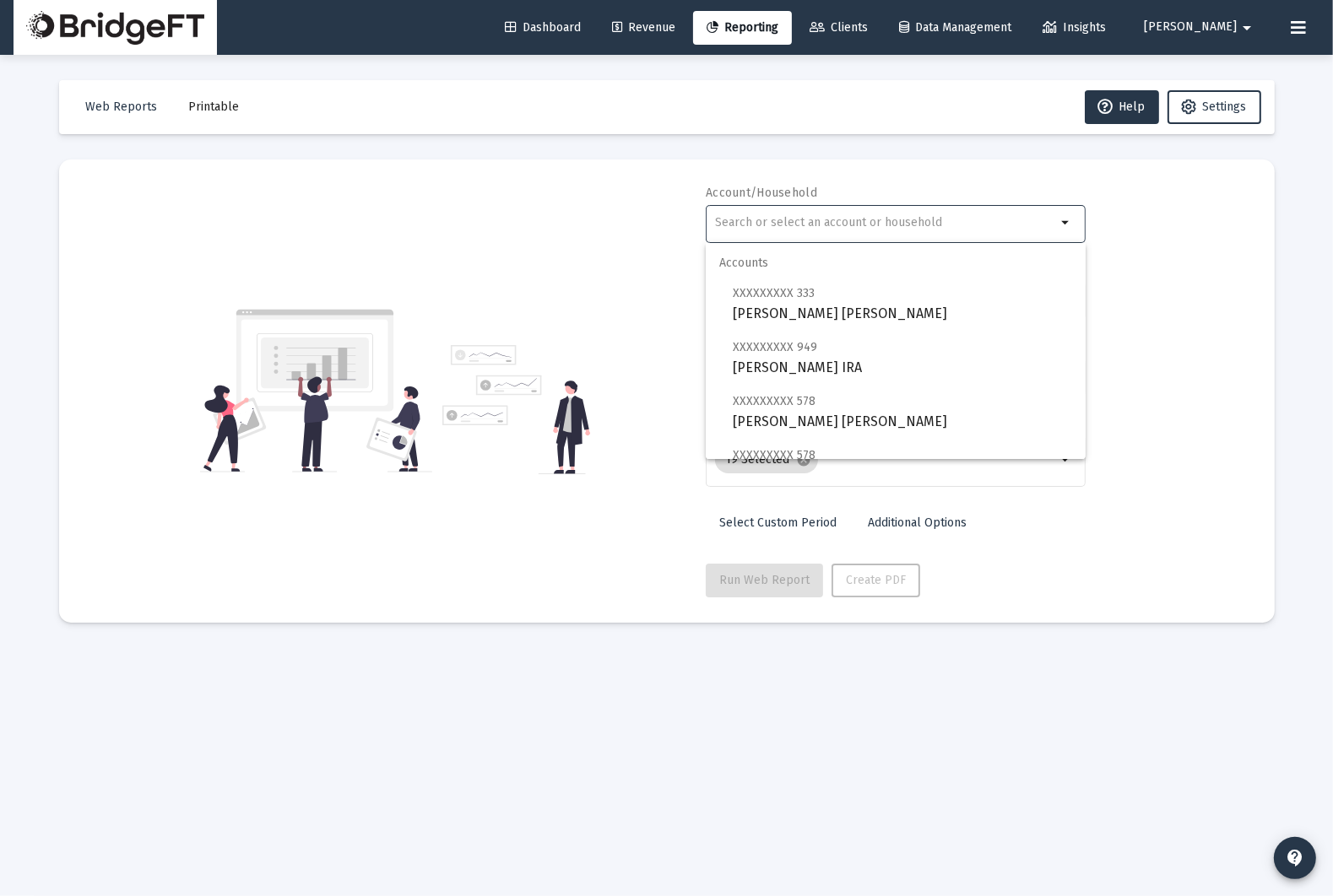
click at [829, 222] on input "text" at bounding box center [885, 223] width 342 height 14
click at [818, 421] on span "XXXXXXXXX 578 [PERSON_NAME] [PERSON_NAME]" at bounding box center [903, 411] width 340 height 41
type input "[PERSON_NAME] [PERSON_NAME]"
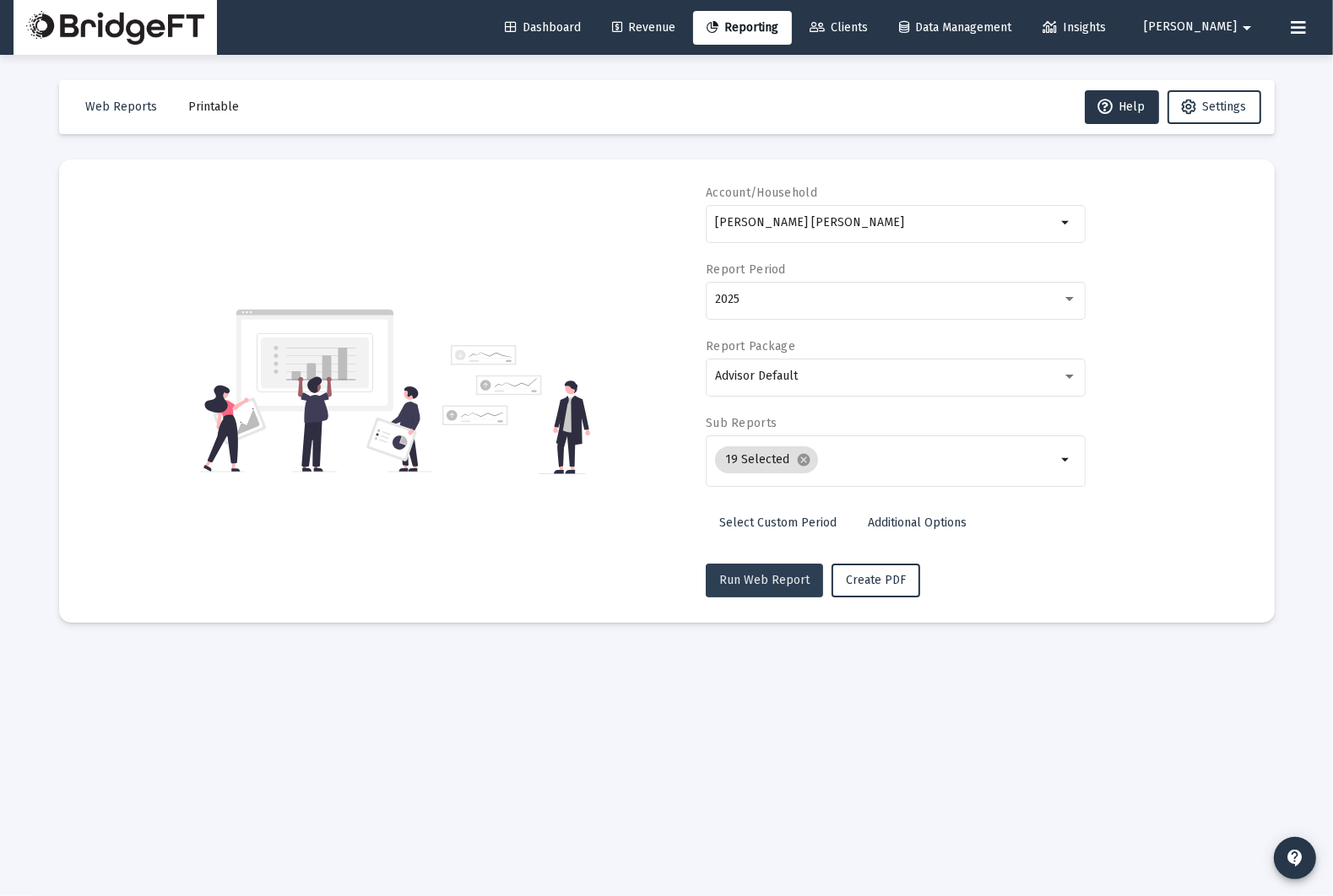
click at [780, 576] on span "Run Web Report" at bounding box center [765, 580] width 90 height 15
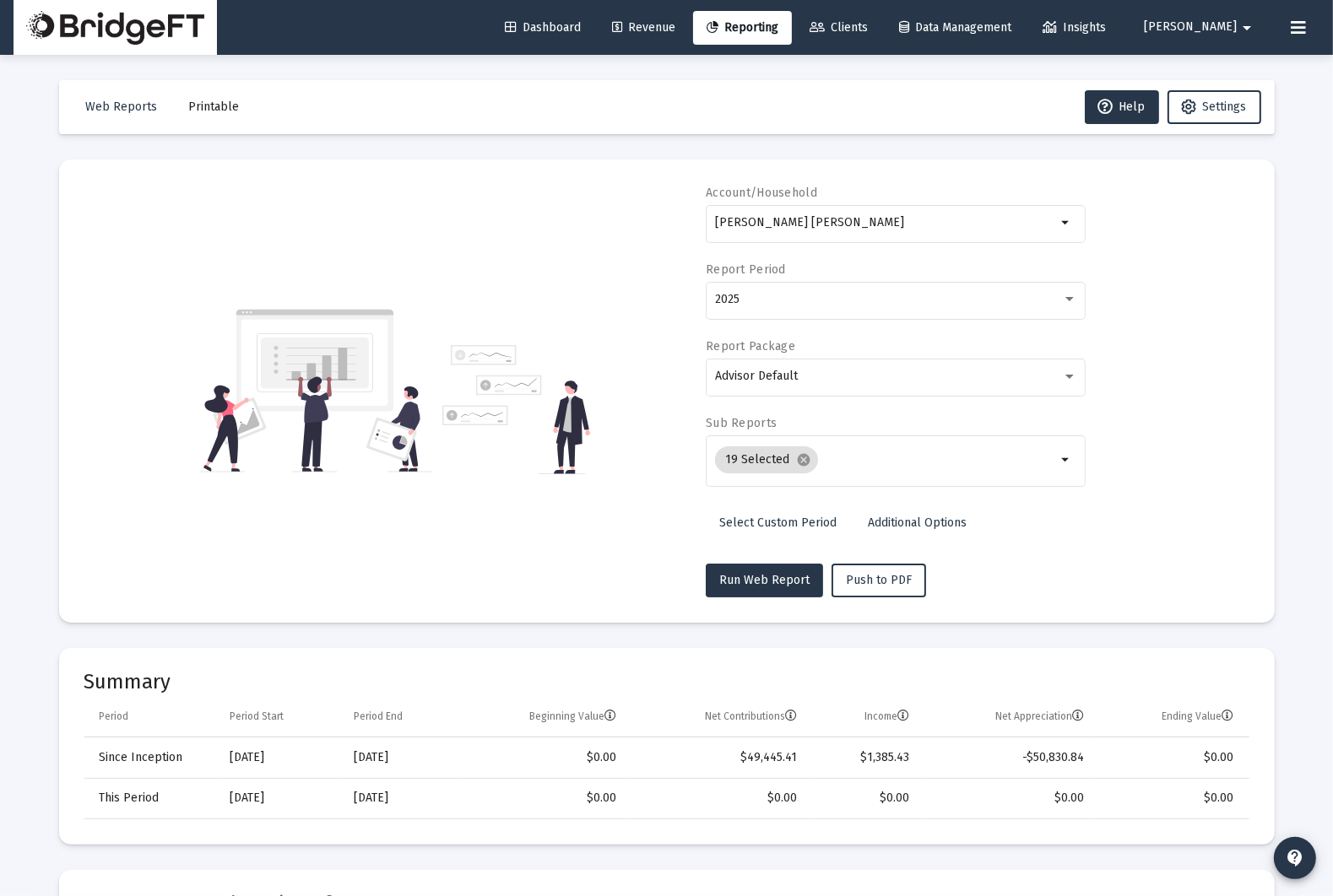
drag, startPoint x: 756, startPoint y: 170, endPoint x: 750, endPoint y: 184, distance: 15.2
click at [756, 170] on mat-card "Account/Household [PERSON_NAME] [PERSON_NAME] arrow_drop_down Report Period 202…" at bounding box center [666, 392] width 1215 height 463
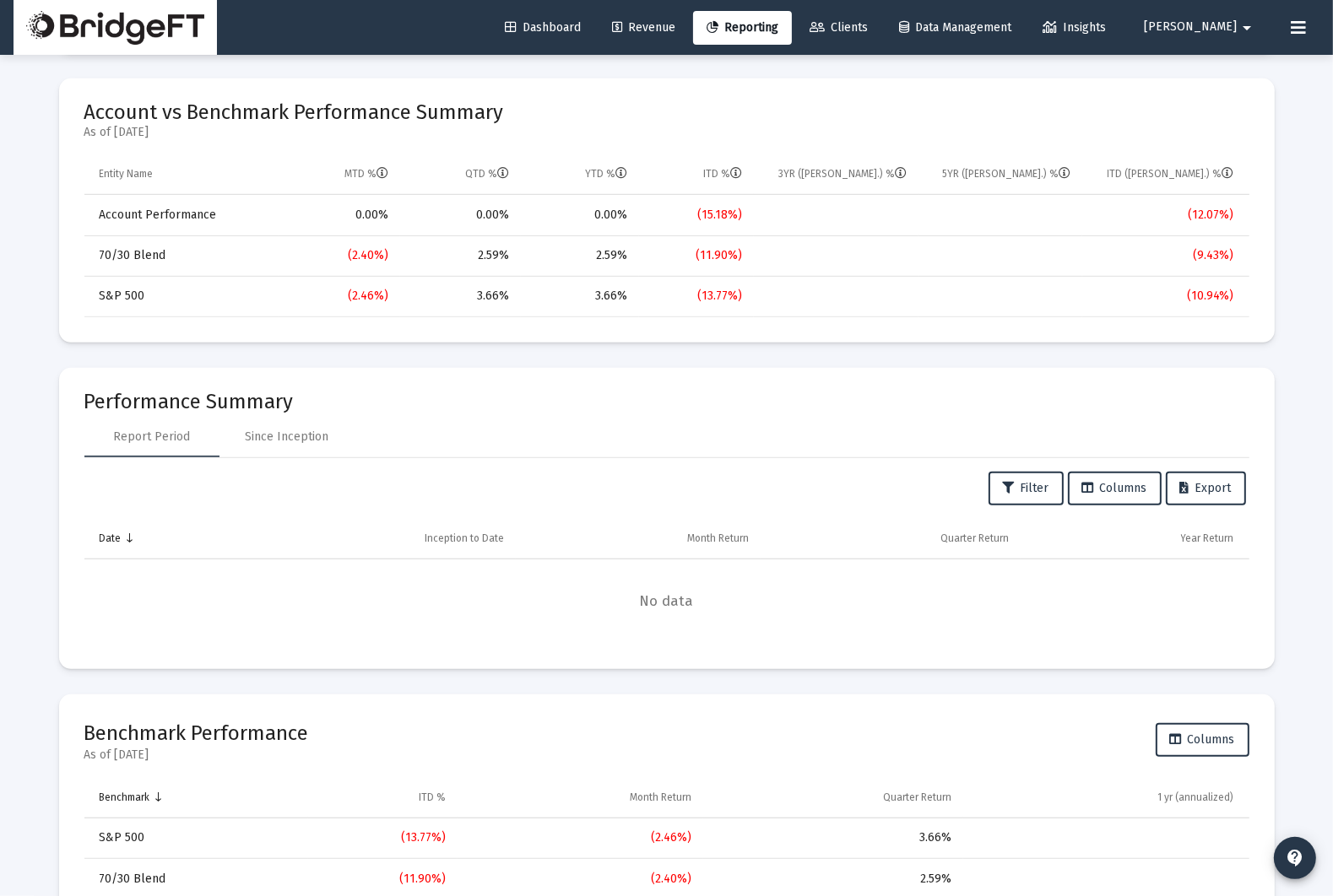
scroll to position [756, 0]
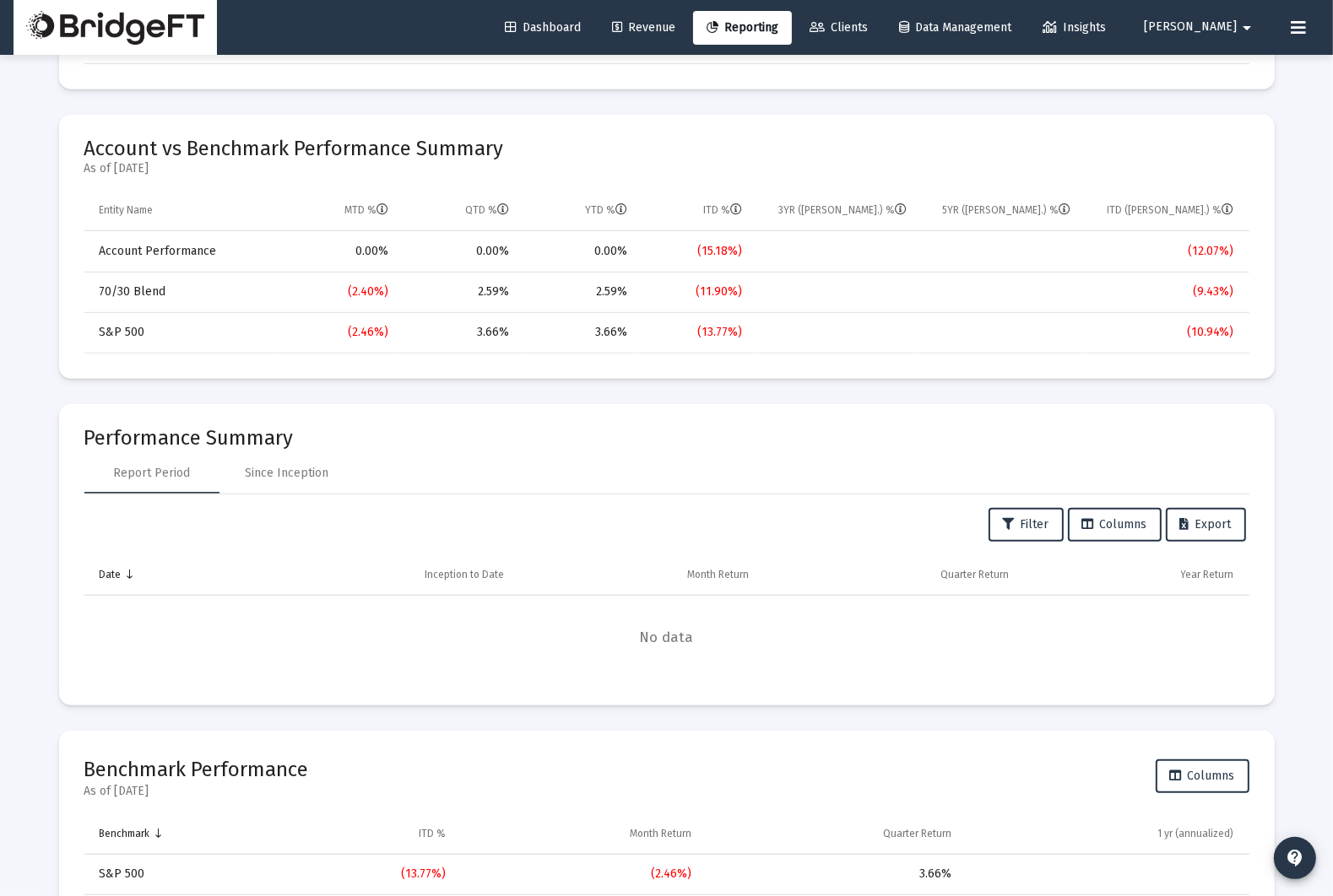
click at [437, 148] on span "Account vs Benchmark Performance Summary" at bounding box center [293, 148] width 419 height 24
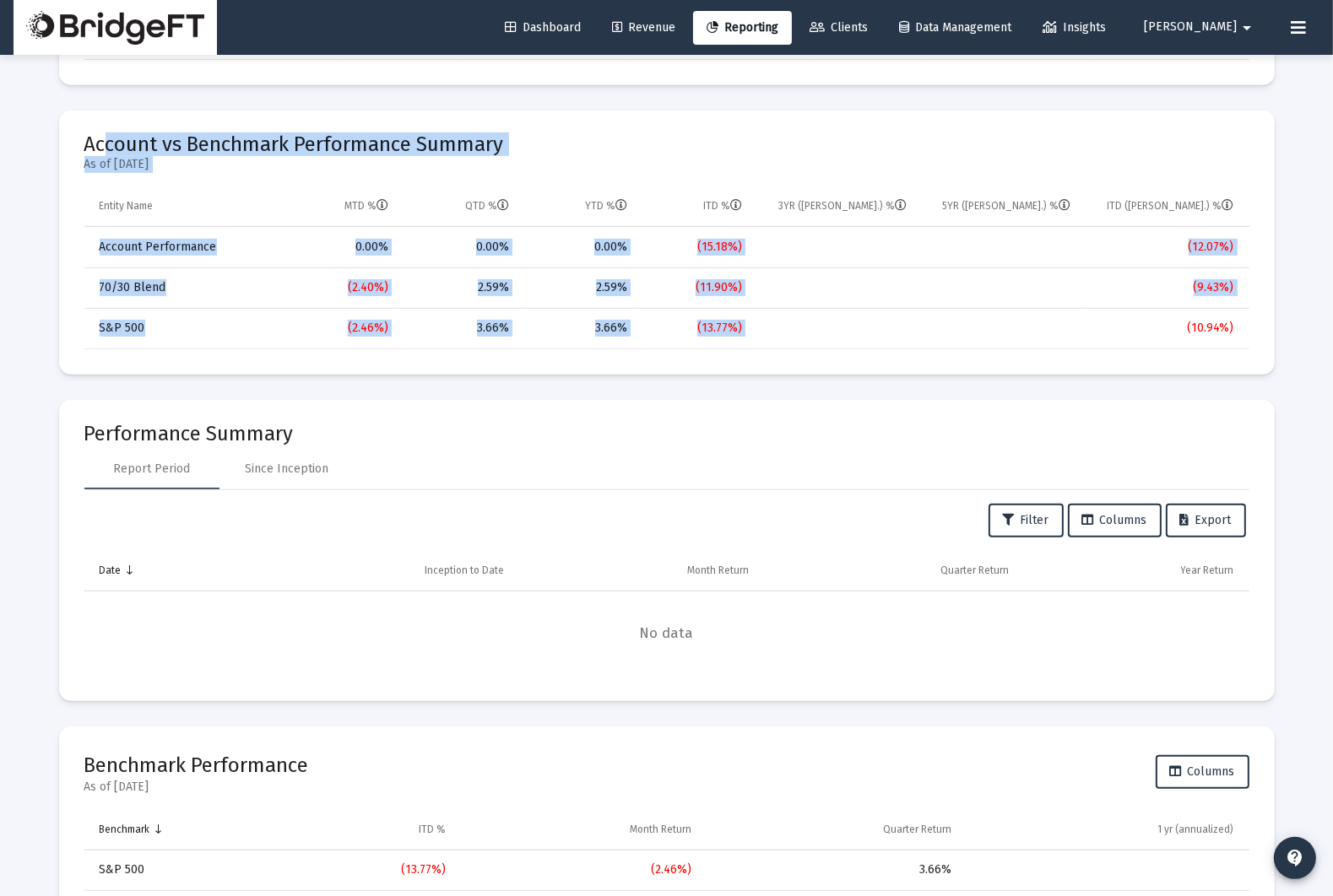
drag, startPoint x: 91, startPoint y: 143, endPoint x: 1155, endPoint y: 331, distance: 1080.5
click at [1155, 331] on mat-card "Account vs Benchmark Performance Summary As of [DATE] Entity Name MTD % QTD % Y…" at bounding box center [666, 242] width 1215 height 264
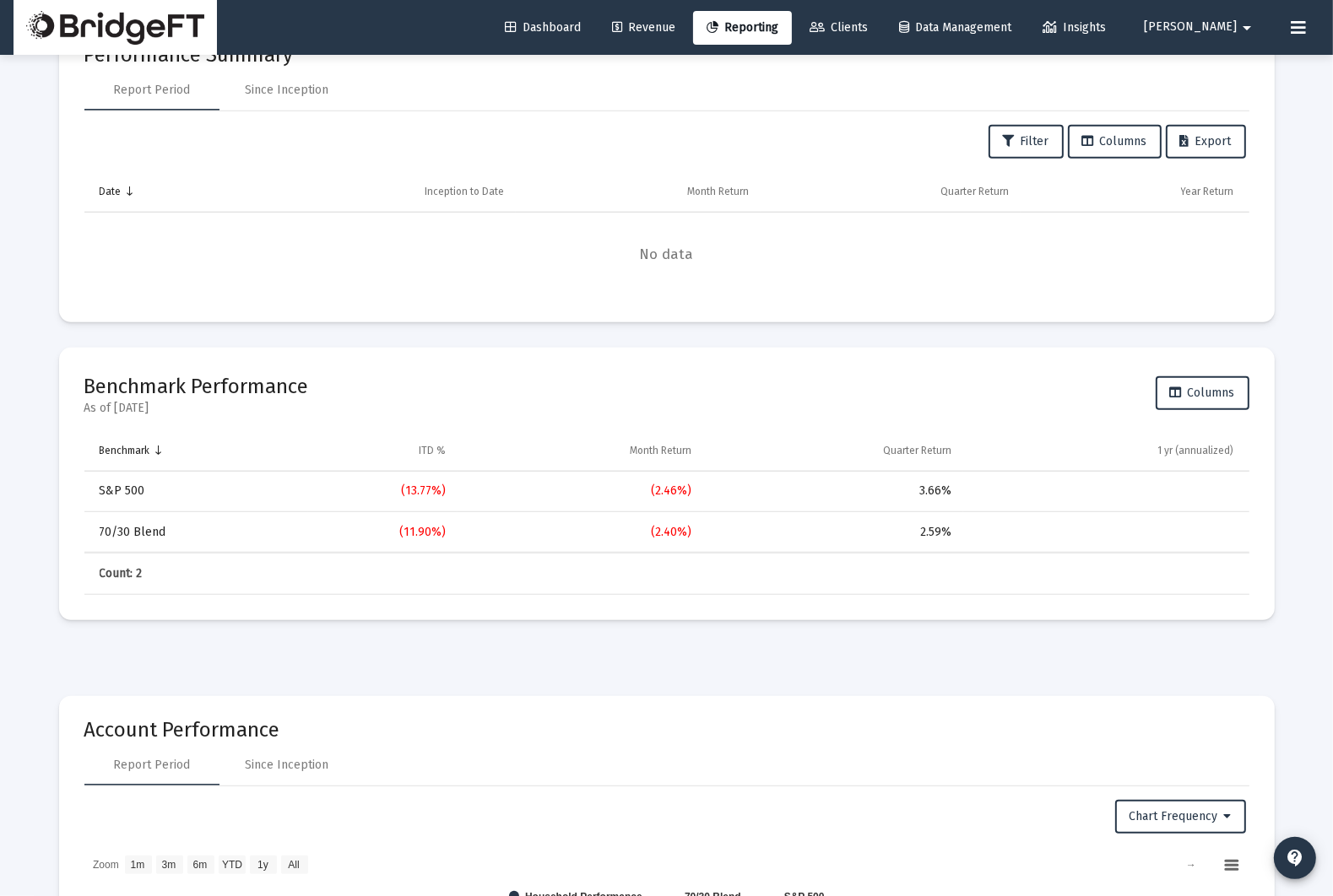
scroll to position [1176, 0]
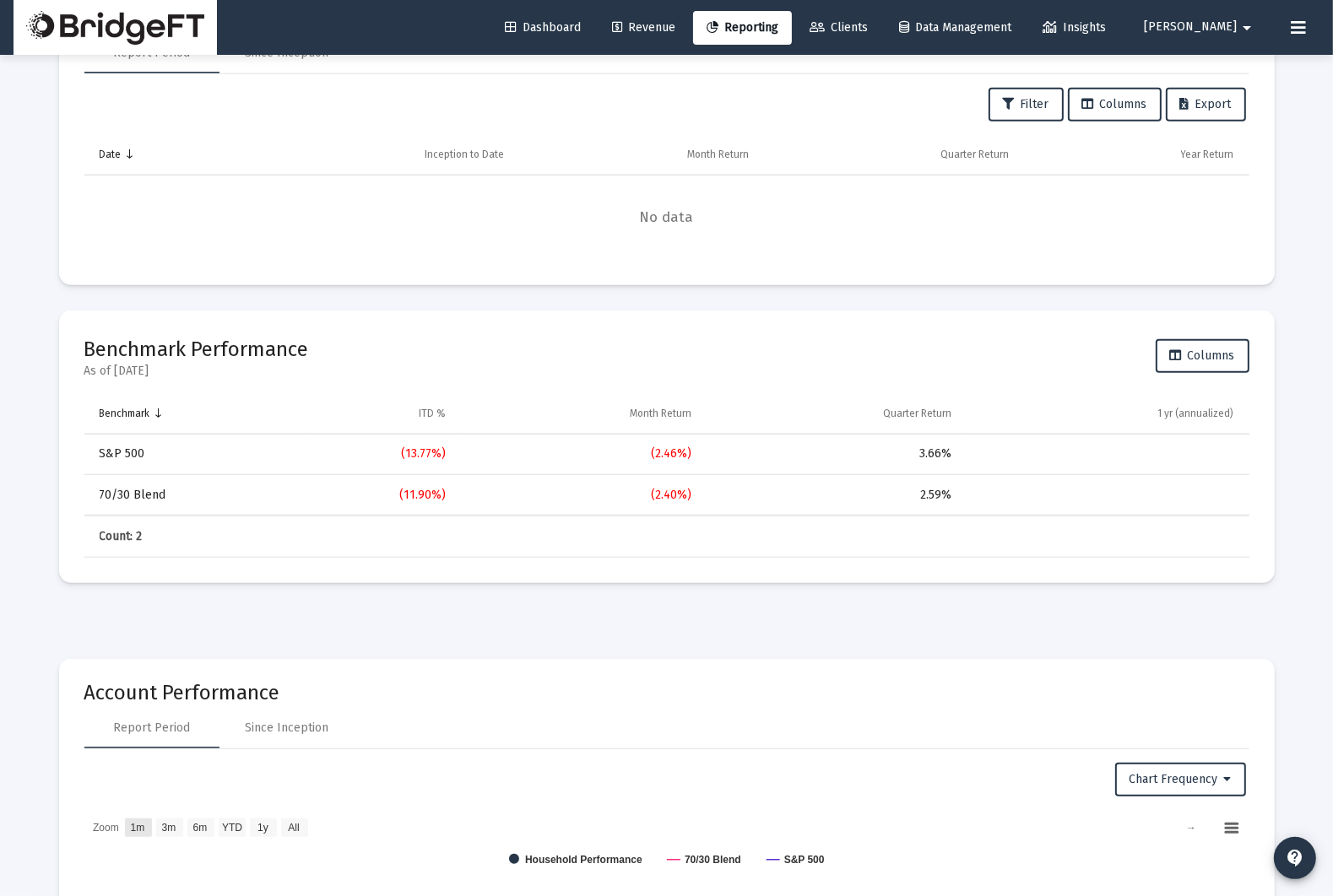
click at [141, 823] on text "1m" at bounding box center [136, 829] width 15 height 12
click at [183, 819] on rect at bounding box center [170, 827] width 27 height 19
select select "View 3 months"
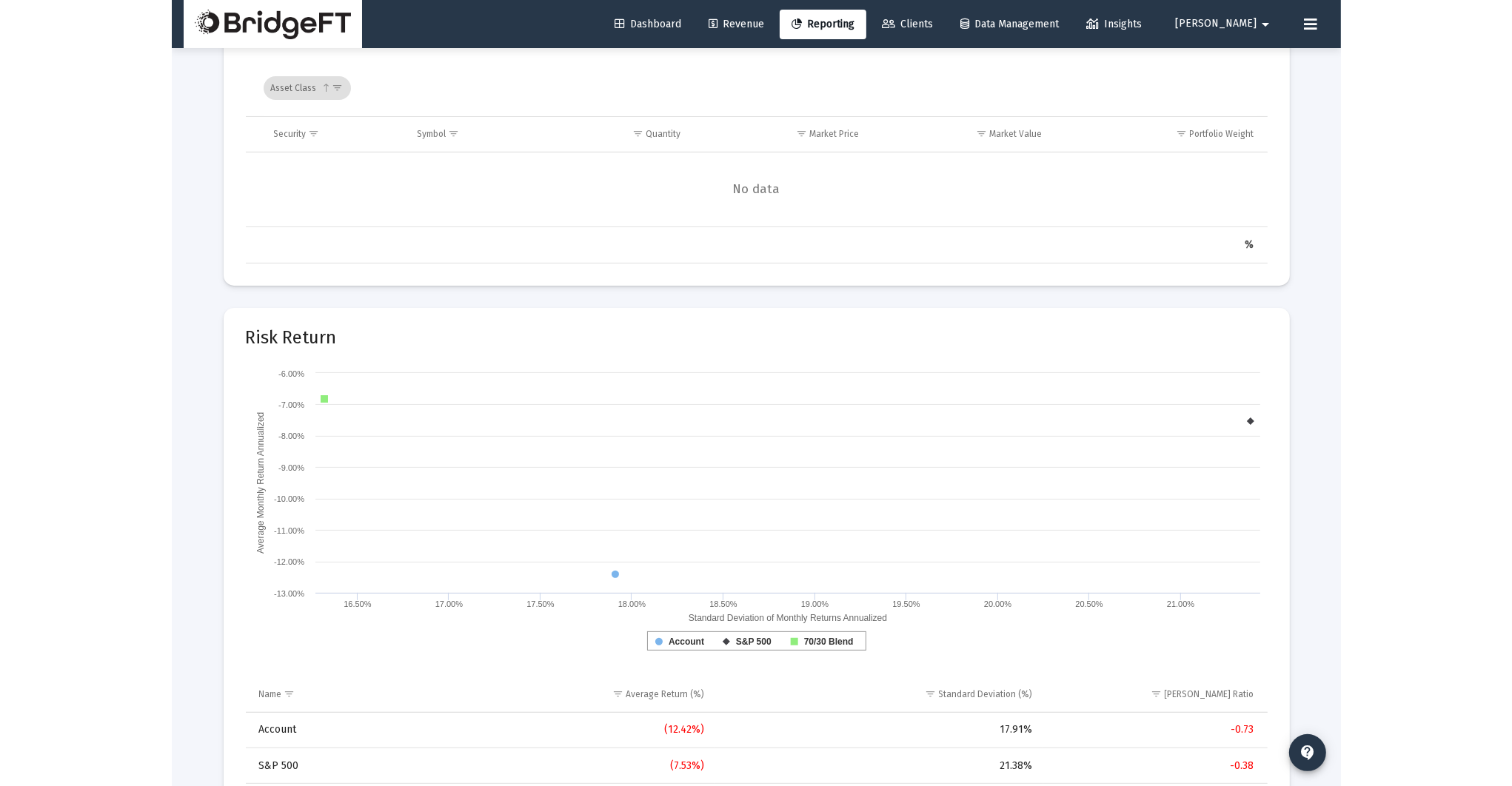
scroll to position [6122, 0]
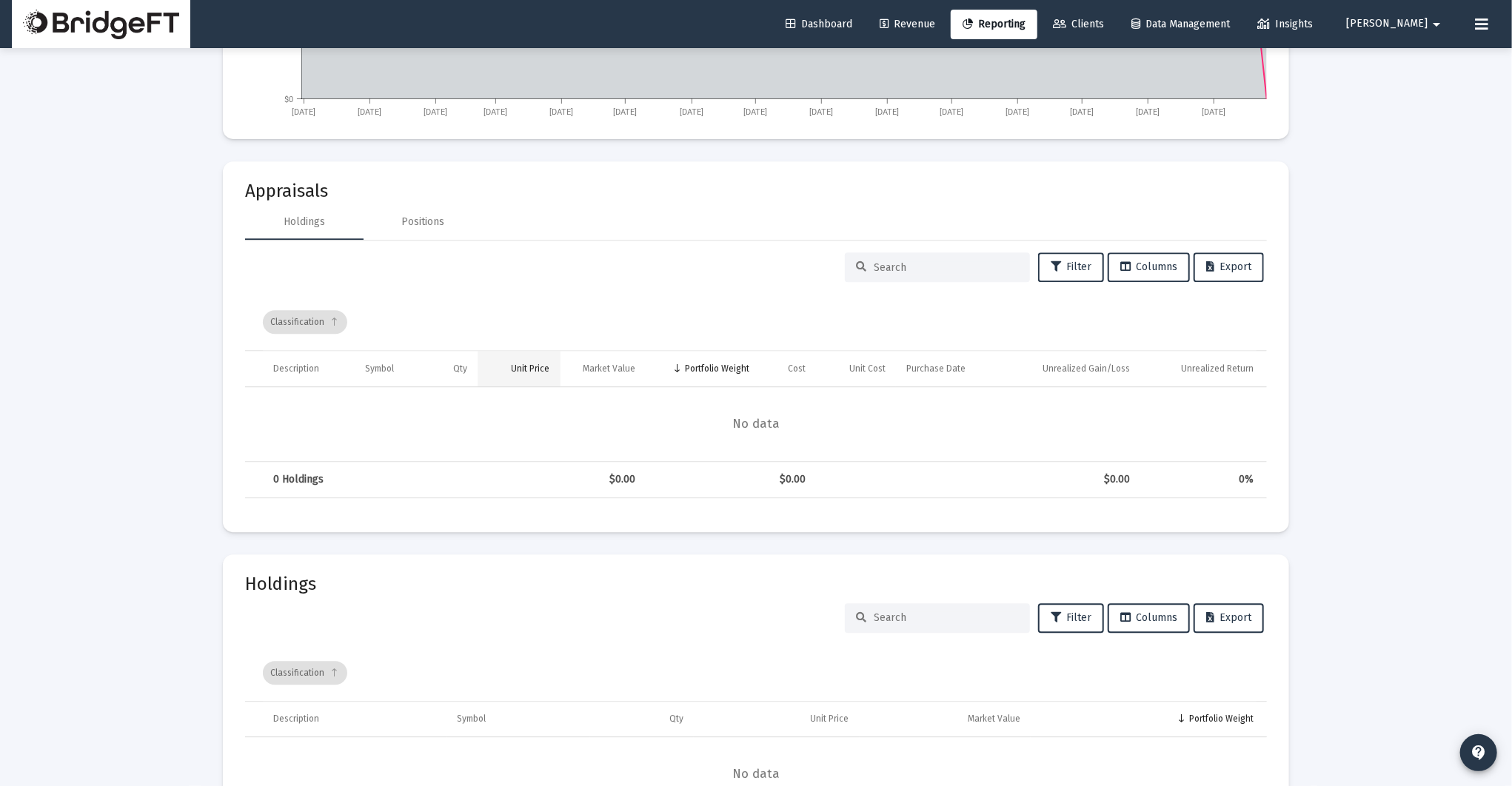
scroll to position [2461, 0]
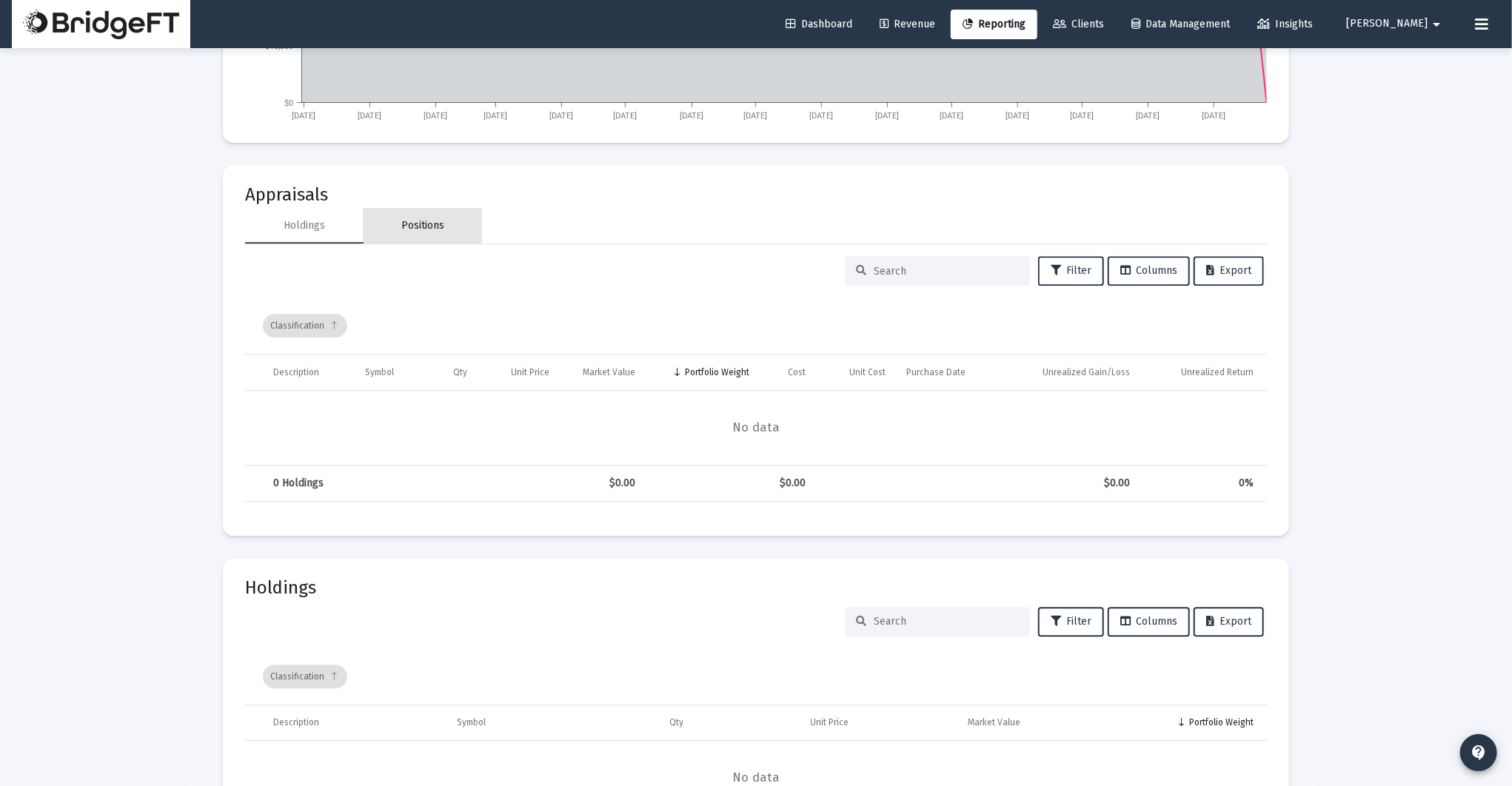
click at [428, 226] on div "Positions" at bounding box center [423, 226] width 43 height 15
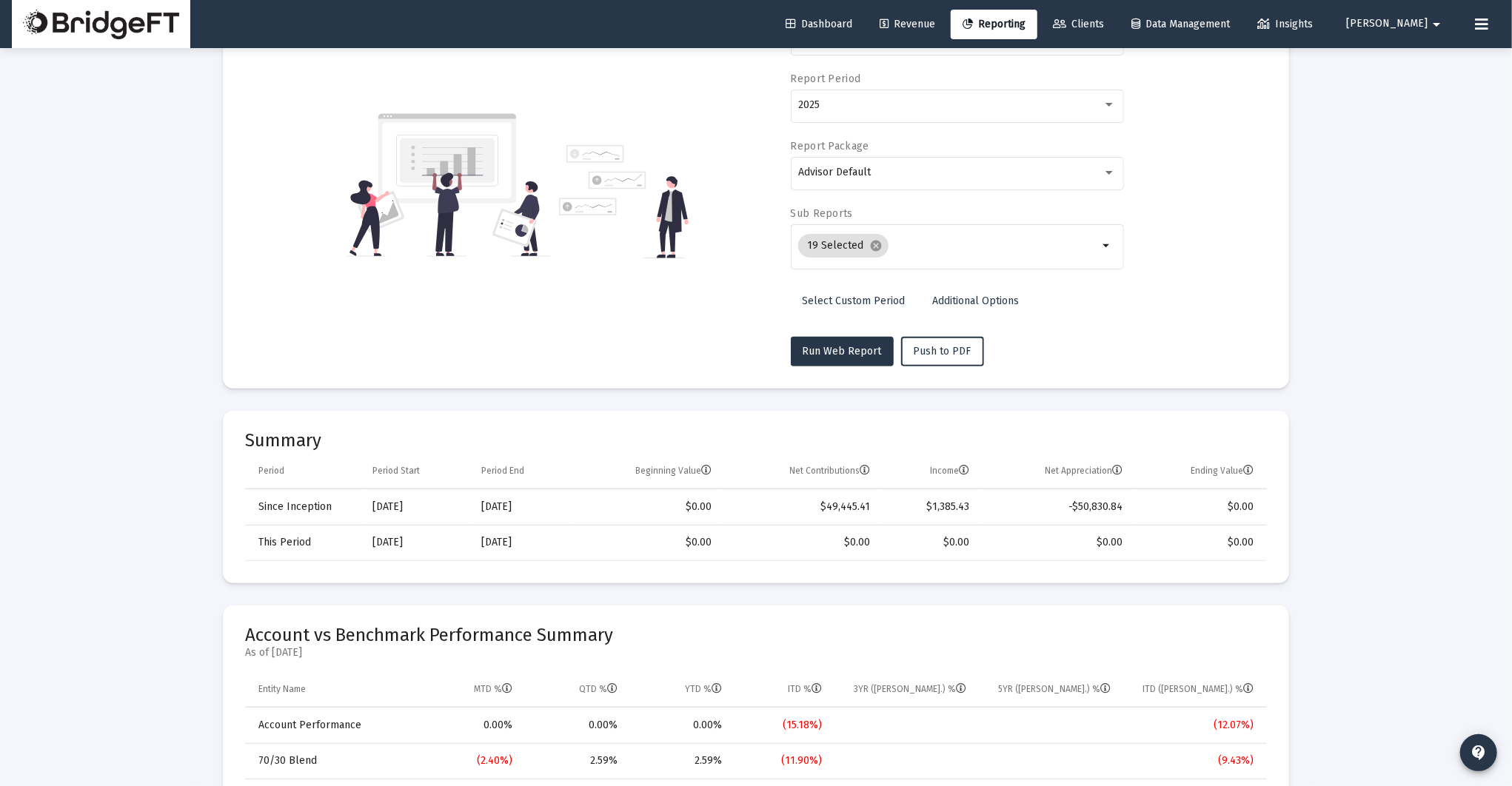
scroll to position [0, 0]
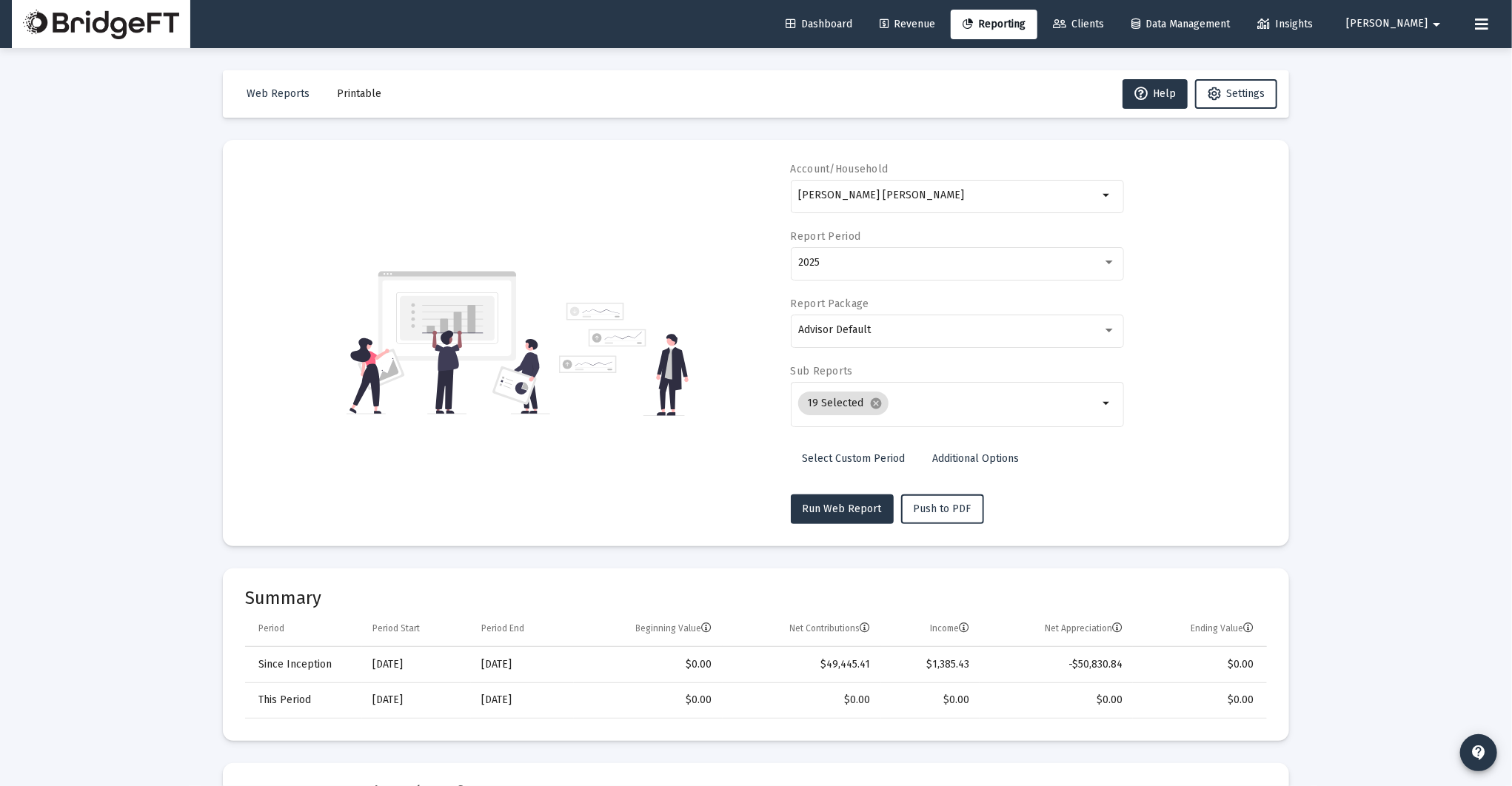
click at [918, 428] on div "19 Selected cancel arrow_drop_down" at bounding box center [957, 412] width 333 height 59
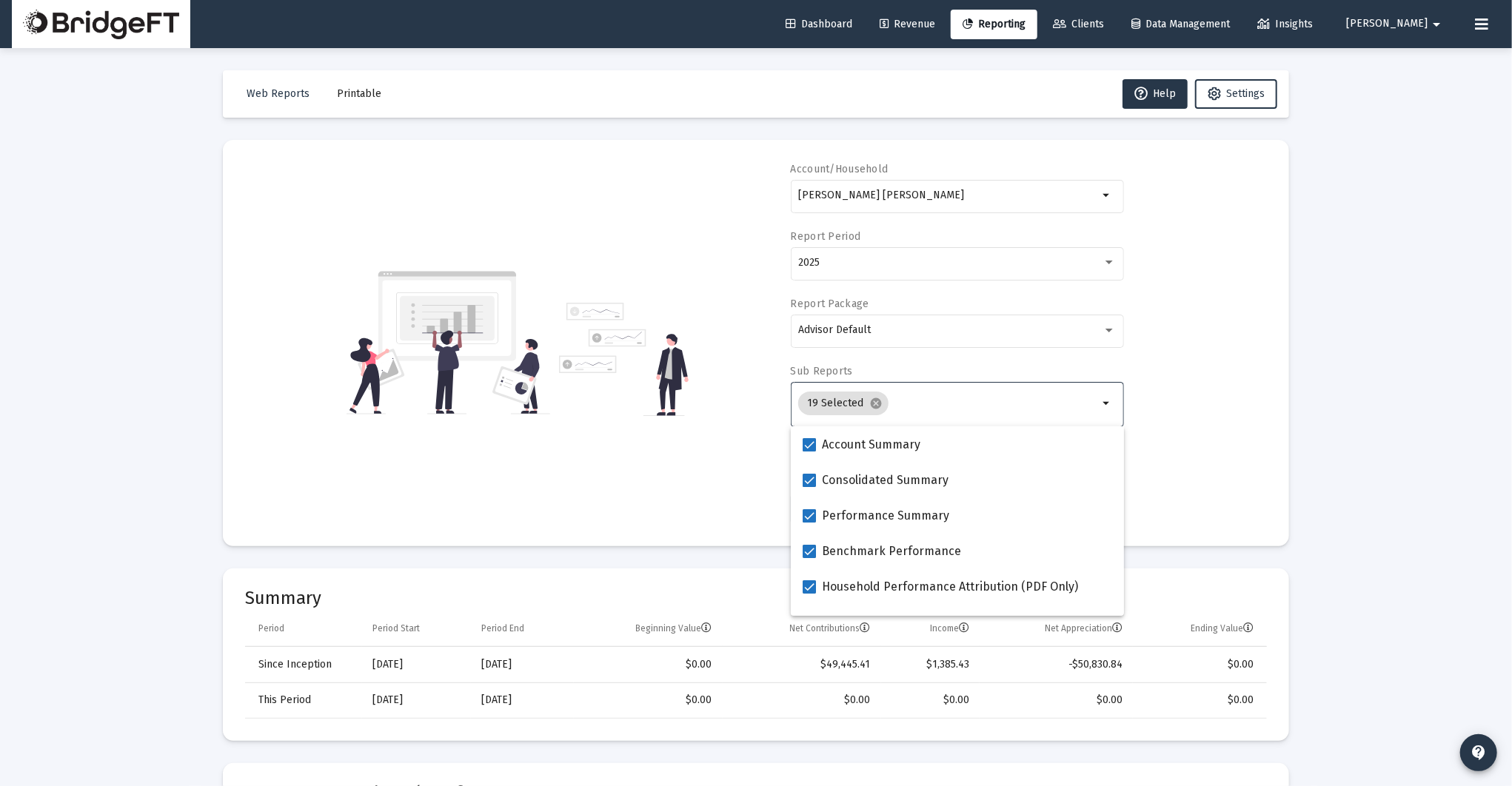
click at [918, 400] on input "Selection" at bounding box center [996, 404] width 204 height 12
drag, startPoint x: 1267, startPoint y: 408, endPoint x: 1268, endPoint y: 416, distance: 8.1
click at [1168, 408] on div "Account/Household [PERSON_NAME] [PERSON_NAME] arrow_drop_down Report Period 202…" at bounding box center [756, 343] width 1022 height 362
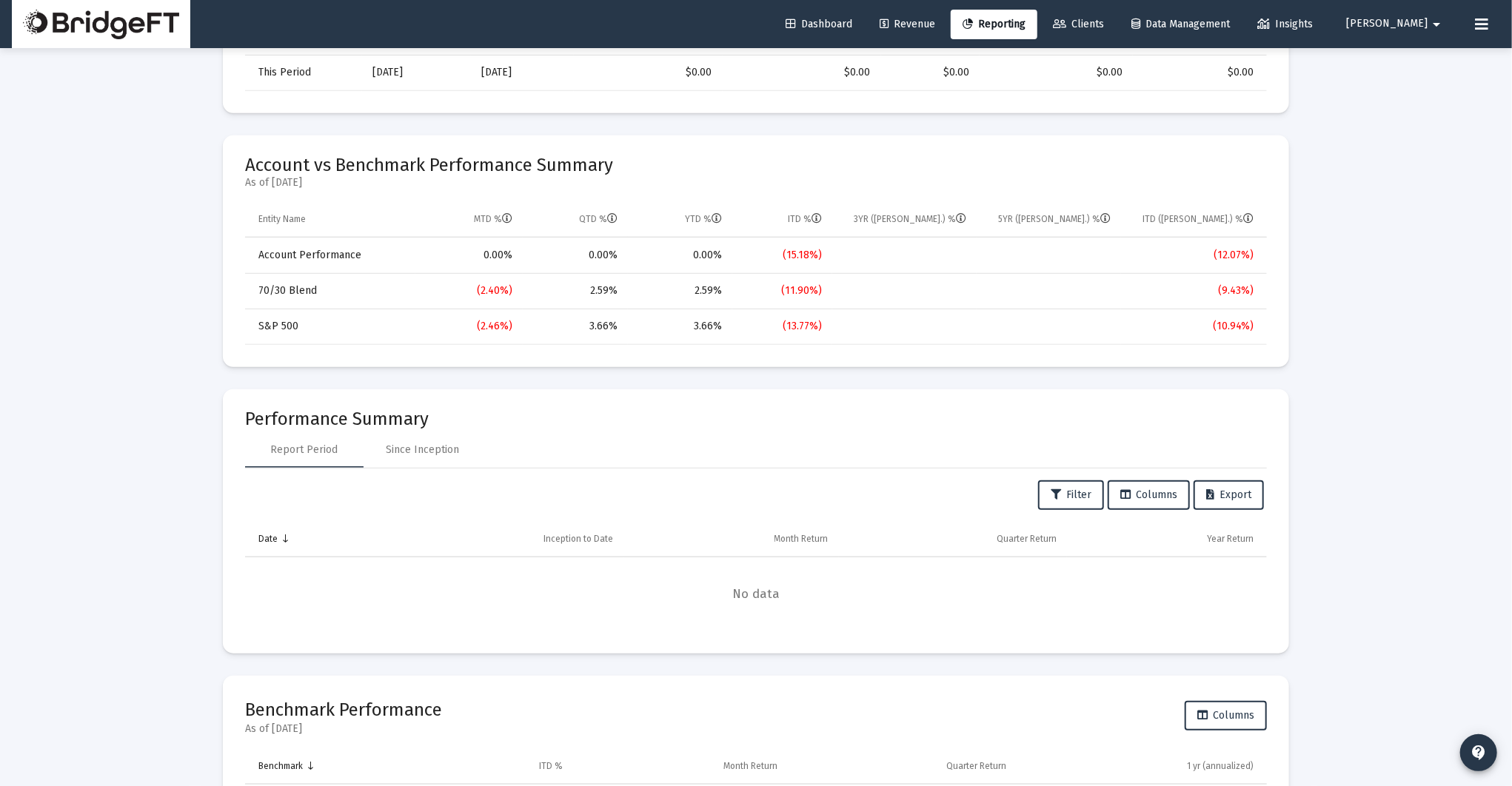
scroll to position [632, 0]
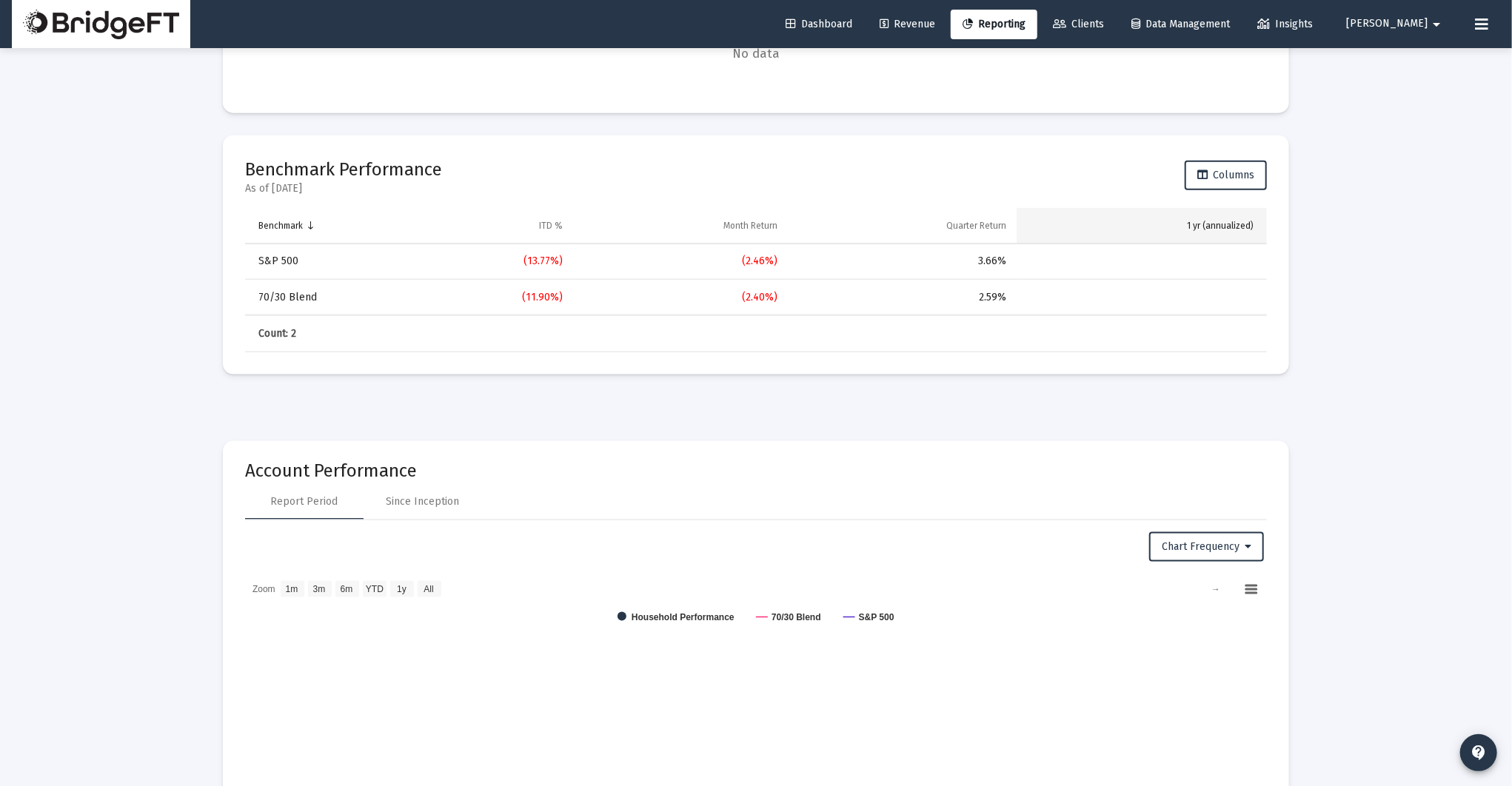
scroll to position [1170, 0]
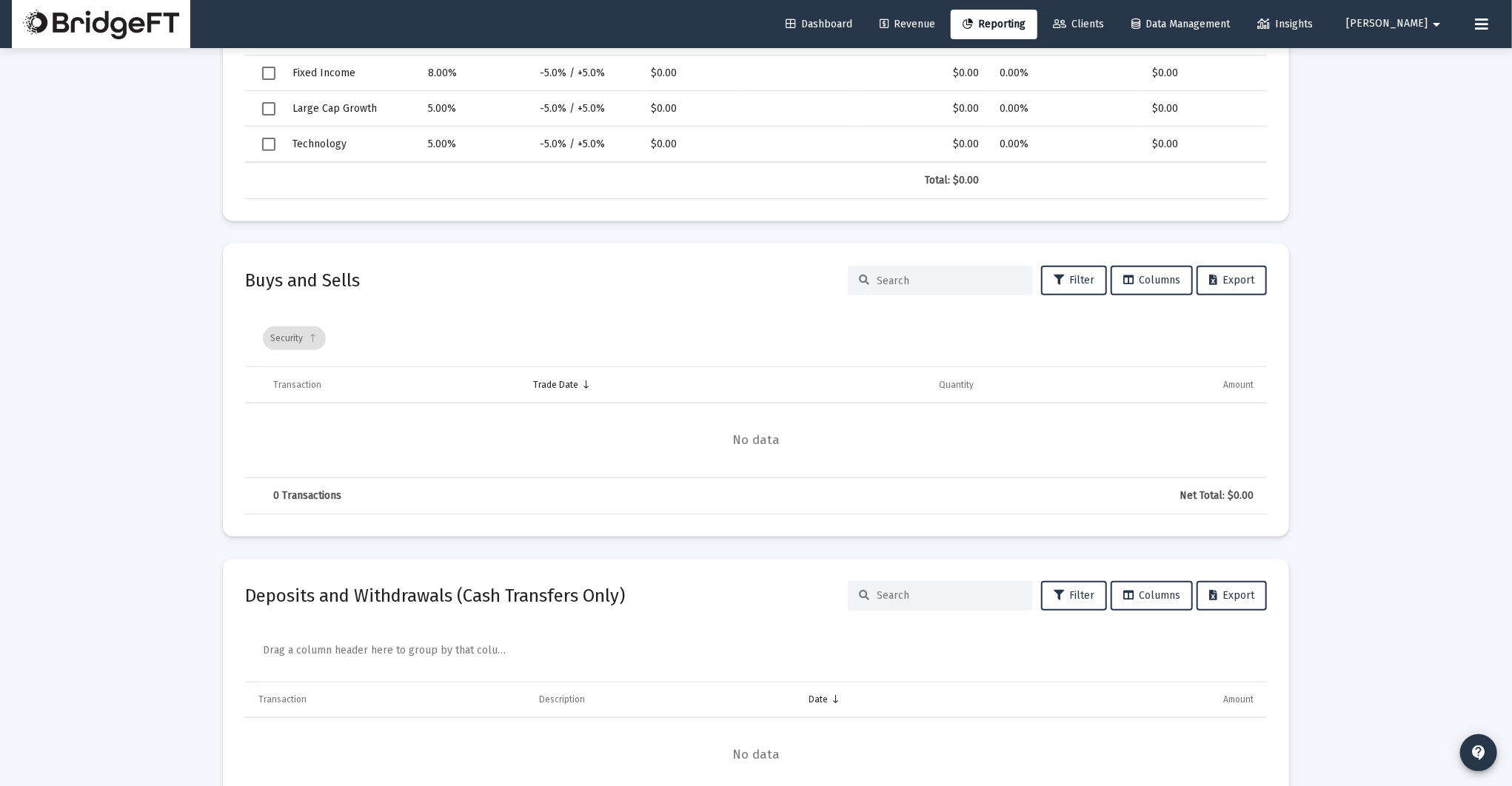
scroll to position [4476, 0]
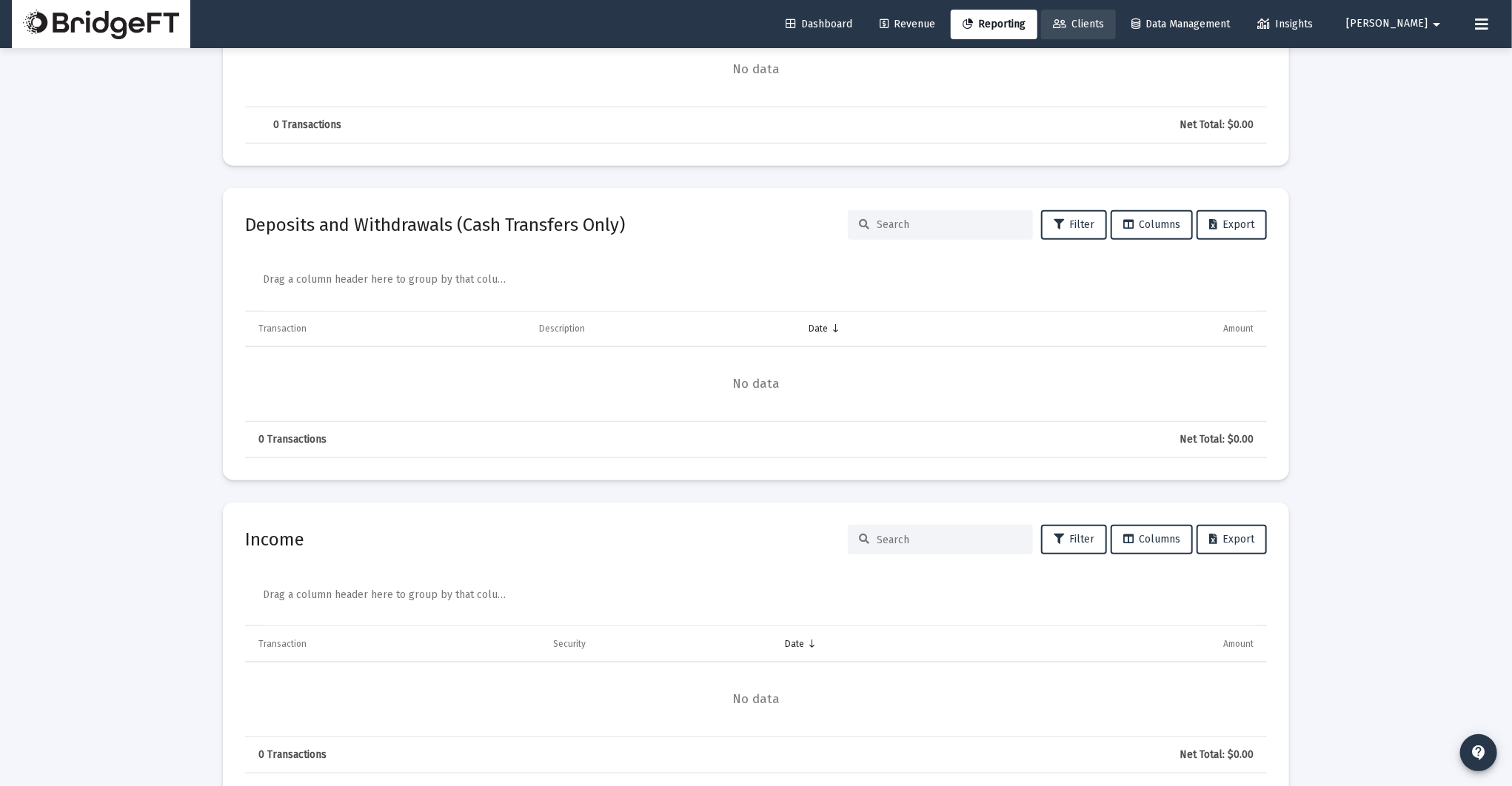
click at [1116, 16] on link "Clients" at bounding box center [1078, 24] width 75 height 29
